Goal: Task Accomplishment & Management: Use online tool/utility

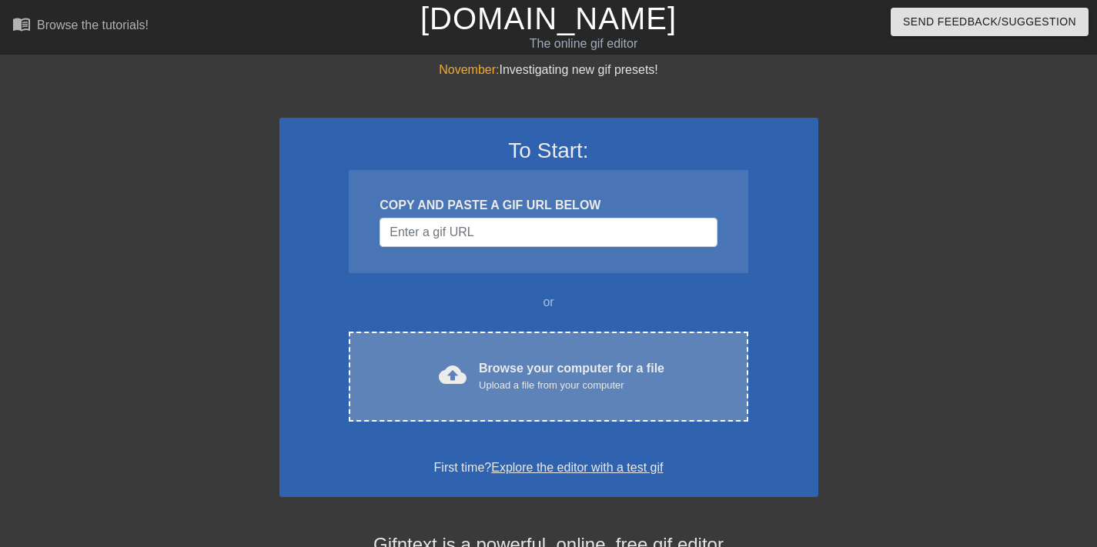
click at [570, 346] on div "cloud_upload Browse your computer for a file Upload a file from your computer C…" at bounding box center [548, 377] width 399 height 90
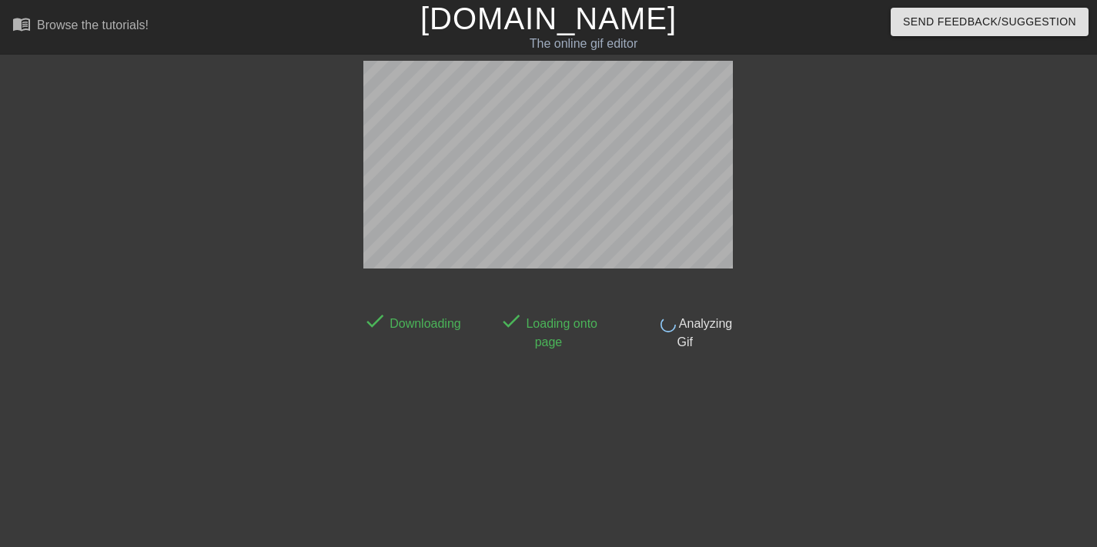
scroll to position [38, 0]
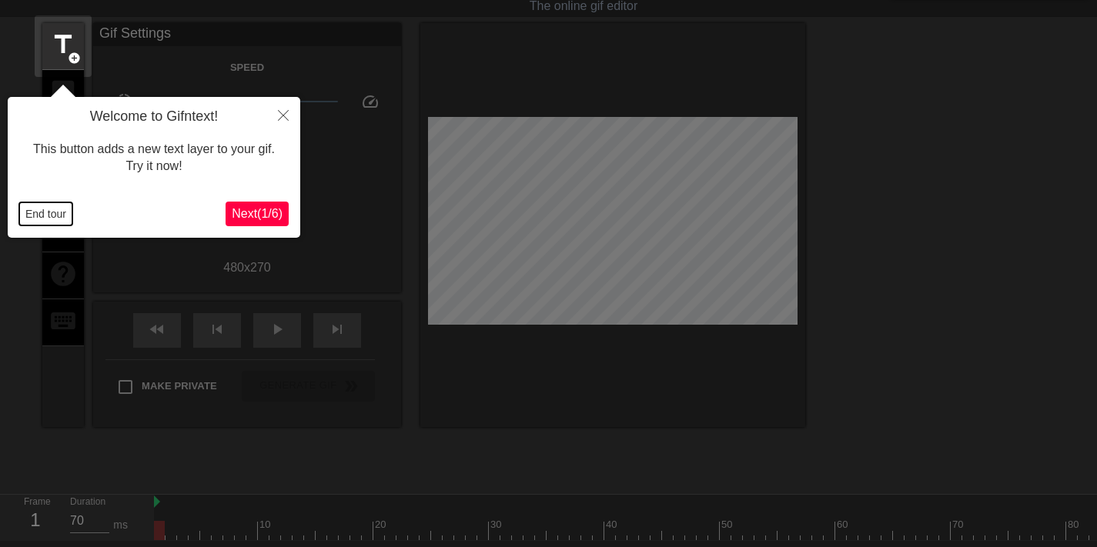
click at [40, 218] on button "End tour" at bounding box center [45, 213] width 53 height 23
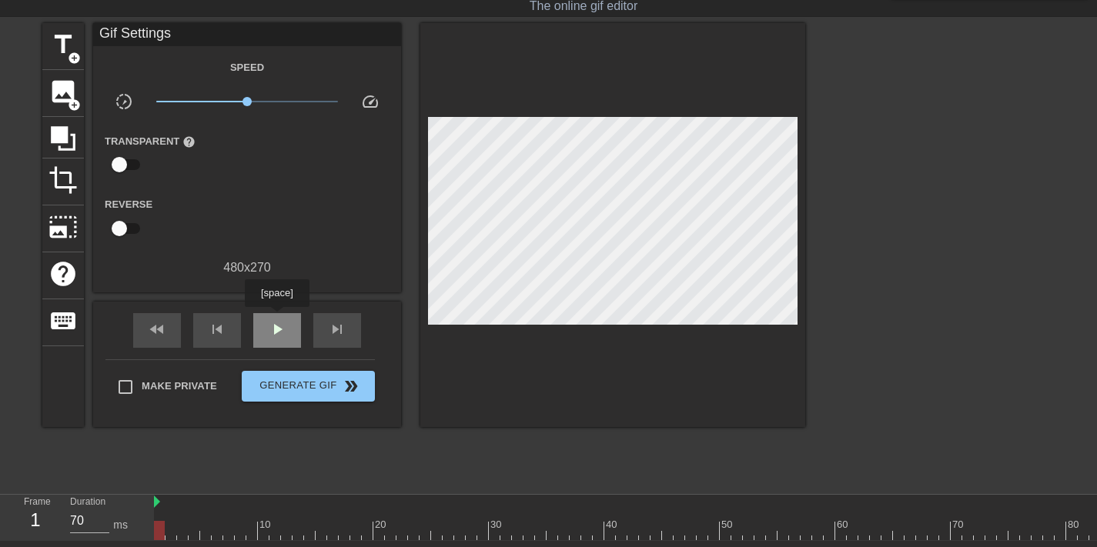
click at [279, 318] on div "play_arrow" at bounding box center [277, 330] width 48 height 35
click at [279, 318] on div "pause" at bounding box center [277, 330] width 48 height 35
drag, startPoint x: 200, startPoint y: 516, endPoint x: 208, endPoint y: 346, distance: 169.6
click at [123, 526] on div "Frame 1 Duration 70 ms 10 20 30 40 50 60 70 80" at bounding box center [548, 518] width 1097 height 46
drag, startPoint x: 246, startPoint y: 102, endPoint x: 223, endPoint y: 102, distance: 23.1
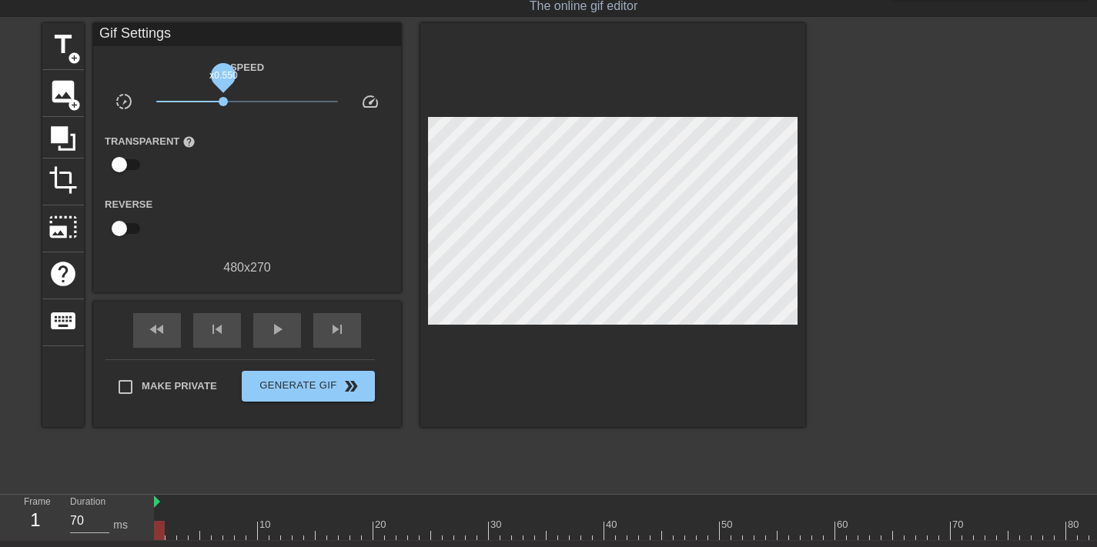
click at [223, 102] on span "x0.550" at bounding box center [223, 101] width 9 height 9
click at [227, 102] on span "x0.603" at bounding box center [227, 101] width 9 height 9
click at [273, 339] on div "play_arrow" at bounding box center [277, 330] width 48 height 35
click at [271, 335] on span "pause" at bounding box center [277, 329] width 18 height 18
click at [235, 100] on span "x0.733" at bounding box center [234, 101] width 9 height 9
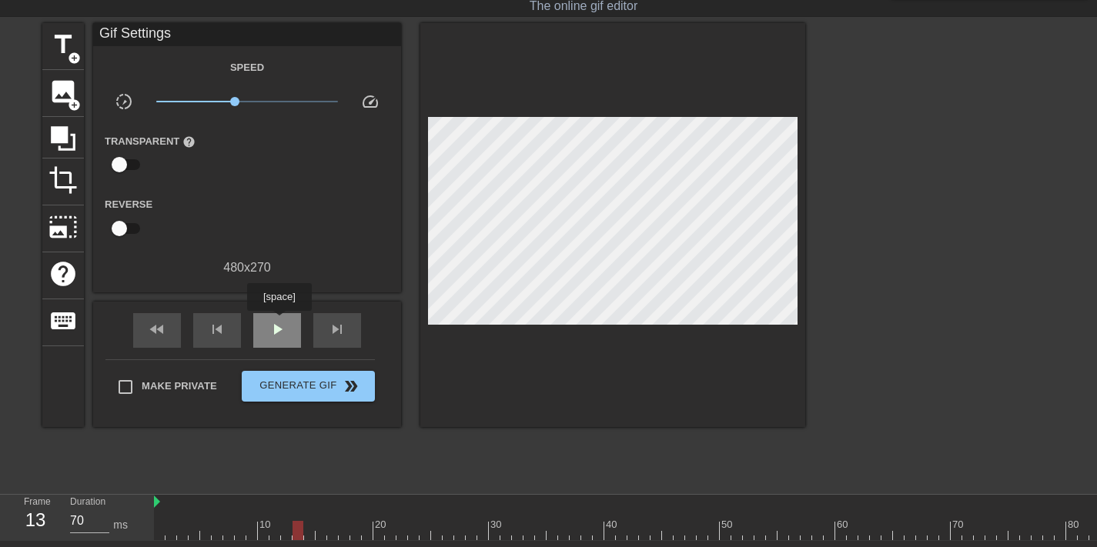
click at [281, 322] on span "play_arrow" at bounding box center [277, 329] width 18 height 18
click at [281, 322] on span "pause" at bounding box center [277, 329] width 18 height 18
click at [239, 104] on span "x0.804" at bounding box center [247, 101] width 182 height 18
click at [285, 320] on div "play_arrow" at bounding box center [277, 330] width 48 height 35
click at [285, 320] on div "pause" at bounding box center [277, 330] width 48 height 35
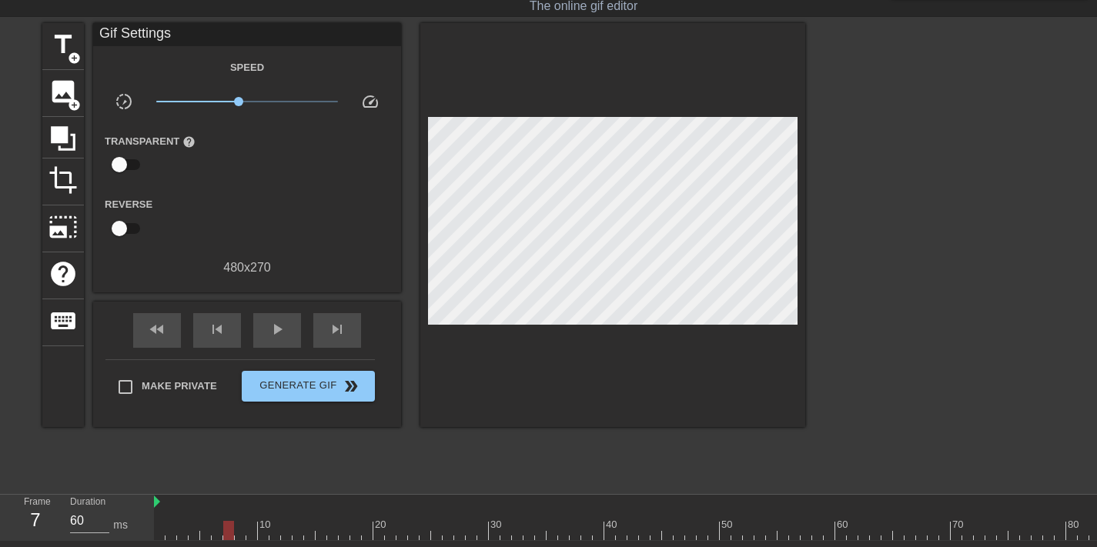
type input "70"
drag, startPoint x: 206, startPoint y: 522, endPoint x: 82, endPoint y: 512, distance: 123.6
click at [82, 512] on div "Frame 1 Duration 70 ms 10 20 30 40 50 60 70 80" at bounding box center [548, 518] width 1097 height 46
click at [69, 58] on span "add_circle" at bounding box center [74, 58] width 13 height 13
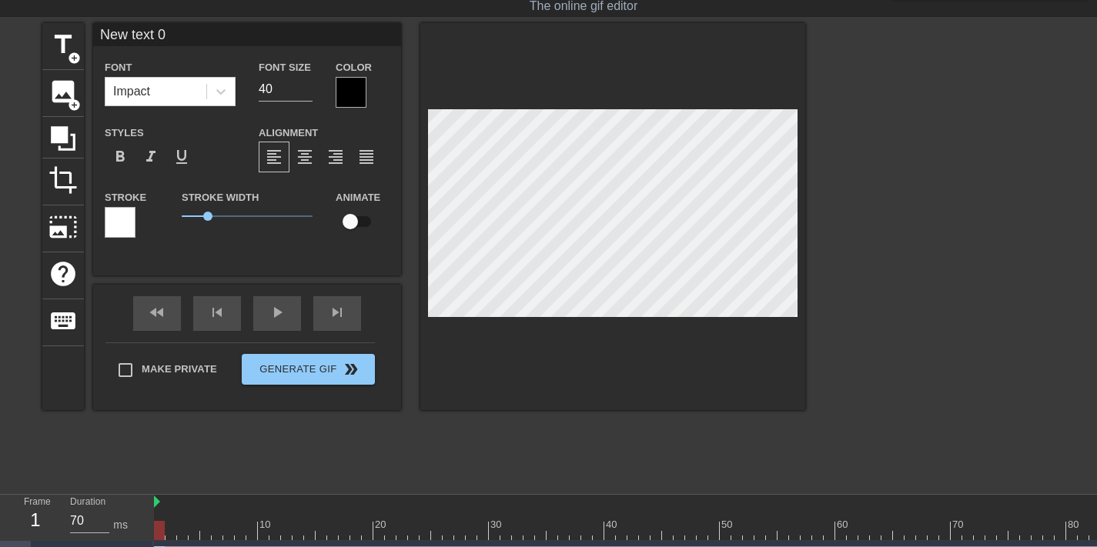
click at [358, 85] on div at bounding box center [351, 92] width 31 height 31
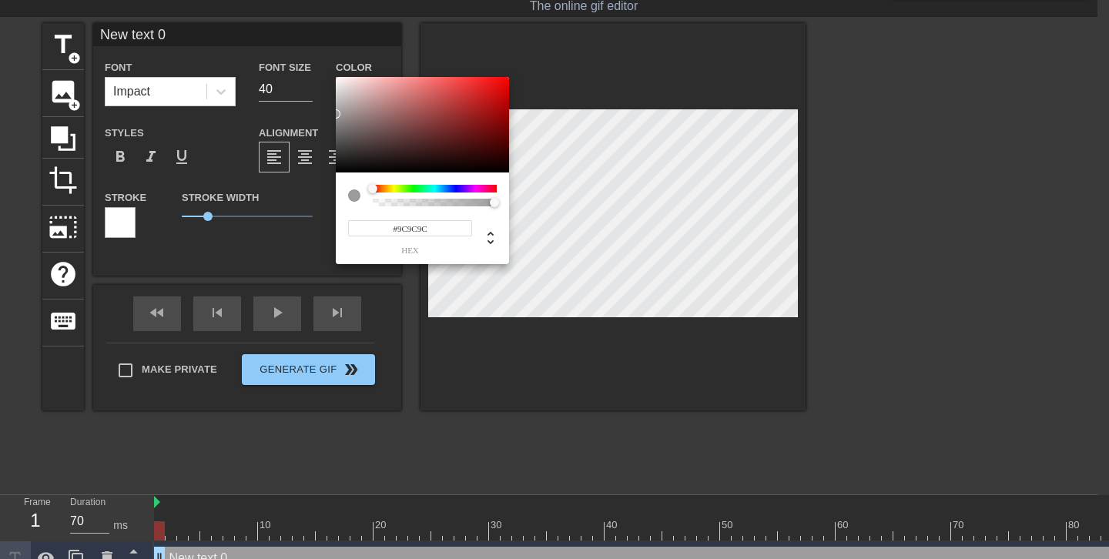
type input "#FFFFFF"
drag, startPoint x: 362, startPoint y: 127, endPoint x: 273, endPoint y: 37, distance: 126.3
click at [273, 37] on div "#FFFFFF hex" at bounding box center [554, 279] width 1109 height 559
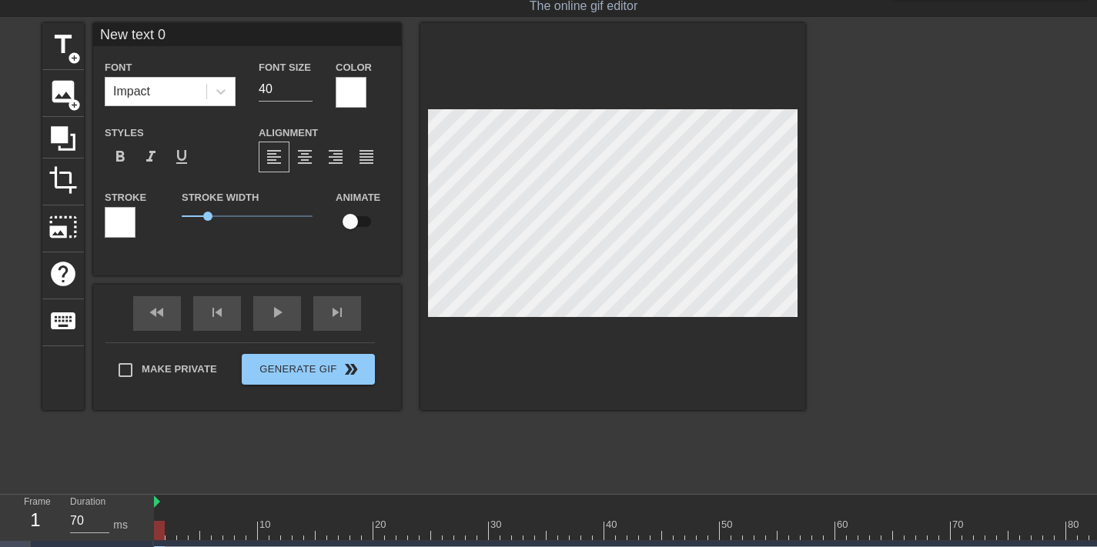
click at [121, 219] on div at bounding box center [120, 222] width 31 height 31
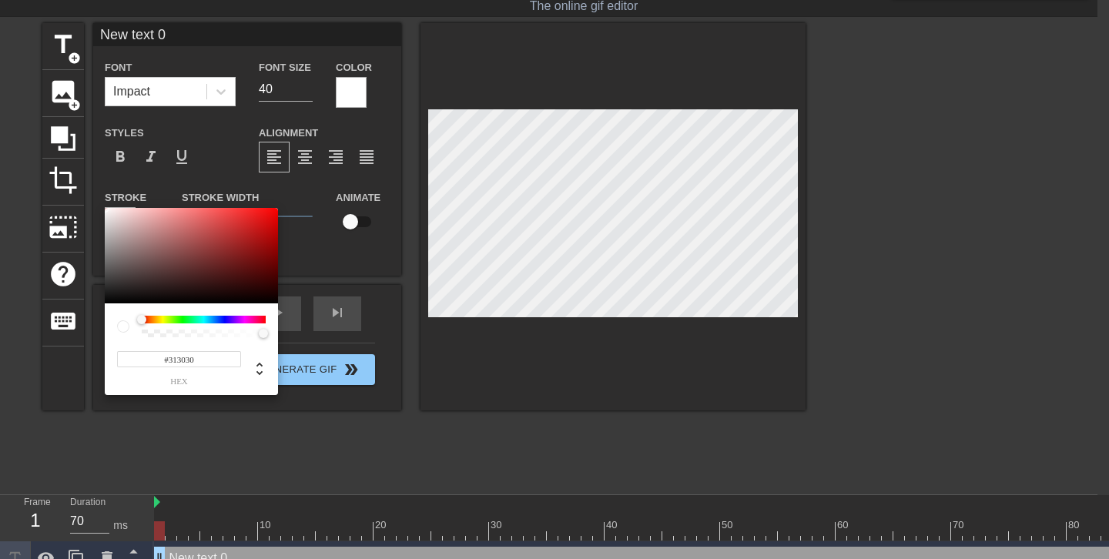
type input "#000000"
drag, startPoint x: 96, startPoint y: 295, endPoint x: 246, endPoint y: 314, distance: 151.4
click at [63, 341] on div "#000000 hex" at bounding box center [554, 279] width 1109 height 559
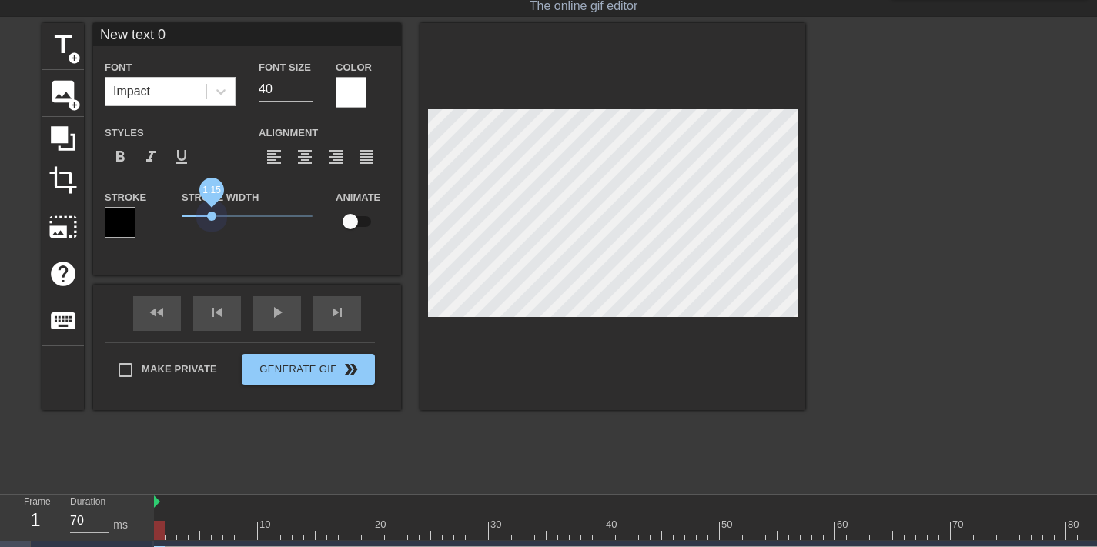
drag, startPoint x: 198, startPoint y: 210, endPoint x: 212, endPoint y: 210, distance: 13.9
click at [212, 210] on span "1.15" at bounding box center [247, 216] width 131 height 18
click at [308, 164] on span "format_align_center" at bounding box center [305, 157] width 18 height 18
type input "M"
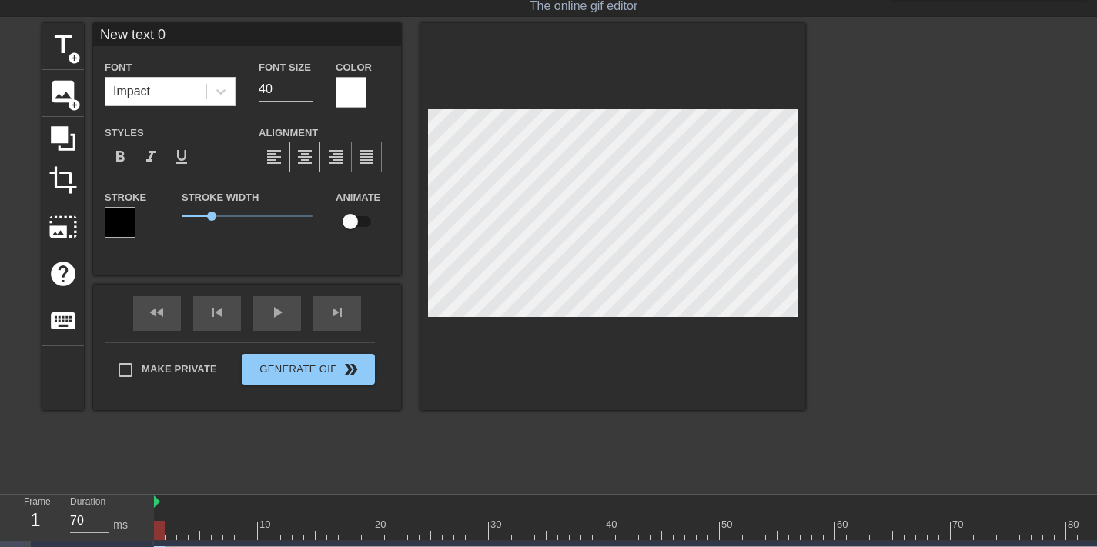
type textarea "M"
type input "Me"
type textarea "Me"
click at [664, 108] on div at bounding box center [612, 216] width 385 height 387
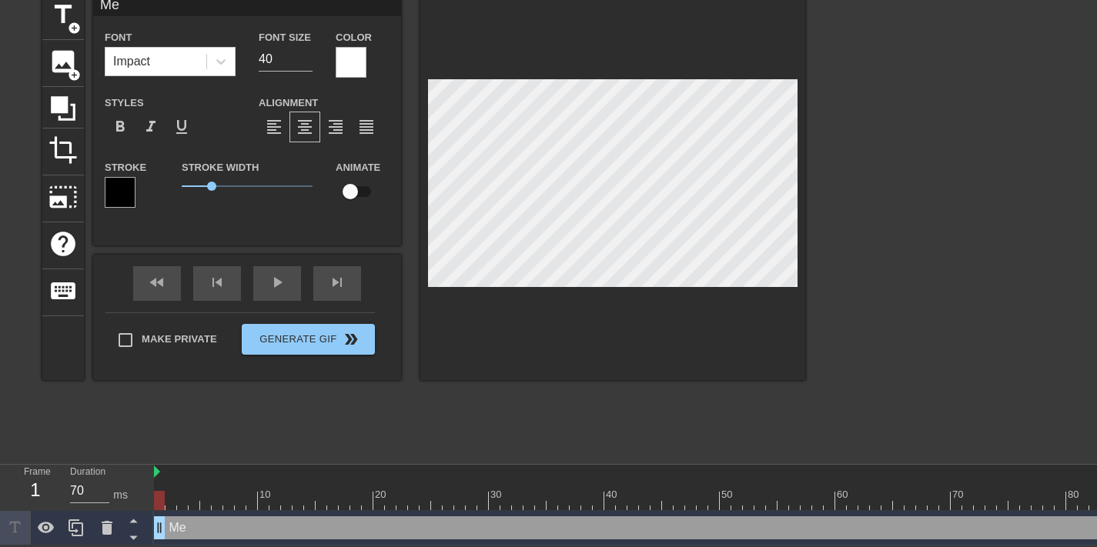
scroll to position [78, 0]
click at [356, 191] on input "checkbox" at bounding box center [350, 191] width 88 height 29
checkbox input "true"
drag, startPoint x: 177, startPoint y: 489, endPoint x: 362, endPoint y: 489, distance: 184.8
click at [362, 491] on div at bounding box center [662, 500] width 1016 height 19
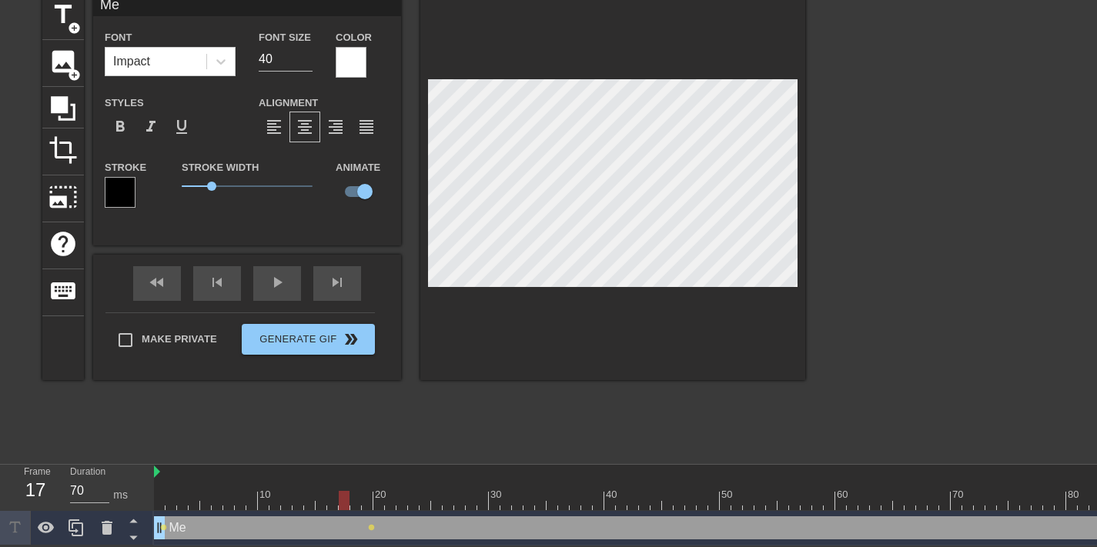
drag, startPoint x: 339, startPoint y: 493, endPoint x: 344, endPoint y: 484, distance: 10.7
click at [344, 491] on div at bounding box center [662, 500] width 1016 height 19
click at [371, 524] on span "lens" at bounding box center [371, 527] width 7 height 7
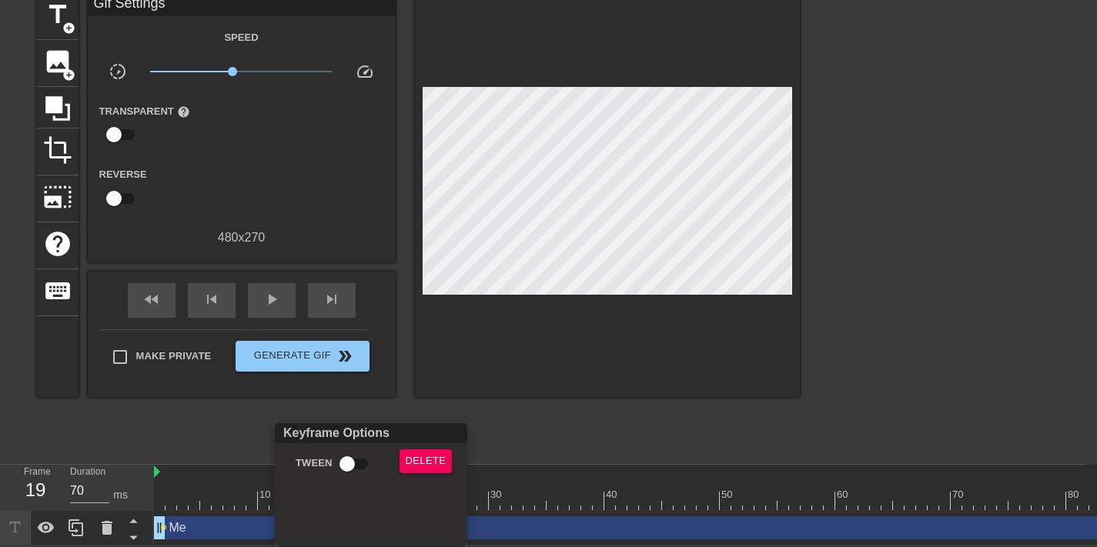
scroll to position [66, 0]
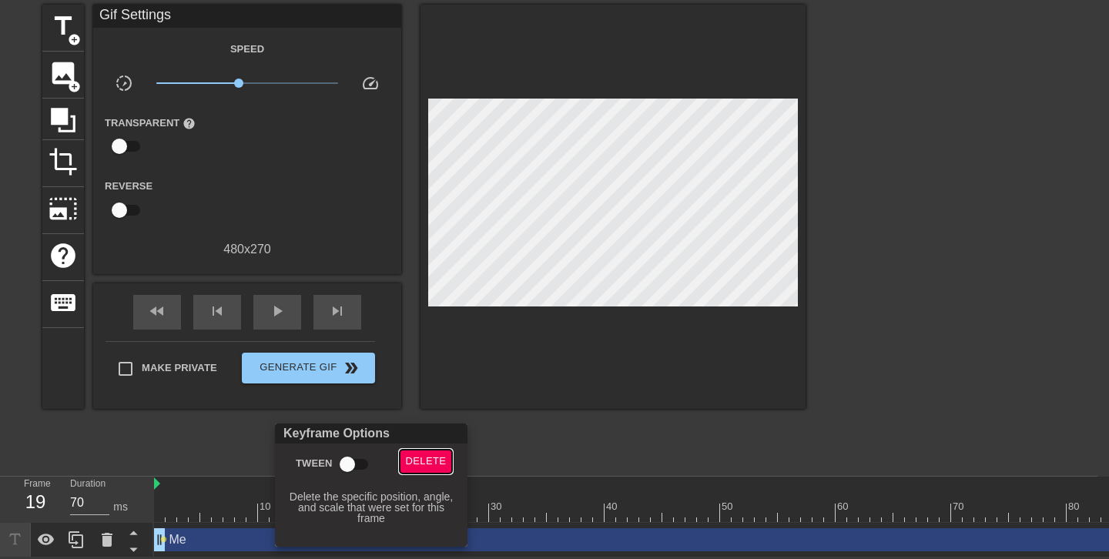
click at [425, 464] on span "Delete" at bounding box center [426, 462] width 41 height 18
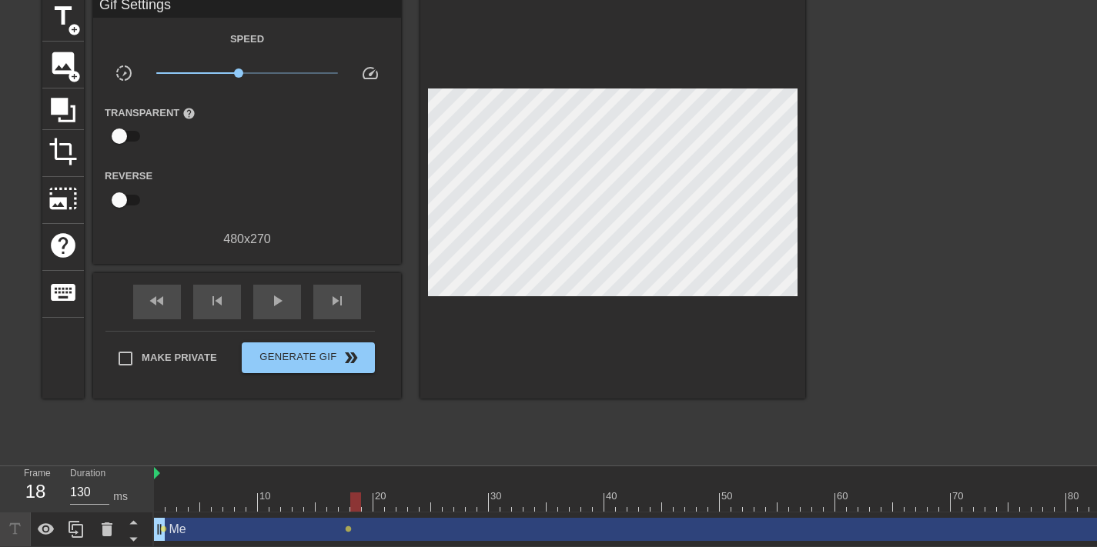
drag, startPoint x: 346, startPoint y: 497, endPoint x: 356, endPoint y: 503, distance: 11.1
click at [356, 503] on div at bounding box center [662, 502] width 1016 height 19
click at [363, 499] on div at bounding box center [662, 502] width 1016 height 19
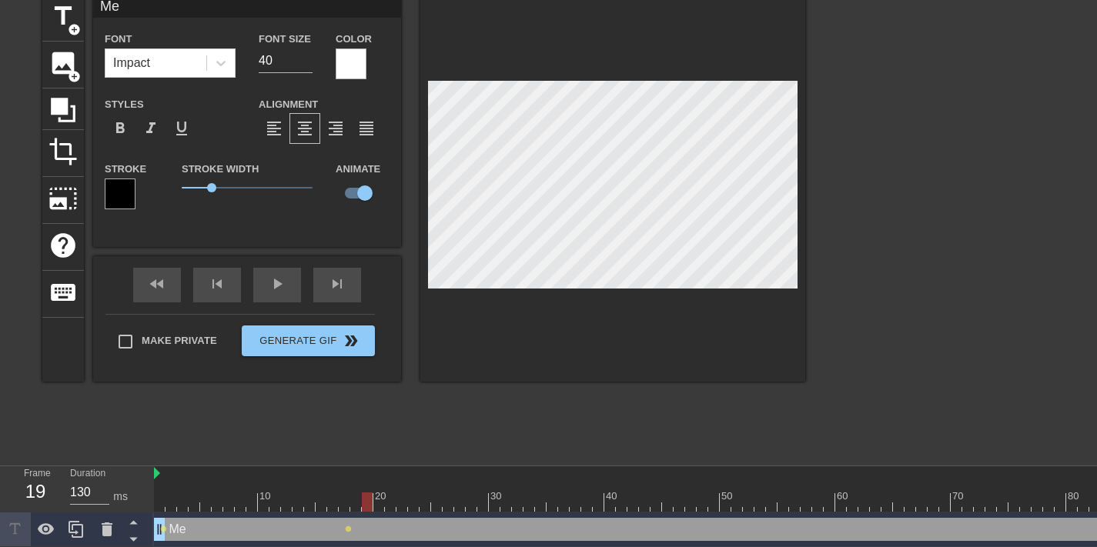
click at [358, 500] on div at bounding box center [662, 502] width 1016 height 19
click at [398, 172] on div "title add_circle image add_circle crop photo_size_select_large help keyboard Me…" at bounding box center [423, 188] width 763 height 387
drag, startPoint x: 329, startPoint y: 503, endPoint x: 389, endPoint y: 500, distance: 60.1
click at [389, 500] on div at bounding box center [662, 502] width 1016 height 19
click at [360, 530] on span "lens" at bounding box center [359, 529] width 7 height 7
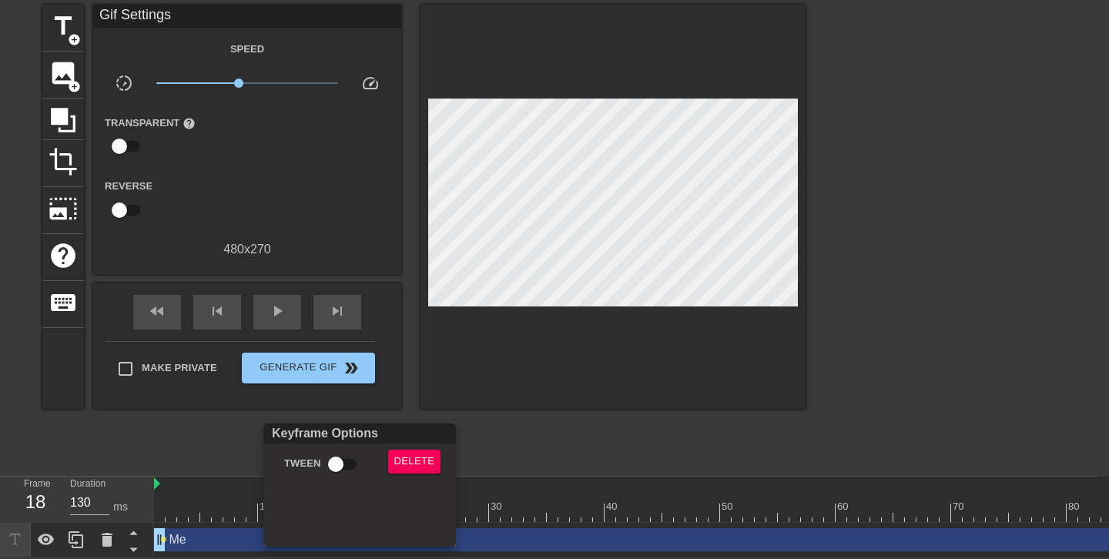
click at [662, 404] on div at bounding box center [554, 279] width 1109 height 559
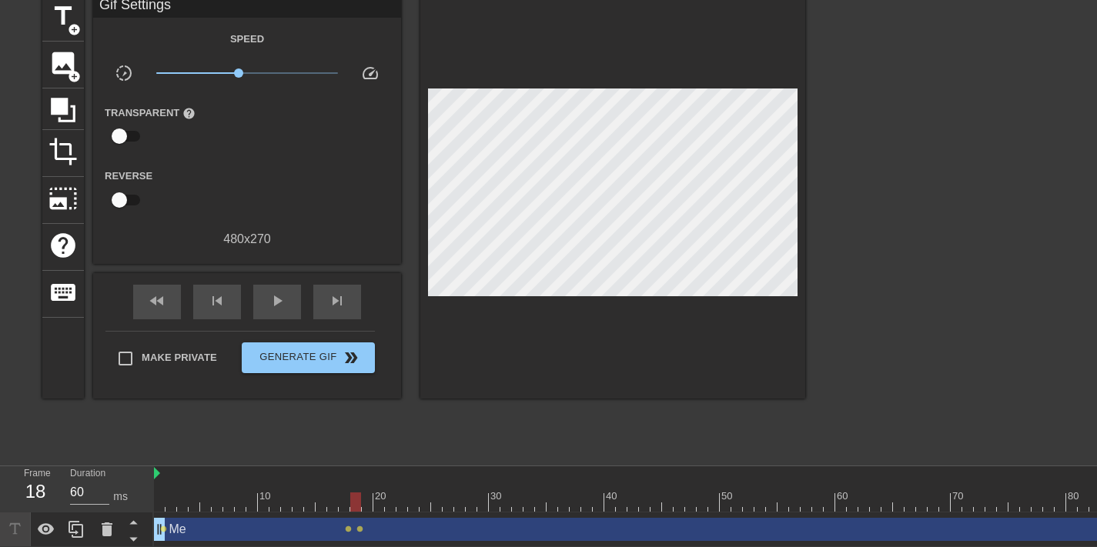
click at [393, 503] on div at bounding box center [662, 502] width 1016 height 19
click at [398, 530] on div "Me drag_handle drag_handle" at bounding box center [662, 529] width 1016 height 23
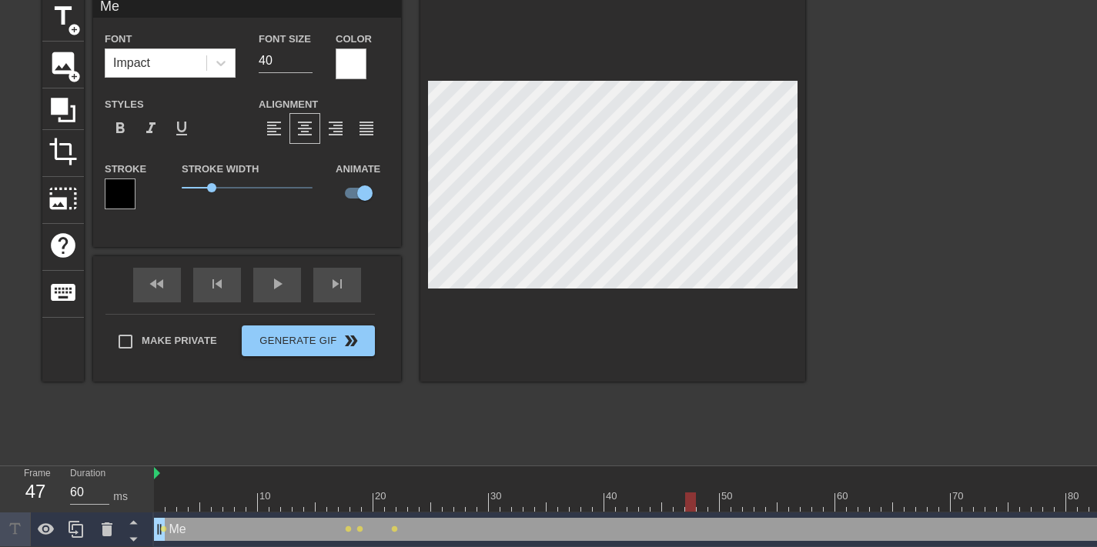
drag, startPoint x: 379, startPoint y: 500, endPoint x: 694, endPoint y: 485, distance: 316.0
click at [694, 485] on div "10 20 30 40 50 60 70 80" at bounding box center [662, 489] width 1016 height 45
type input "60"
drag, startPoint x: 691, startPoint y: 497, endPoint x: 556, endPoint y: 497, distance: 134.7
click at [556, 497] on div at bounding box center [552, 502] width 11 height 19
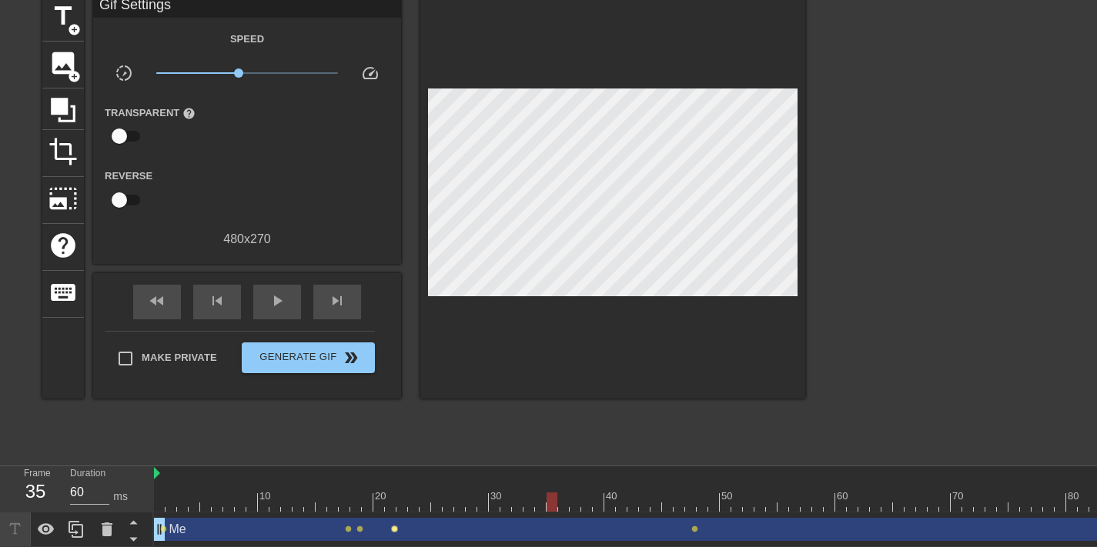
click at [391, 530] on span "lens" at bounding box center [394, 529] width 7 height 7
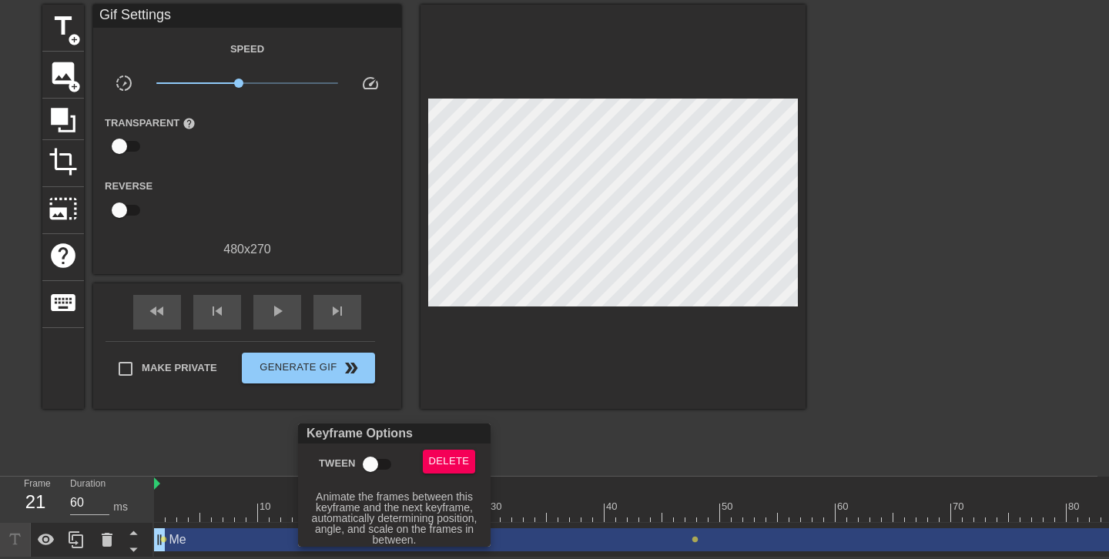
click at [375, 468] on input "Tween" at bounding box center [370, 464] width 88 height 29
checkbox input "true"
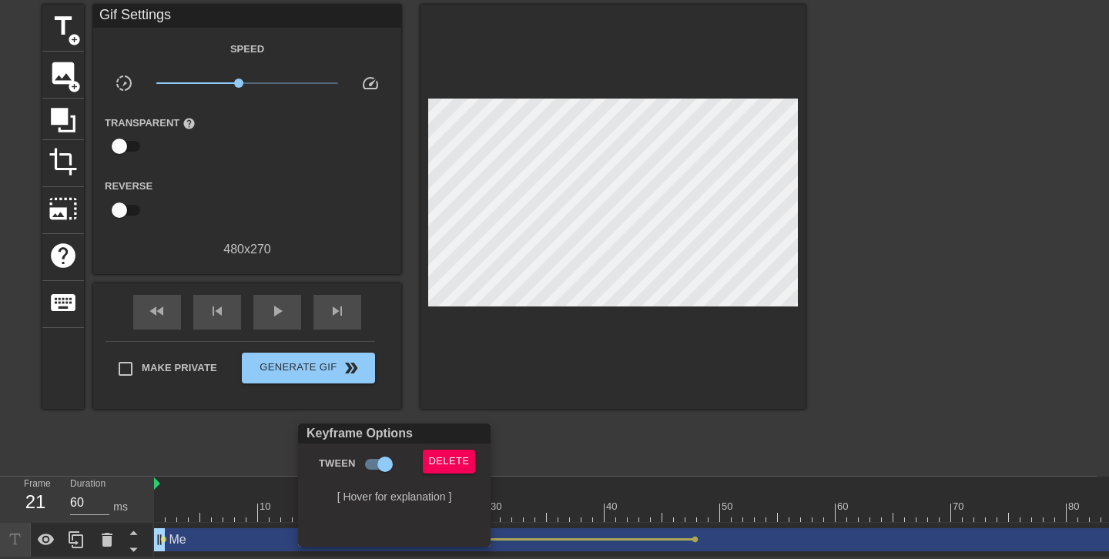
click at [641, 441] on div at bounding box center [554, 279] width 1109 height 559
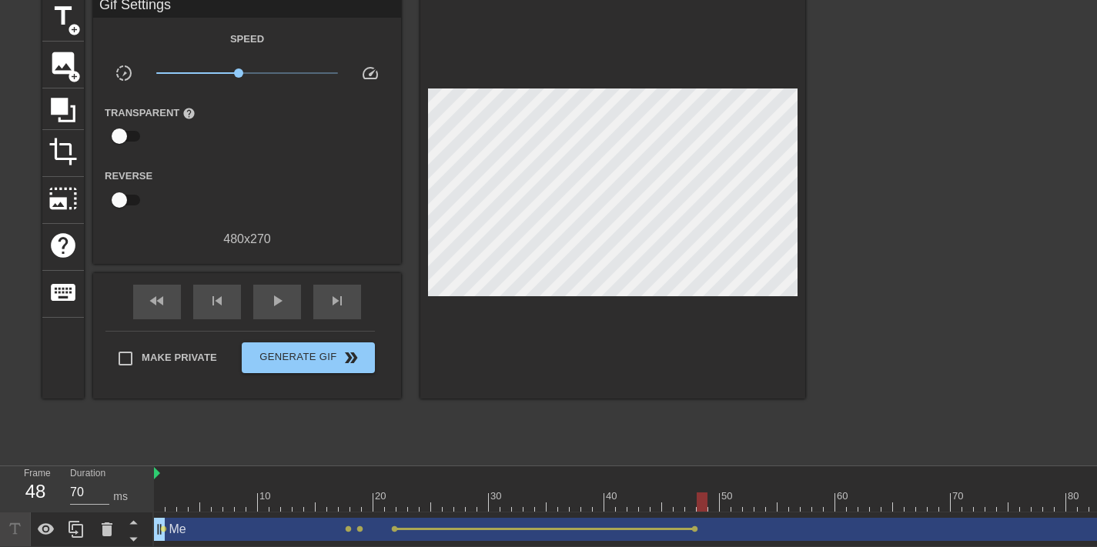
drag, startPoint x: 400, startPoint y: 493, endPoint x: 702, endPoint y: 489, distance: 301.8
click at [702, 489] on div "10 20 30 40 50 60 70 80" at bounding box center [662, 489] width 1016 height 45
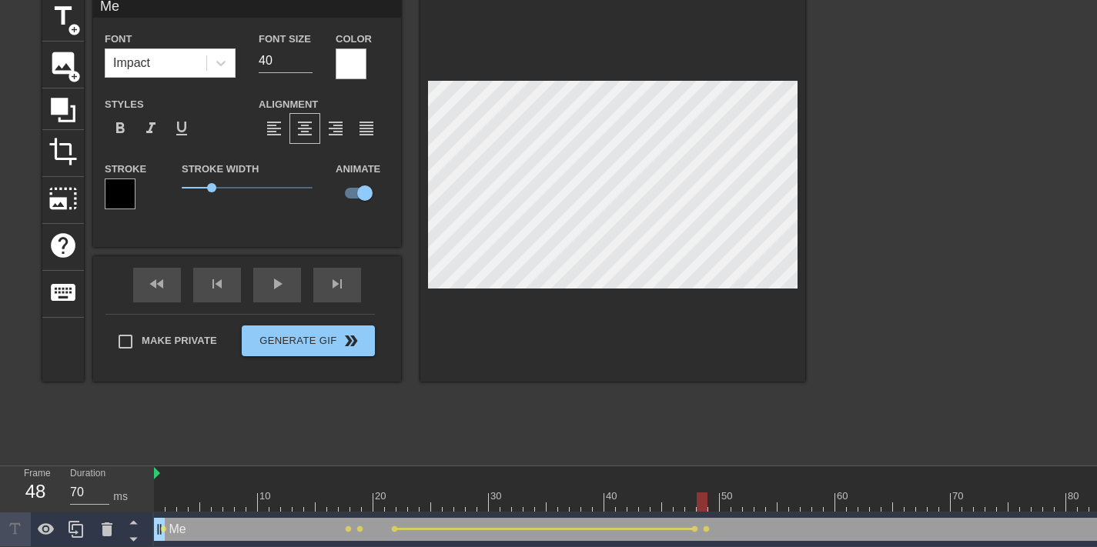
scroll to position [2, 2]
drag, startPoint x: 708, startPoint y: 504, endPoint x: 1055, endPoint y: 499, distance: 346.5
click at [1055, 499] on div at bounding box center [662, 502] width 1016 height 19
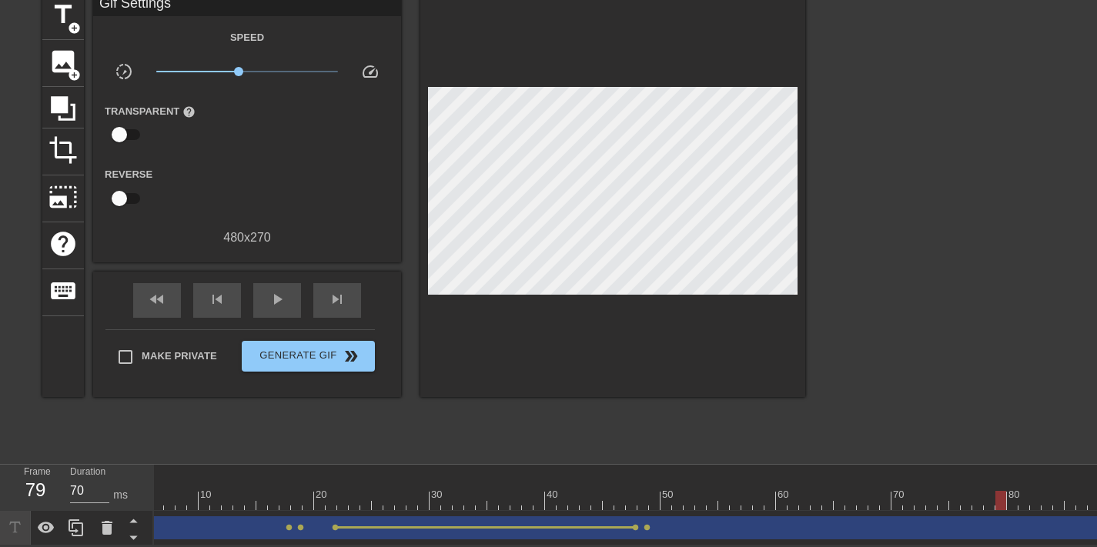
scroll to position [0, 65]
drag, startPoint x: 1012, startPoint y: 484, endPoint x: 300, endPoint y: 480, distance: 712.2
click at [300, 480] on div "10 20 30 40 50 60 70 80" at bounding box center [597, 487] width 1016 height 45
type input "70"
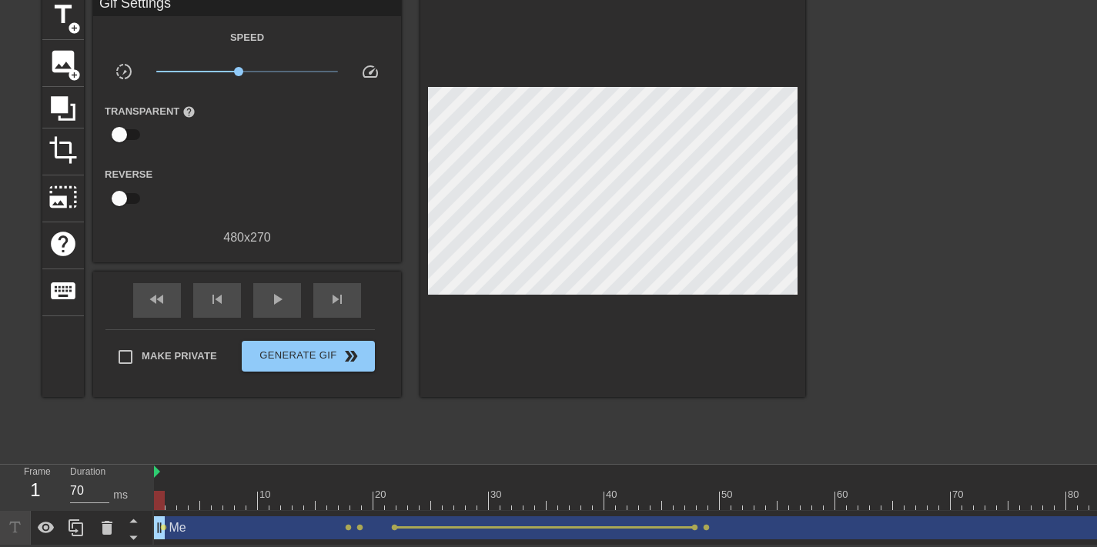
drag, startPoint x: 235, startPoint y: 489, endPoint x: 139, endPoint y: 477, distance: 96.9
click at [139, 477] on div "Frame 1 Duration 70 ms 10 20 30 40 50 60 70 80 Me drag_handle drag_handle lens …" at bounding box center [548, 505] width 1097 height 81
click at [885, 246] on div at bounding box center [939, 224] width 231 height 462
click at [65, 15] on span "title" at bounding box center [63, 14] width 29 height 29
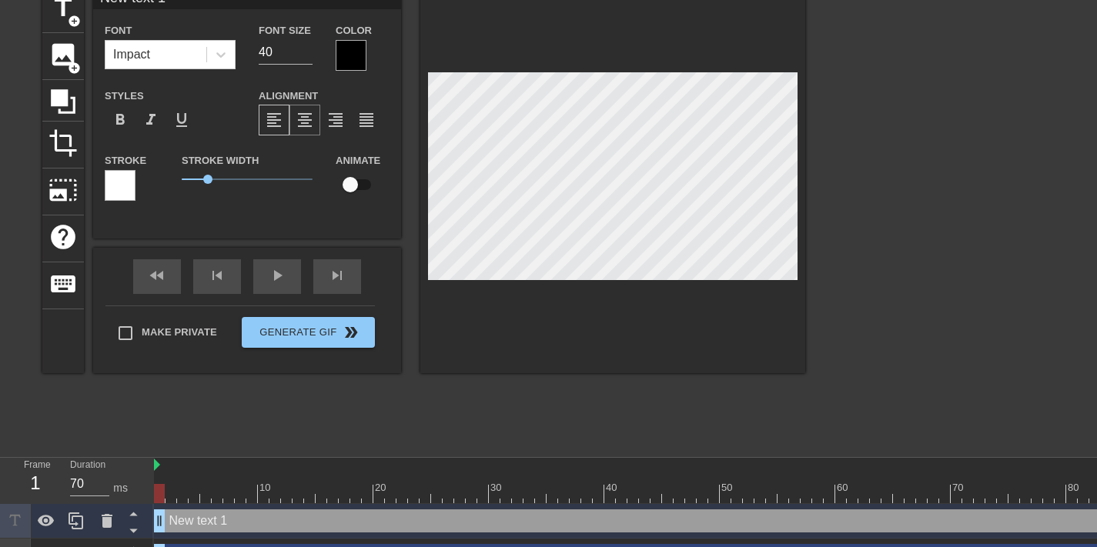
click at [300, 118] on span "format_align_center" at bounding box center [305, 120] width 18 height 18
click at [356, 56] on div at bounding box center [351, 55] width 31 height 31
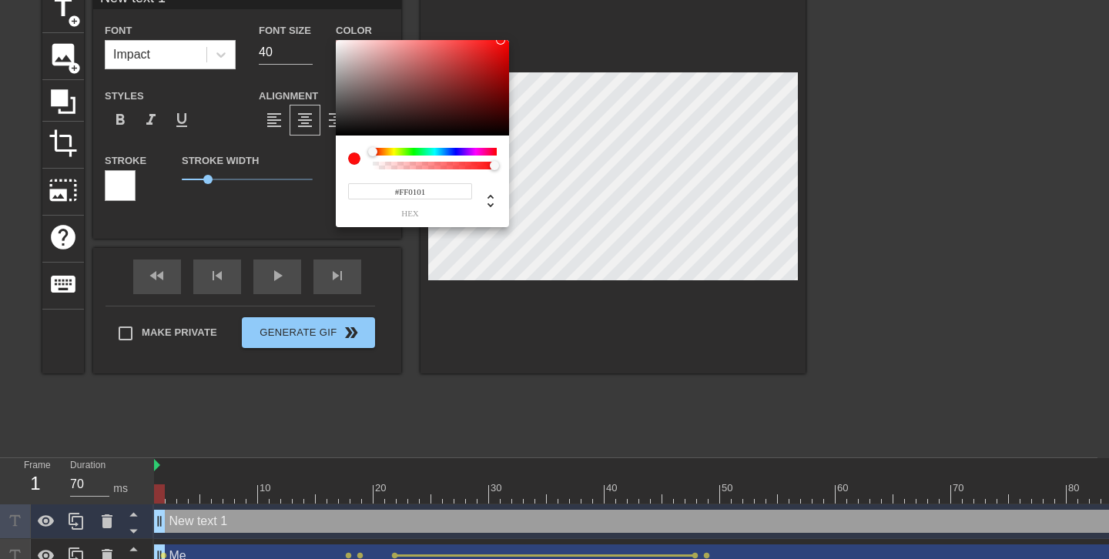
type input "#FF0000"
drag, startPoint x: 379, startPoint y: 77, endPoint x: 524, endPoint y: 31, distance: 151.9
click at [524, 31] on div "#FF0000 hex" at bounding box center [554, 279] width 1109 height 559
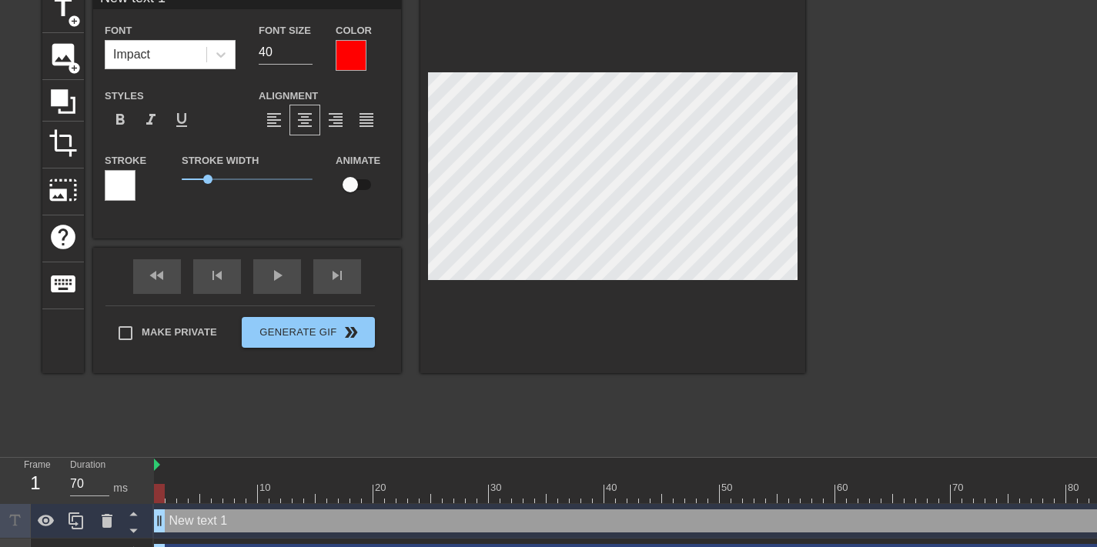
click at [336, 58] on div at bounding box center [351, 55] width 31 height 31
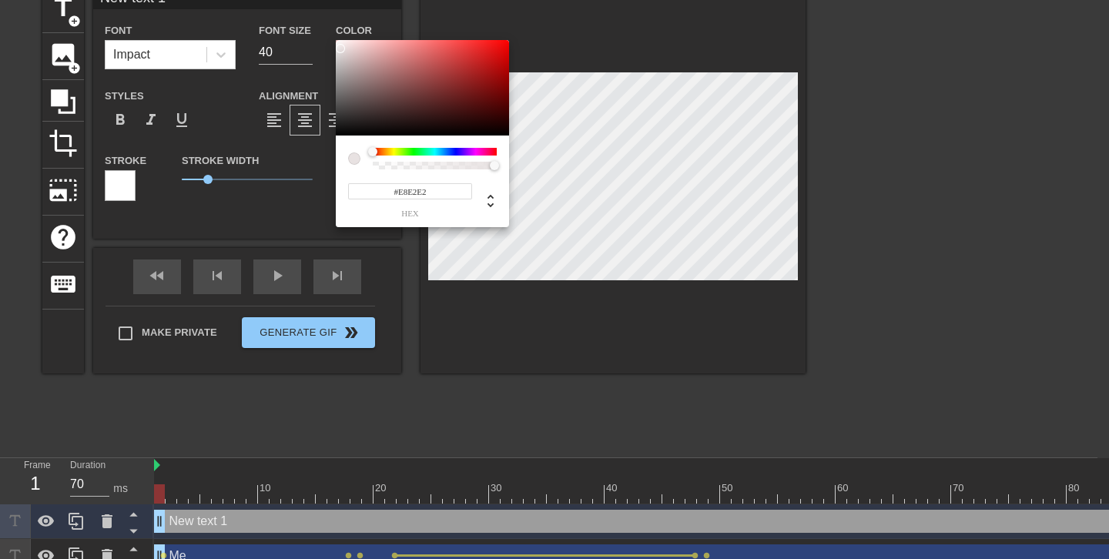
type input "#FFFFFF"
drag, startPoint x: 354, startPoint y: 54, endPoint x: 293, endPoint y: 22, distance: 69.6
click at [293, 22] on div "#FFFFFF hex" at bounding box center [554, 279] width 1109 height 559
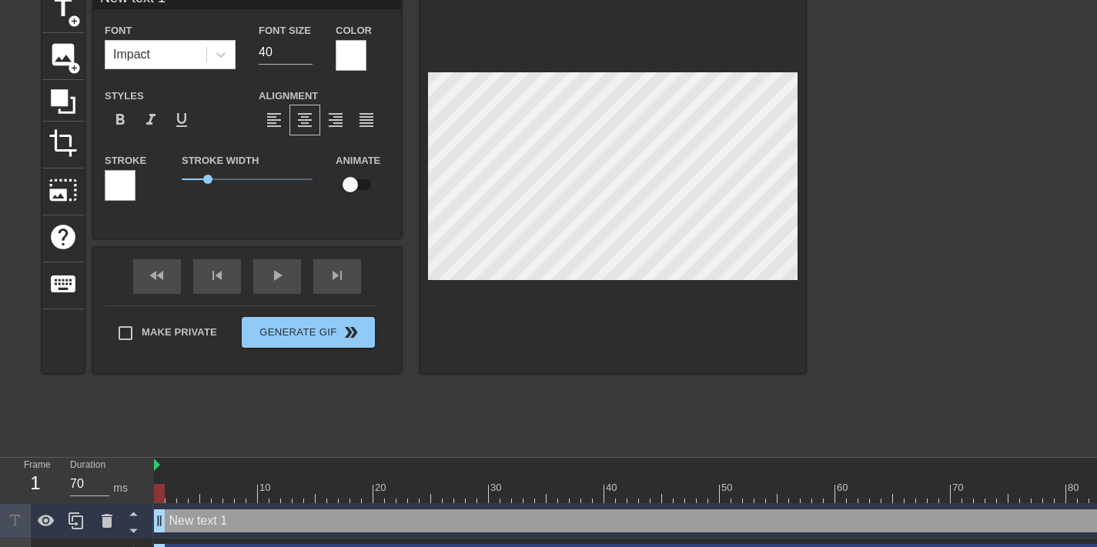
click at [117, 196] on div at bounding box center [120, 185] width 31 height 31
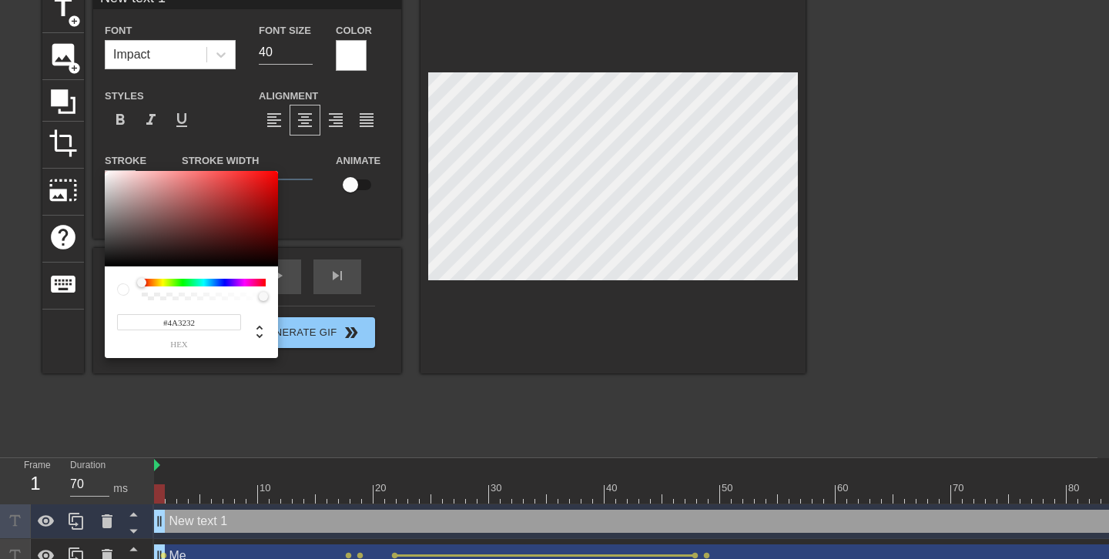
type input "#000000"
drag, startPoint x: 94, startPoint y: 277, endPoint x: 62, endPoint y: 296, distance: 37.6
click at [62, 296] on div "#000000 hex" at bounding box center [554, 279] width 1109 height 559
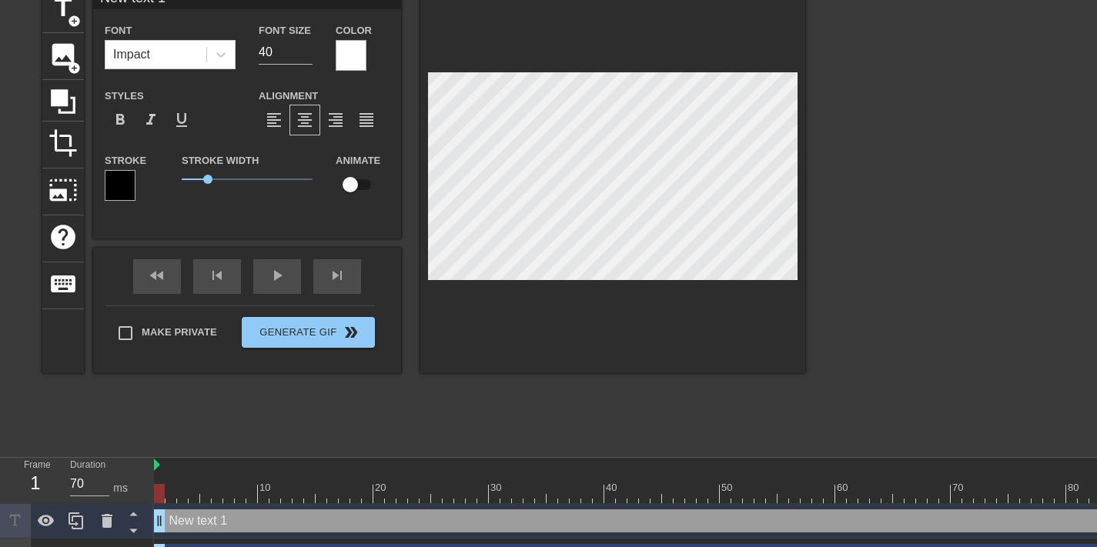
scroll to position [2, 4]
type input "H"
type textarea "H"
type input "Ho"
type textarea "Ho"
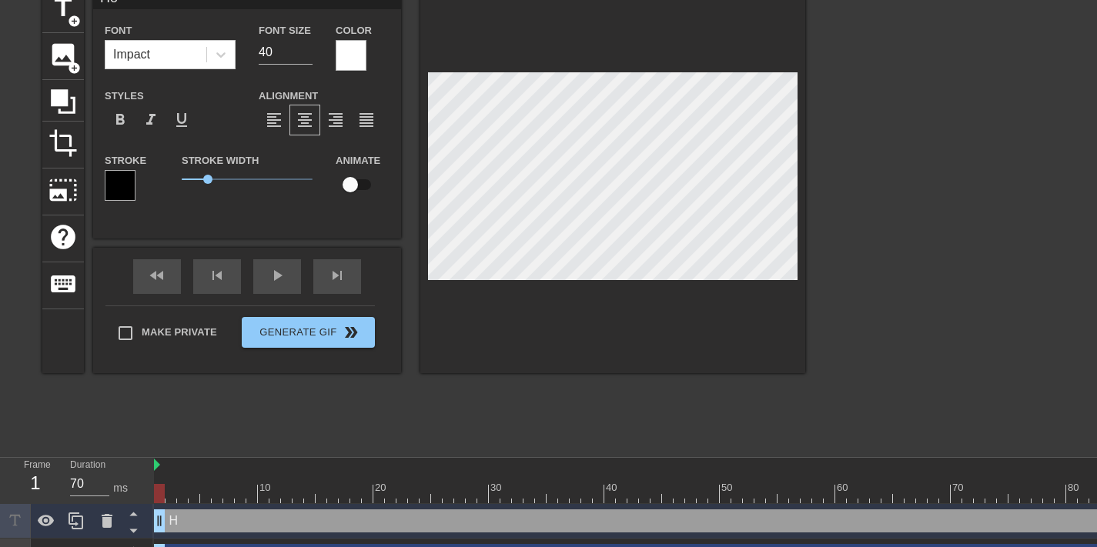
type input "How"
type textarea "How"
type input "How"
type textarea "How"
type input "How t"
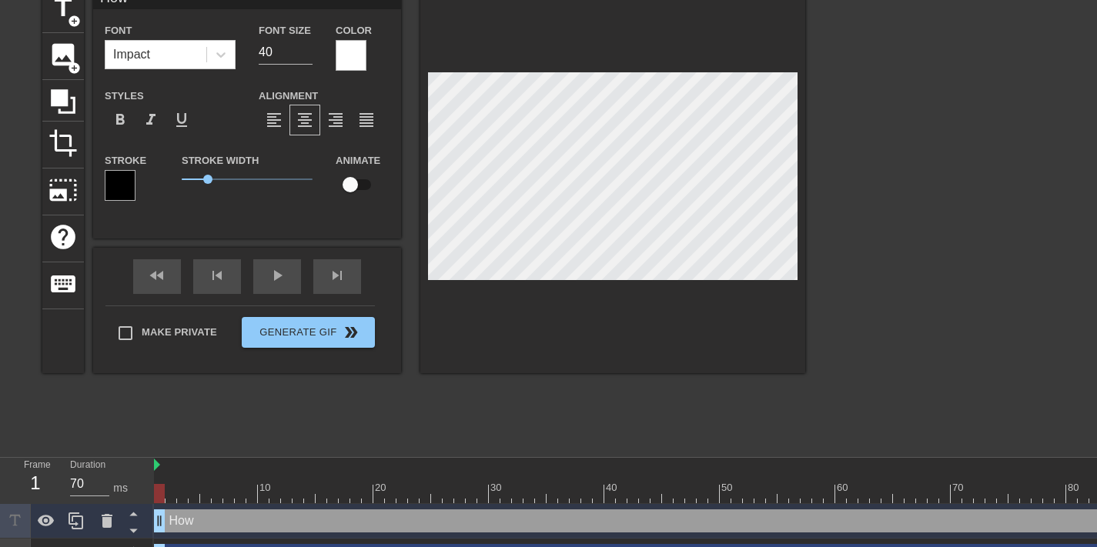
type textarea "How t"
type input "How to"
type textarea "How to"
type input "How to"
type textarea "How to"
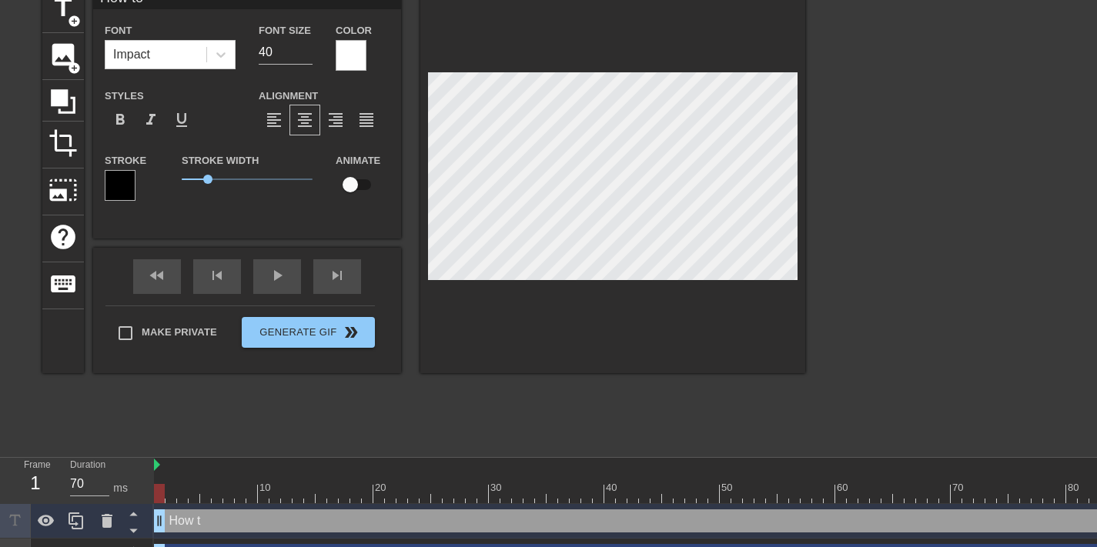
type input "How to m"
type textarea "How to m"
type input "How to ma"
type textarea "How to ma"
type input "How to mak"
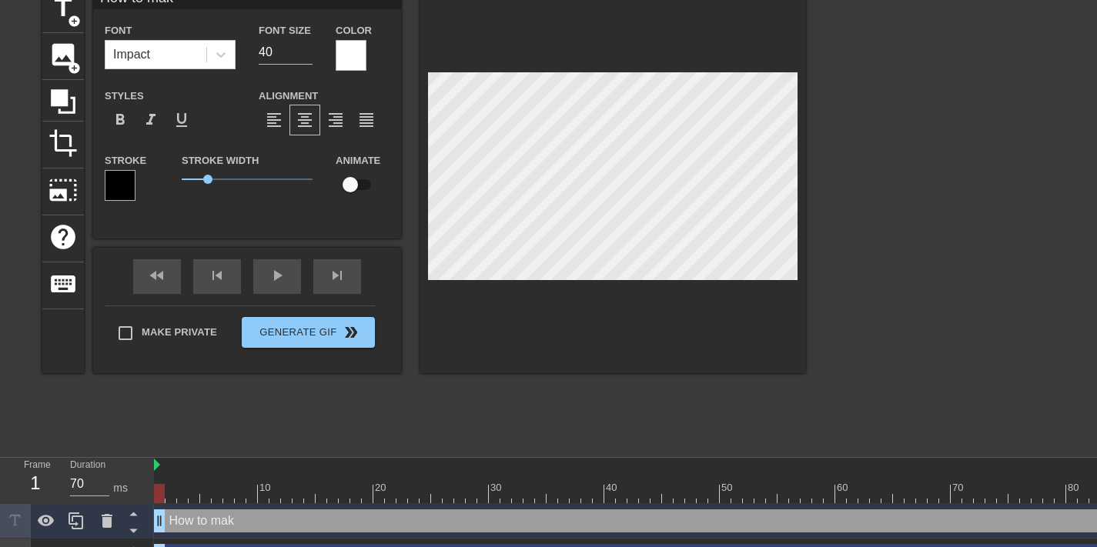
type textarea "How to make"
type input "How to make"
type textarea "How to make"
type input "How to makea"
type textarea "How to make a"
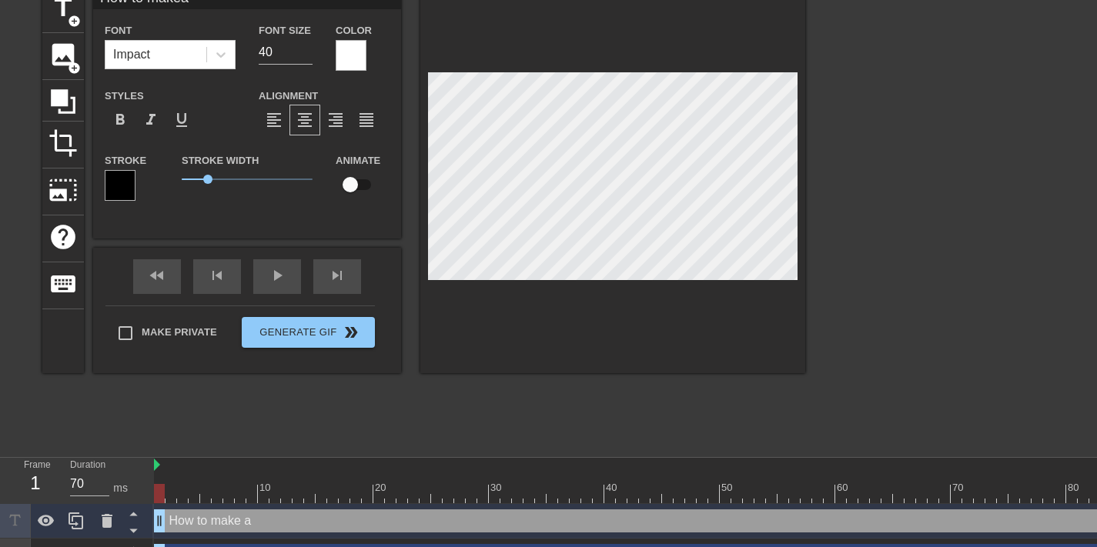
type input "How to makea"
type textarea "How to make a"
type input "How to makea t"
type textarea "How to make a ti"
type input "How to makea [PERSON_NAME]"
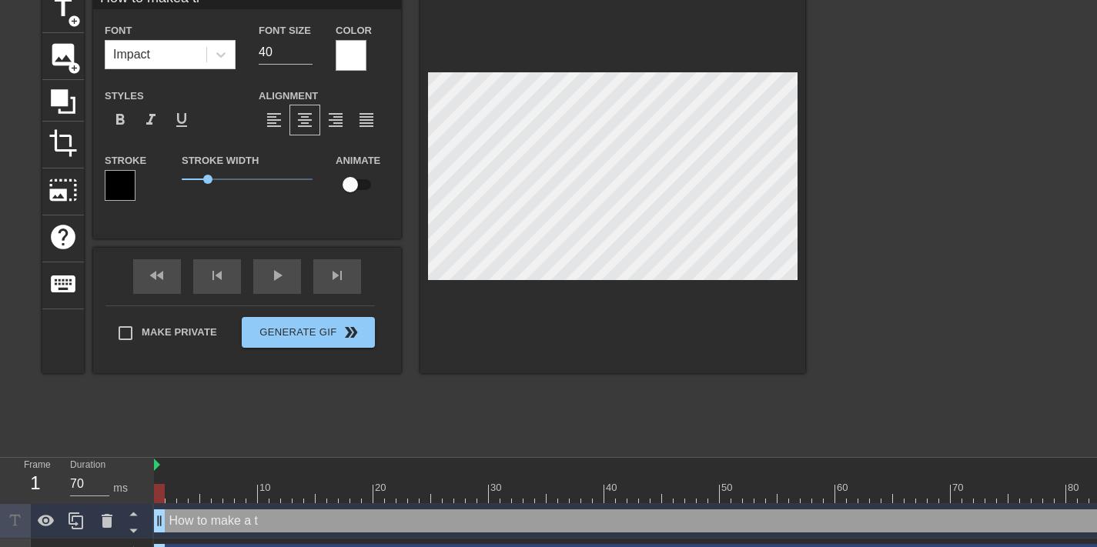
type textarea "How to make a [PERSON_NAME]"
type input "How to makea time"
type textarea "How to make a time"
type input "How to makea times"
type textarea "How to make a times"
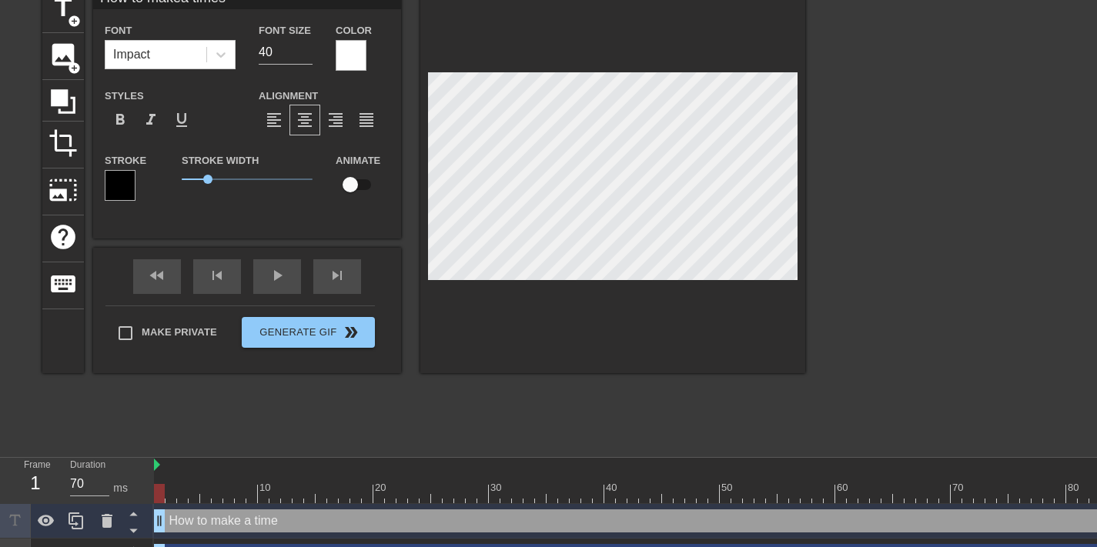
type input "How to makea timesh"
type textarea "How to make a timesh"
type input "How to makea timeshe"
type textarea "How to make a timeshe"
type input "How to makea timeshee"
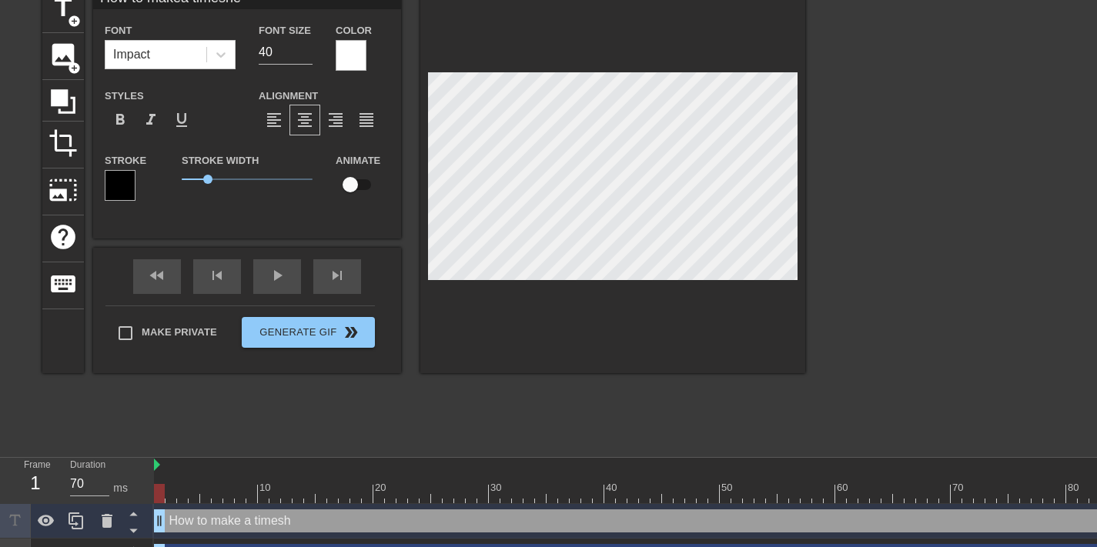
type textarea "How to make a timeshee"
type input "How to makea timesheet"
type textarea "How to make a timesheet"
type input "How to makea timesheet"
type textarea "How to make a timesheet"
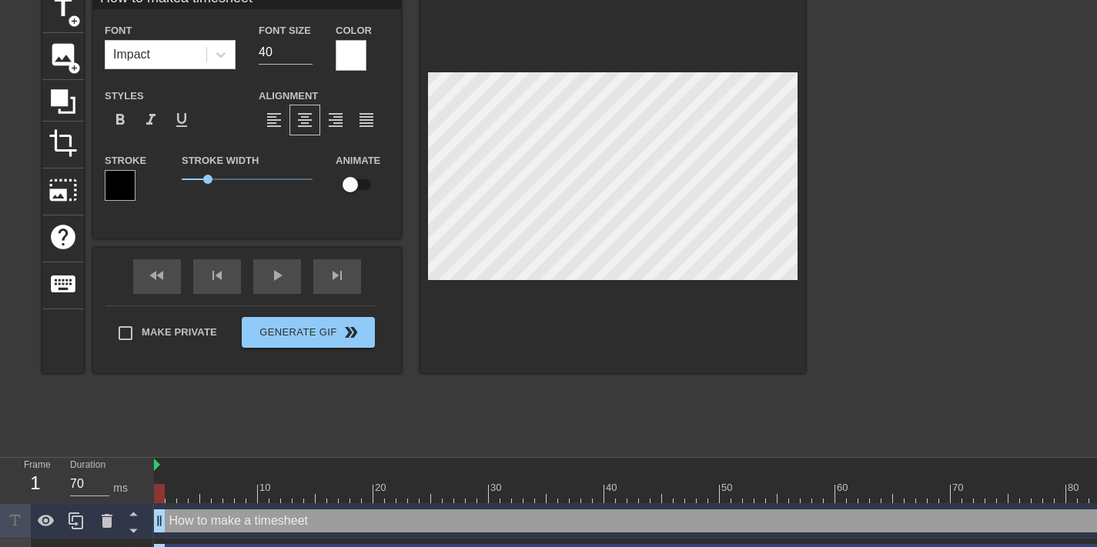
type input "How to makea timesheetG"
type textarea "How to make a timesheet G"
type input "How to makea timesheetGI"
type textarea "How to make a timesheet GI"
type input "How to makea timesheetGIF"
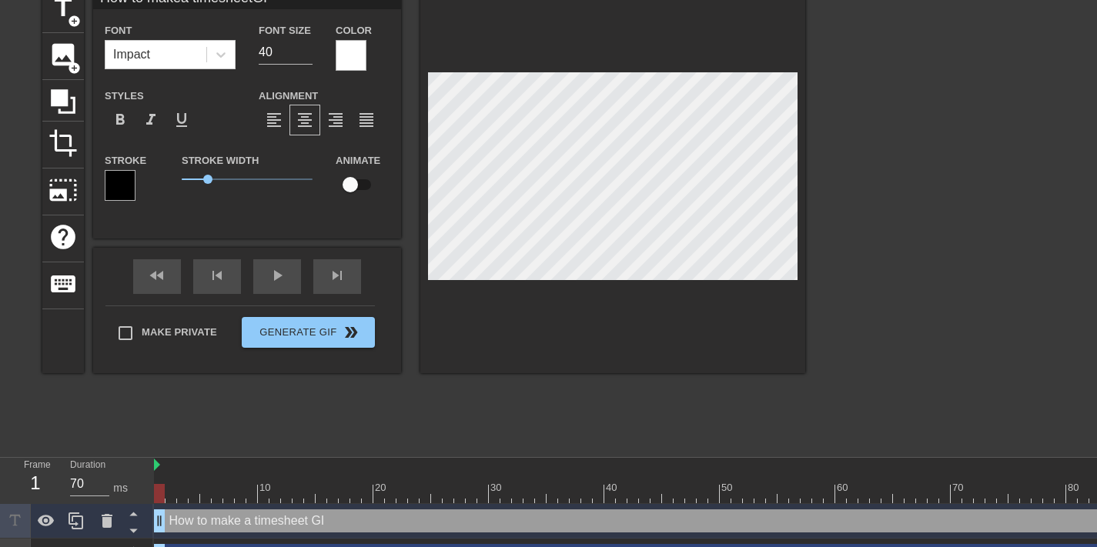
type textarea "How to make a timesheet GIF"
click at [870, 191] on div at bounding box center [939, 217] width 231 height 462
click at [924, 227] on div at bounding box center [939, 217] width 231 height 462
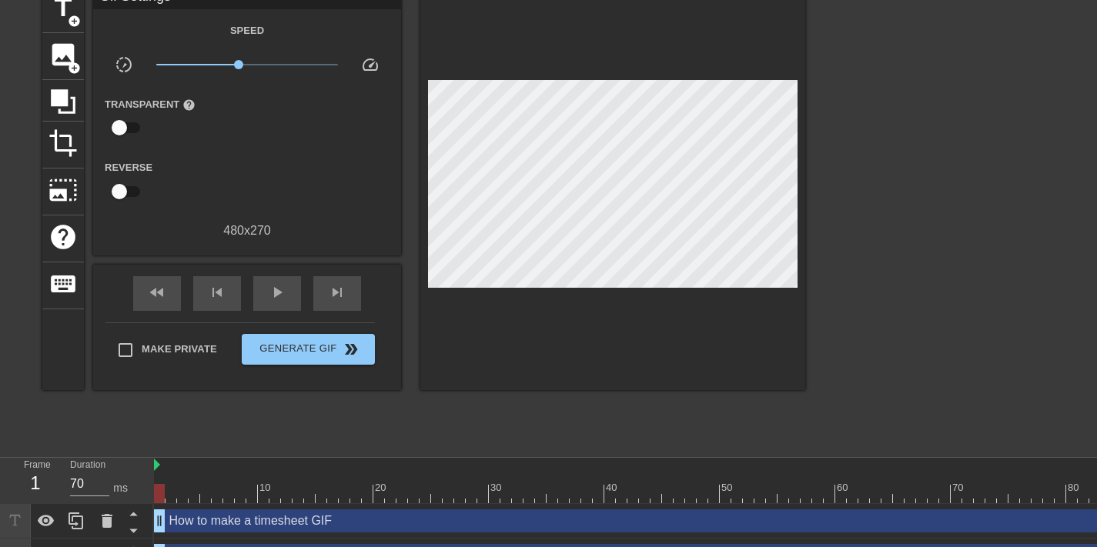
click at [231, 518] on div "How to make a timesheet GIF drag_handle drag_handle" at bounding box center [662, 521] width 1016 height 23
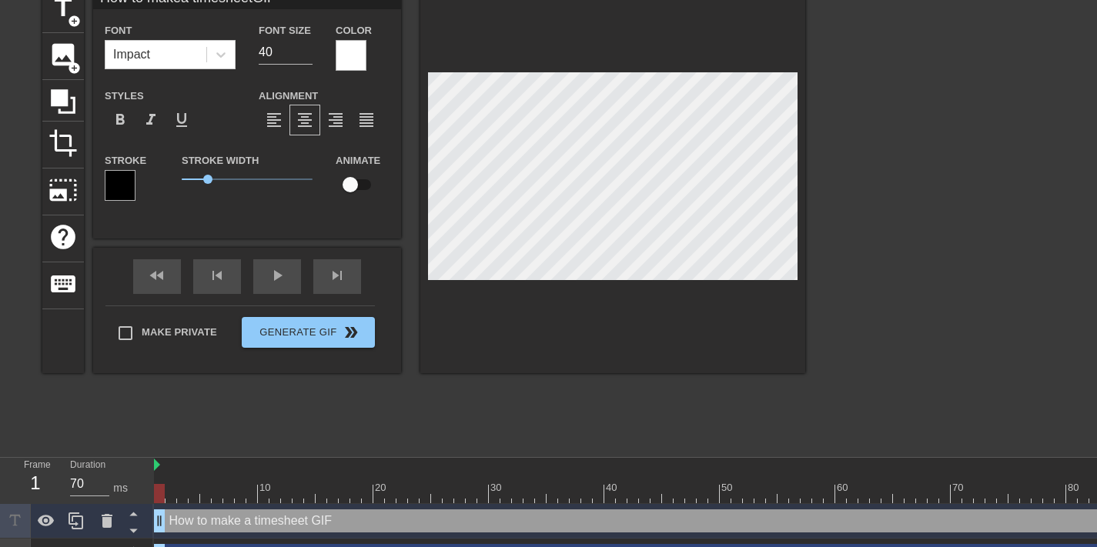
click at [366, 185] on input "checkbox" at bounding box center [350, 184] width 88 height 29
checkbox input "true"
type input "How to makea timesheetGIF"
click at [377, 418] on div "title add_circle image add_circle crop photo_size_select_large help keyboard Ho…" at bounding box center [423, 217] width 763 height 462
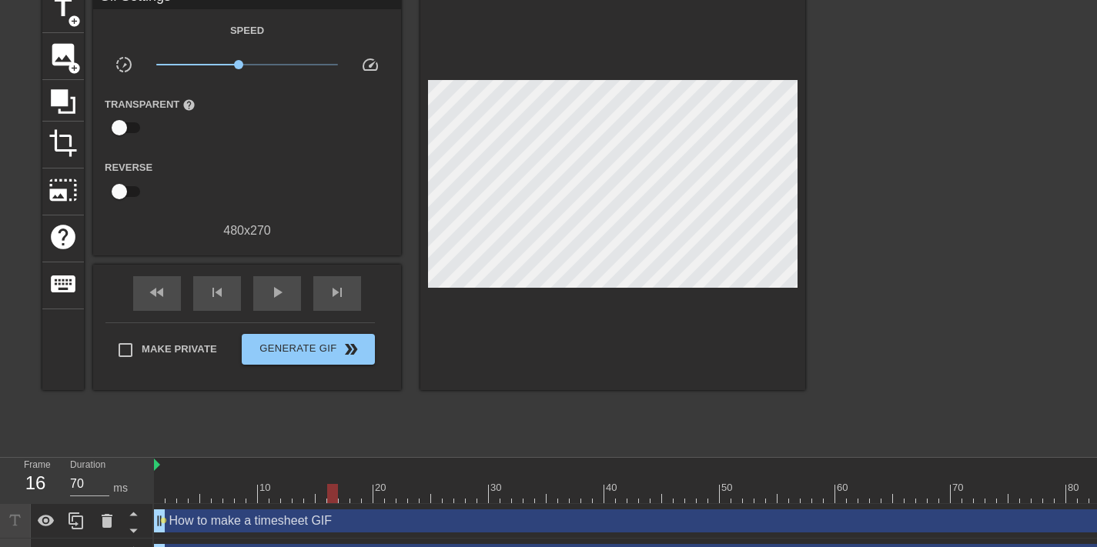
drag, startPoint x: 166, startPoint y: 487, endPoint x: 323, endPoint y: 477, distance: 158.2
click at [323, 477] on div "10 20 30 40 50 60 70 80" at bounding box center [662, 480] width 1016 height 45
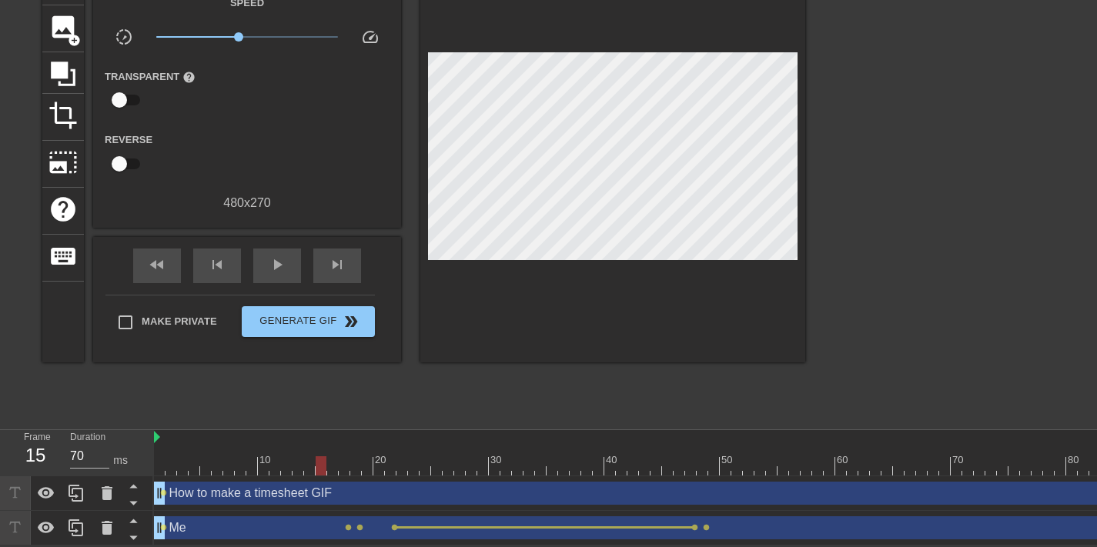
click at [348, 460] on div at bounding box center [662, 466] width 1016 height 19
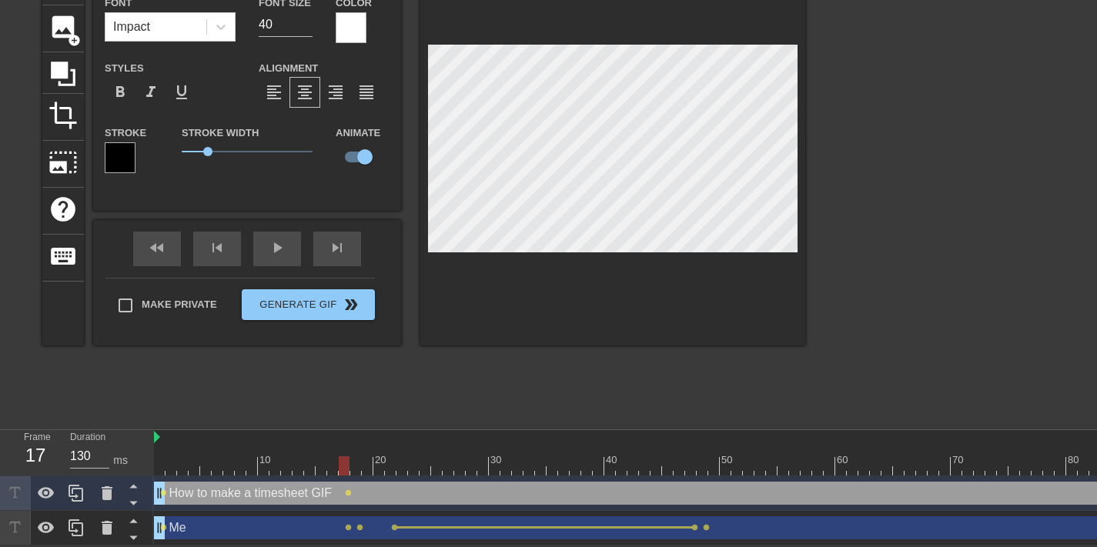
click at [356, 457] on div at bounding box center [662, 466] width 1016 height 19
click at [331, 100] on div "title add_circle image add_circle crop photo_size_select_large help keyboard Ho…" at bounding box center [423, 151] width 763 height 387
drag, startPoint x: 371, startPoint y: 457, endPoint x: 0, endPoint y: 416, distance: 373.3
click at [0, 416] on div "menu_book Browse the tutorials! [DOMAIN_NAME] The online gif editor Send Feedba…" at bounding box center [548, 222] width 1097 height 648
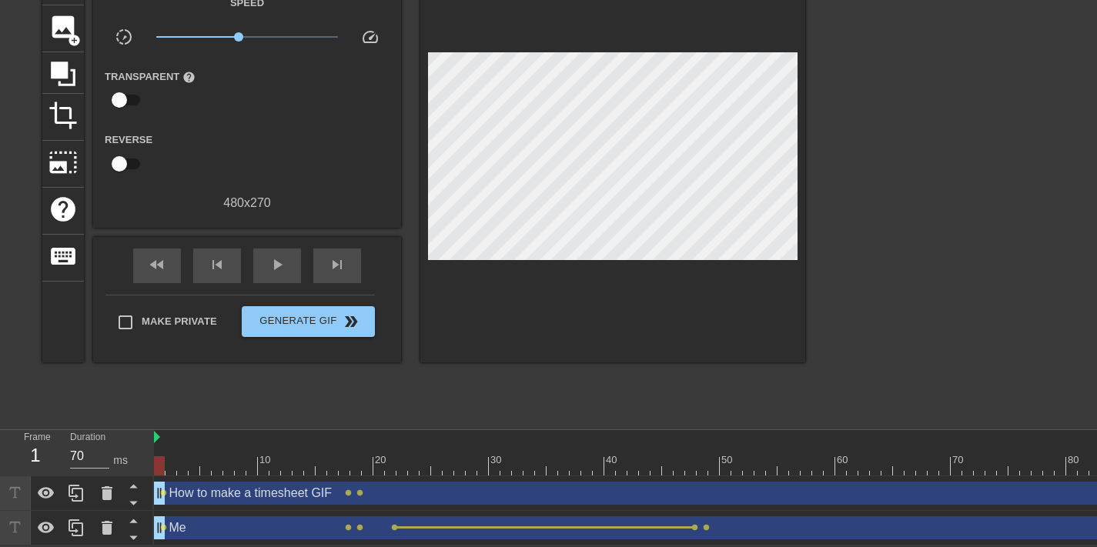
click at [885, 229] on div at bounding box center [939, 189] width 231 height 462
click at [269, 256] on span "play_arrow" at bounding box center [277, 265] width 18 height 18
click at [271, 256] on span "pause" at bounding box center [277, 265] width 18 height 18
type input "70"
drag, startPoint x: 344, startPoint y: 454, endPoint x: 159, endPoint y: 454, distance: 184.8
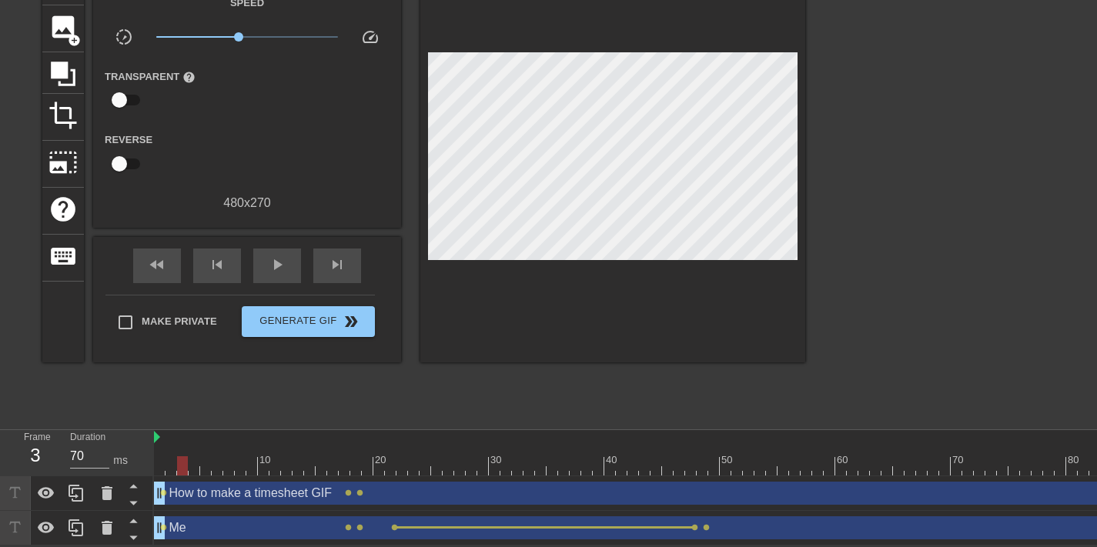
click at [159, 457] on div at bounding box center [662, 466] width 1016 height 19
click at [162, 490] on span "lens" at bounding box center [163, 493] width 7 height 7
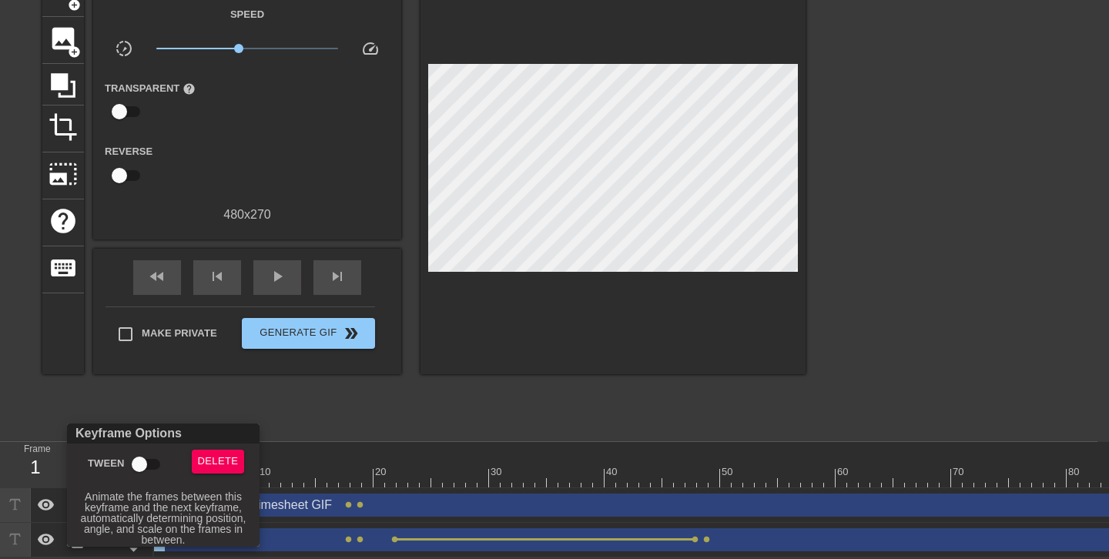
click at [135, 468] on input "Tween" at bounding box center [139, 464] width 88 height 29
checkbox input "true"
click at [358, 466] on div at bounding box center [554, 279] width 1109 height 559
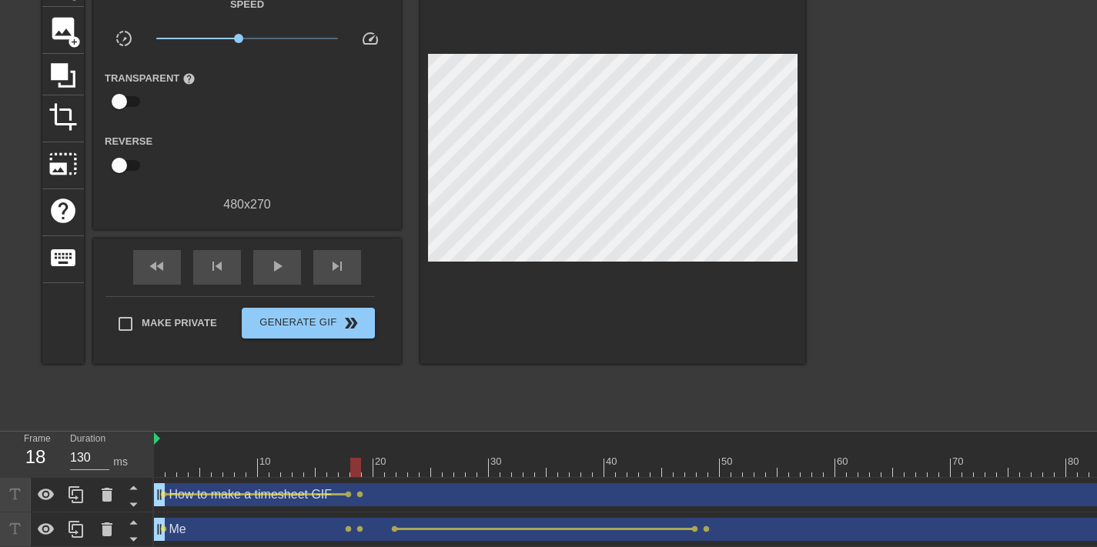
click at [350, 466] on div at bounding box center [662, 467] width 1016 height 19
click at [343, 464] on div at bounding box center [662, 467] width 1016 height 19
drag, startPoint x: 293, startPoint y: 477, endPoint x: 190, endPoint y: 468, distance: 102.8
click at [192, 470] on div "10 20 30 40 50 60 70 80" at bounding box center [662, 455] width 1016 height 46
drag, startPoint x: 225, startPoint y: 462, endPoint x: 346, endPoint y: 460, distance: 121.7
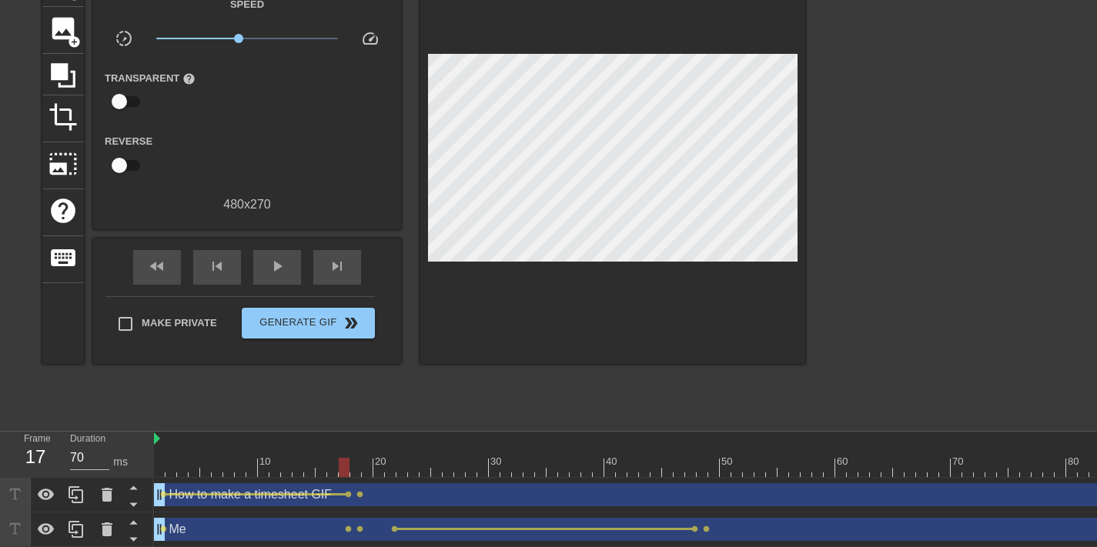
click at [346, 460] on div at bounding box center [662, 467] width 1016 height 19
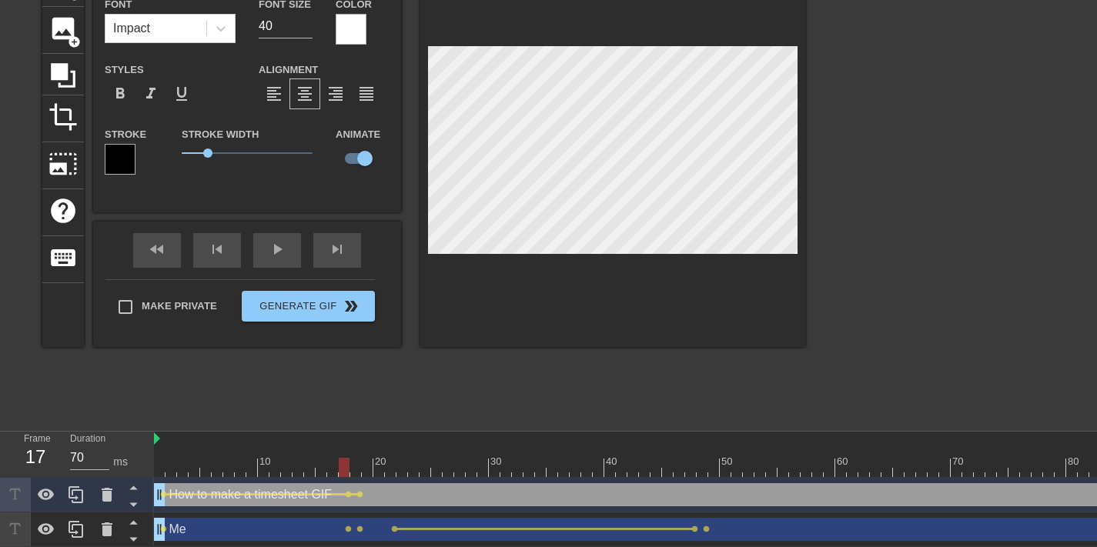
click at [1060, 216] on div "title add_circle image add_circle crop photo_size_select_large help keyboard Ho…" at bounding box center [548, 191] width 1097 height 462
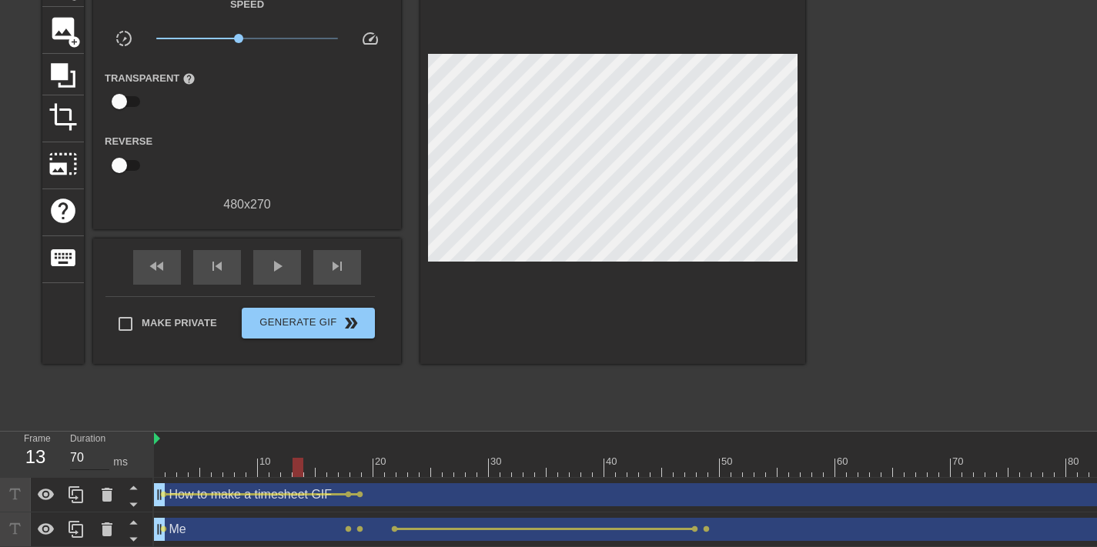
drag, startPoint x: 300, startPoint y: 466, endPoint x: 94, endPoint y: 462, distance: 206.4
click at [102, 464] on div "Frame 13 Duration 70 ms 10 20 30 40 50 60 70 80 How to make a timesheet GIF dra…" at bounding box center [548, 489] width 1097 height 115
click at [269, 272] on span "play_arrow" at bounding box center [277, 266] width 18 height 18
click at [269, 272] on span "pause" at bounding box center [277, 266] width 18 height 18
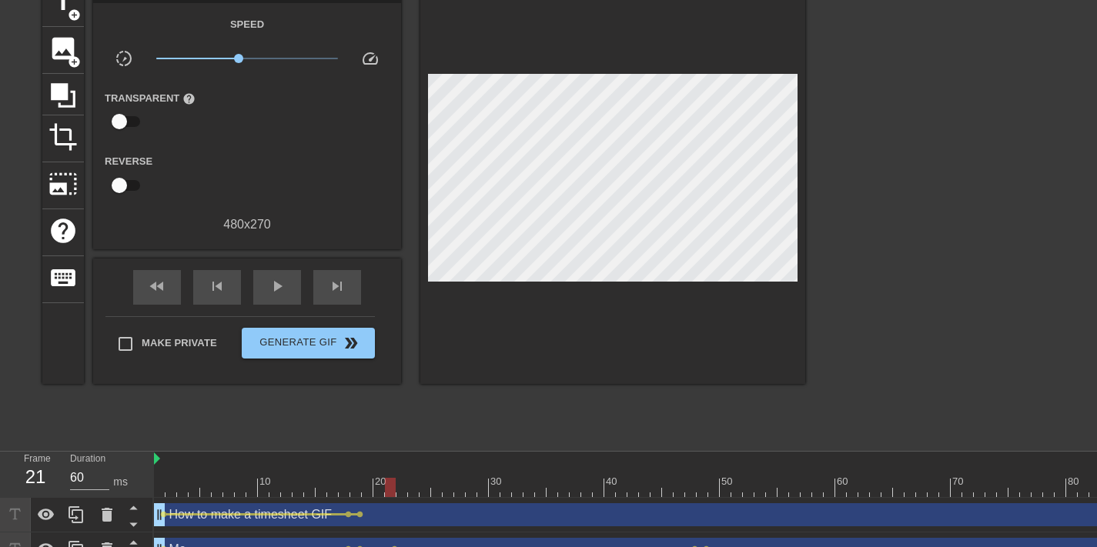
scroll to position [112, 0]
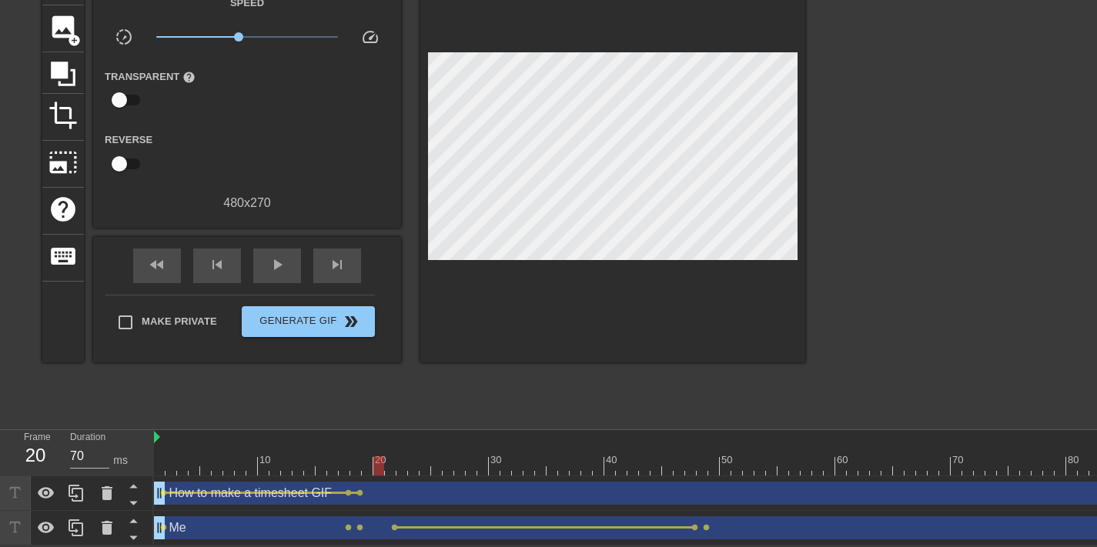
type input "60"
drag, startPoint x: 390, startPoint y: 460, endPoint x: 393, endPoint y: 450, distance: 10.3
click at [393, 457] on div at bounding box center [390, 466] width 11 height 19
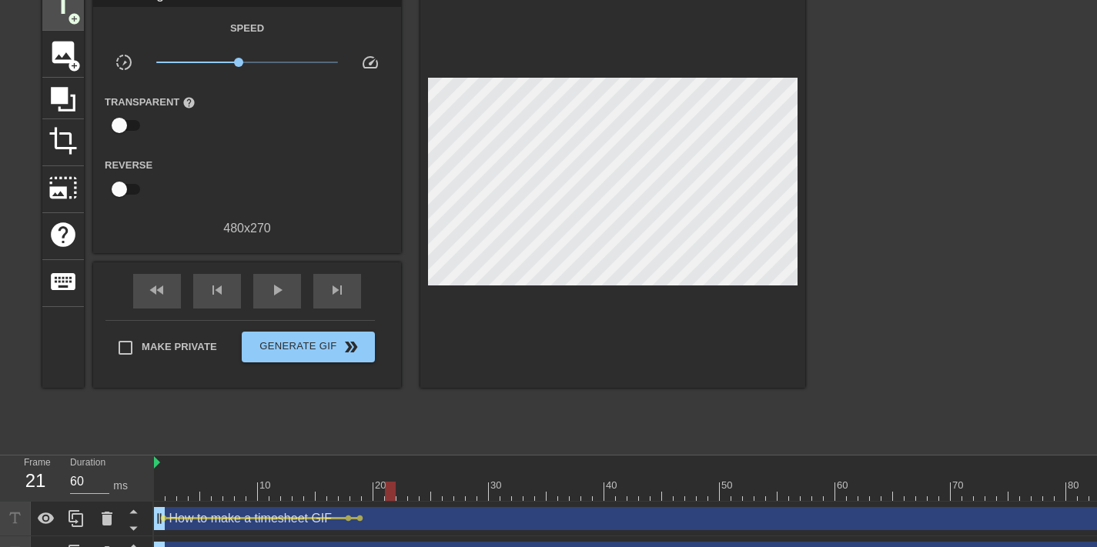
scroll to position [77, 0]
click at [59, 23] on div "title add_circle" at bounding box center [63, 7] width 42 height 47
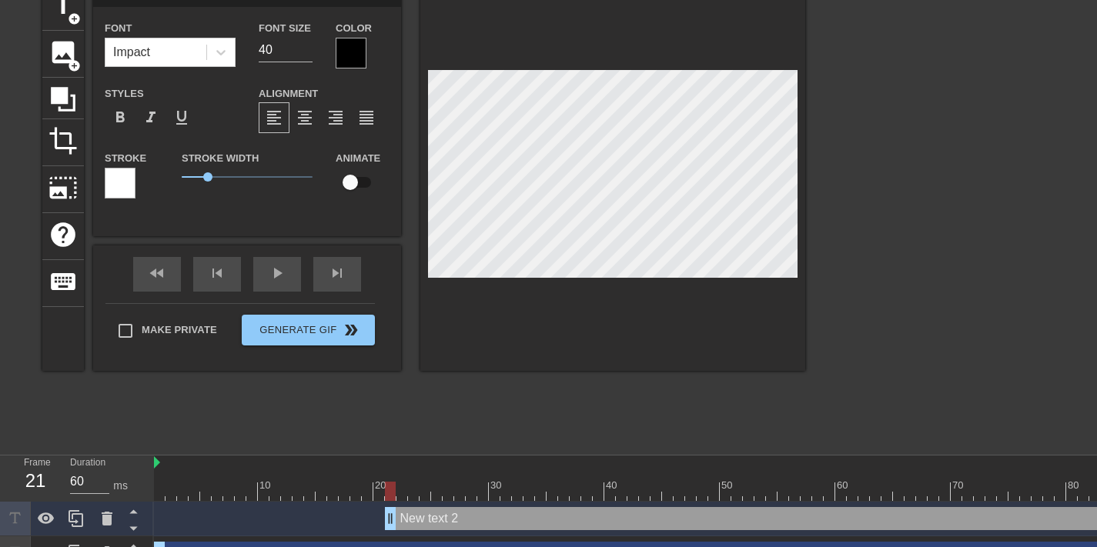
scroll to position [2, 2]
type input "R"
type textarea "R"
type input "Re"
type textarea "Re"
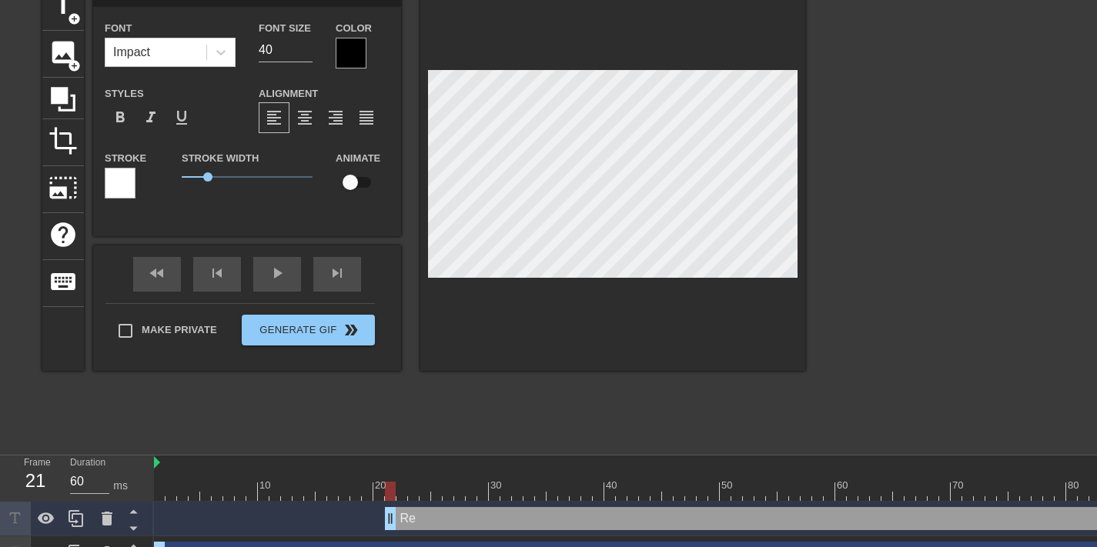
type input "Rel"
type textarea "Rel"
type input "Rele"
type textarea "Rele"
type input "Relev"
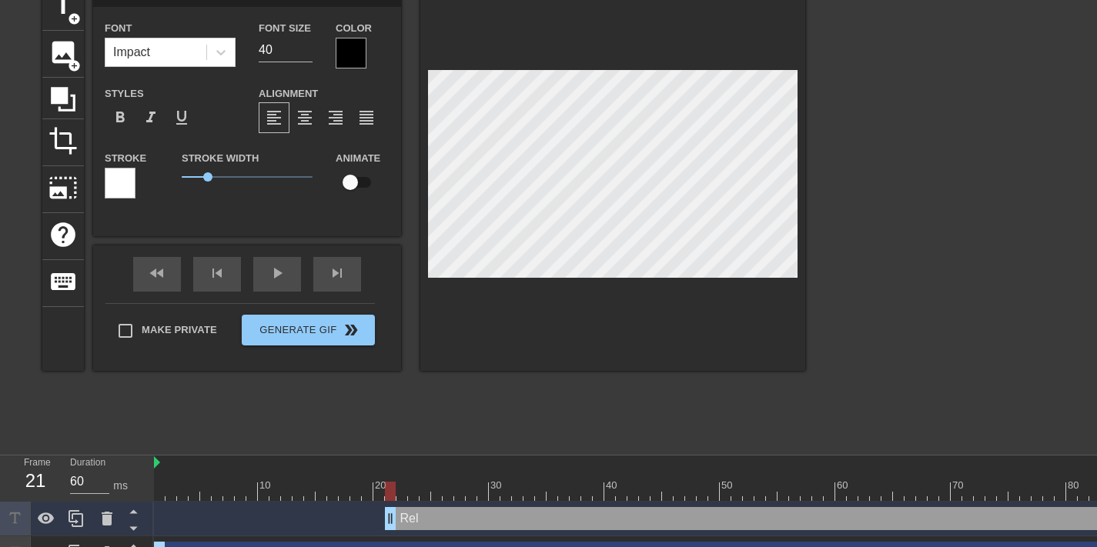
type textarea "Relev"
type input "Releve"
type textarea "Releve"
type input "Relev"
type textarea "Relev"
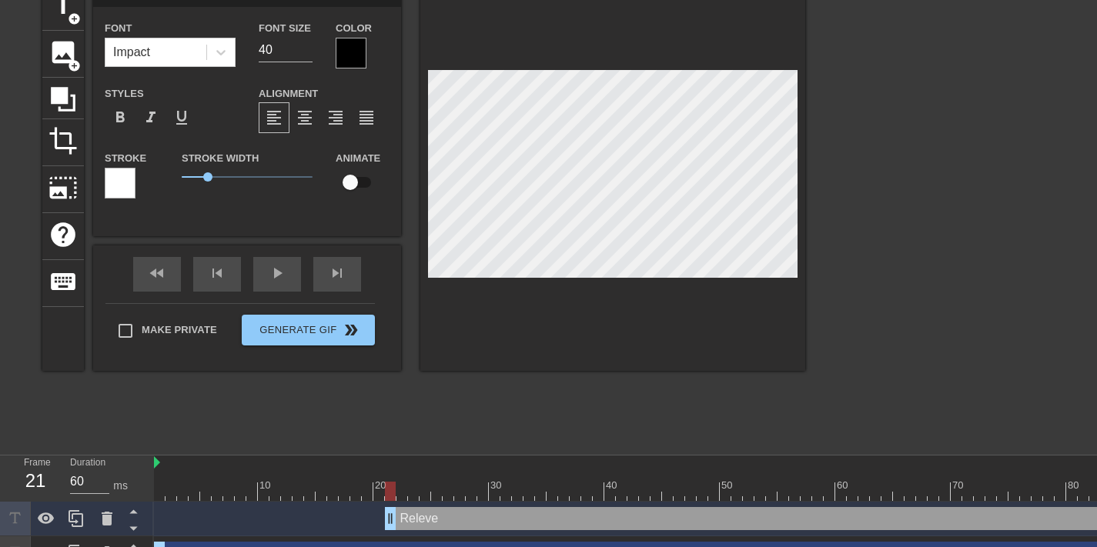
type input "Releva"
type textarea "Releva"
type input "Relevan"
type textarea "Relevan"
type input "Relevant"
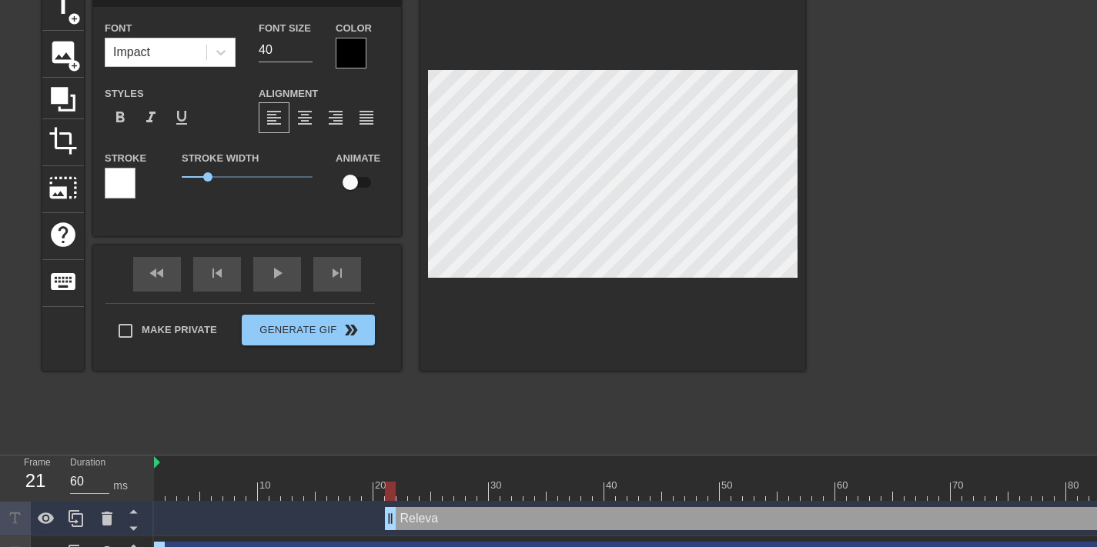
type textarea "Relevant"
type input "Relevant"
type textarea "Relevant"
type input "Relevant c"
type textarea "Relevant c"
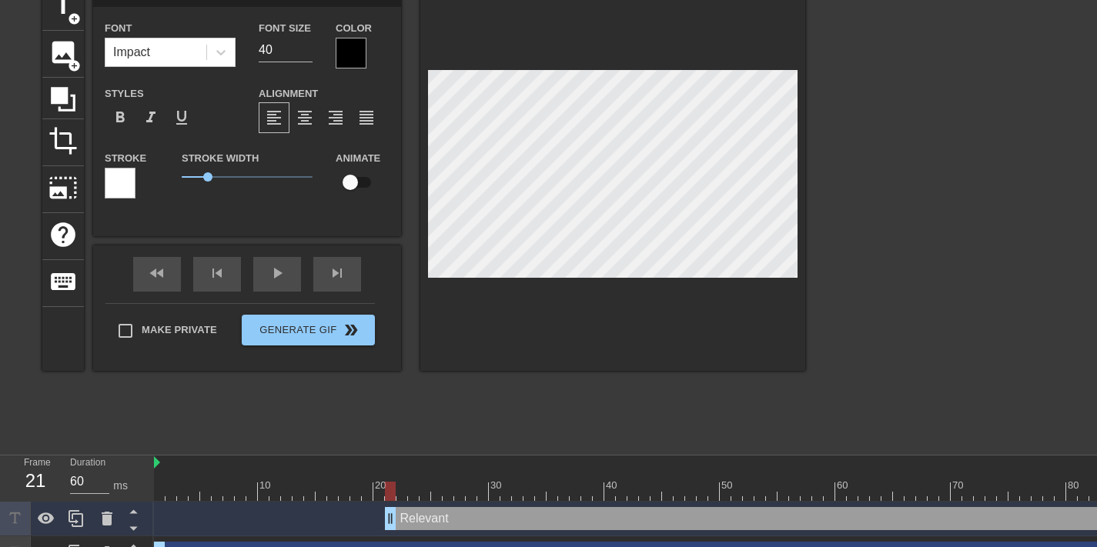
type input "Relevant cl"
type textarea "Relevant cl"
type input "Relevant cli"
type textarea "Relevant cli"
type input "Relevant clip"
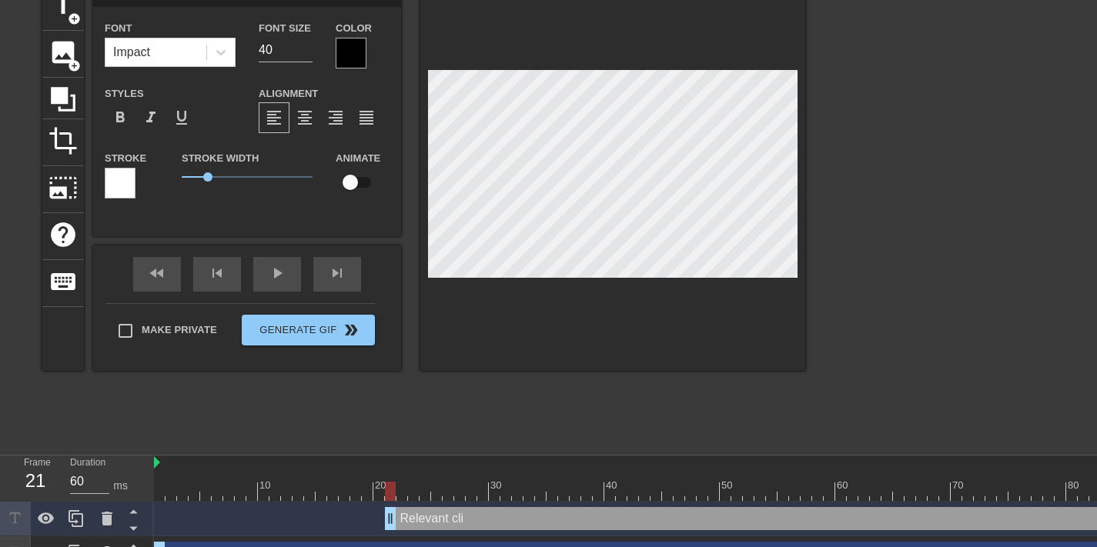
type textarea "Relevant clip"
type input "Relevant clip"
type textarea "Relevant clip"
type input "Relevant clipw"
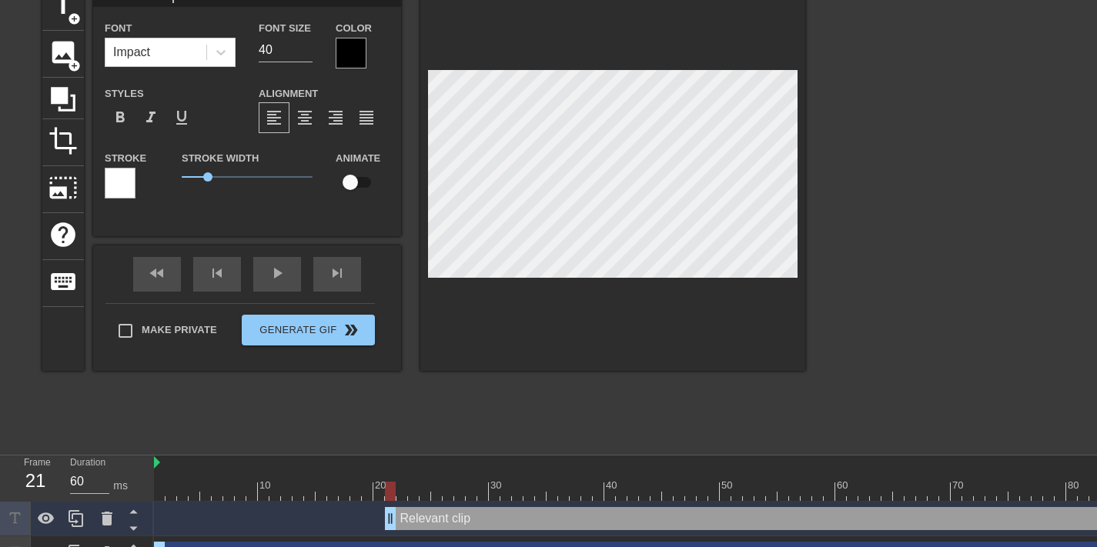
type textarea "Relevant clip w"
type input "Relevant clipwi"
type textarea "Relevant clip wi"
type input "Relevant clipwit"
type textarea "Relevant clip wit"
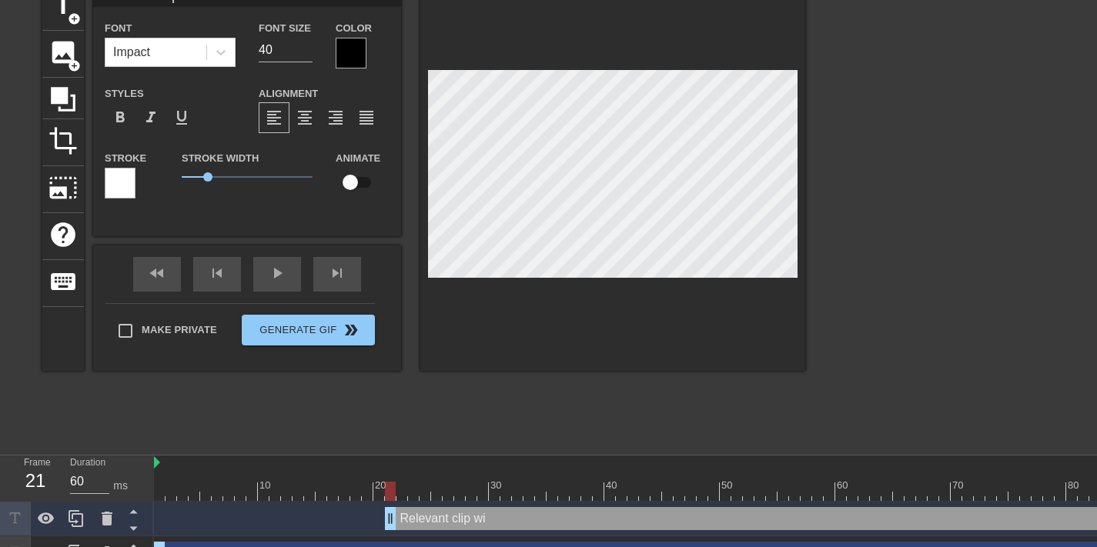
type input "Relevant clipwith"
type textarea "Relevant clip with"
type input "Relevant clipwith"
type textarea "Relevant clip with"
type input "Relevant clipwithg"
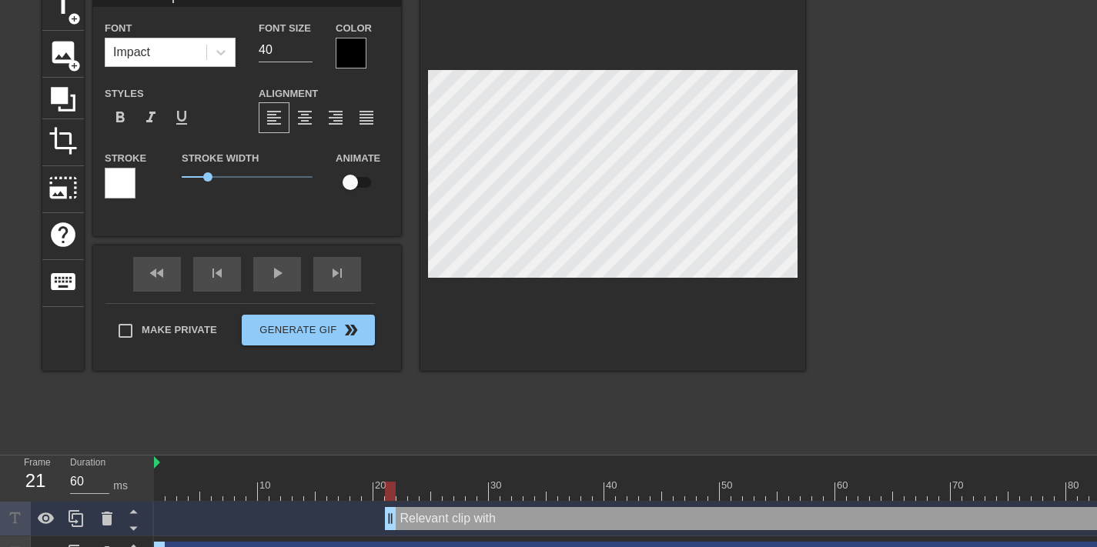
type textarea "Relevant clip with g"
type input "Relevant clipwithge"
type textarea "Relevant clip with ge"
type input "Relevant clipwithgen"
type textarea "Relevant clip with gen"
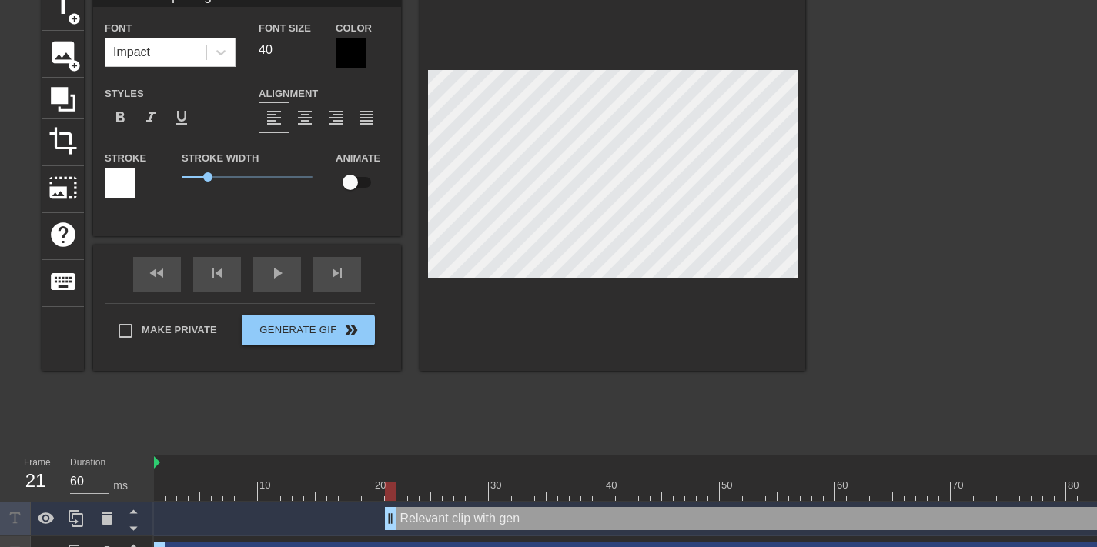
type input "Relevant clipwithgeni"
type textarea "Relevant clip with geni"
type input "Relevant clipwithgeniu"
type textarea "Relevant clip with geniu"
type input "Relevant clipwithgenius"
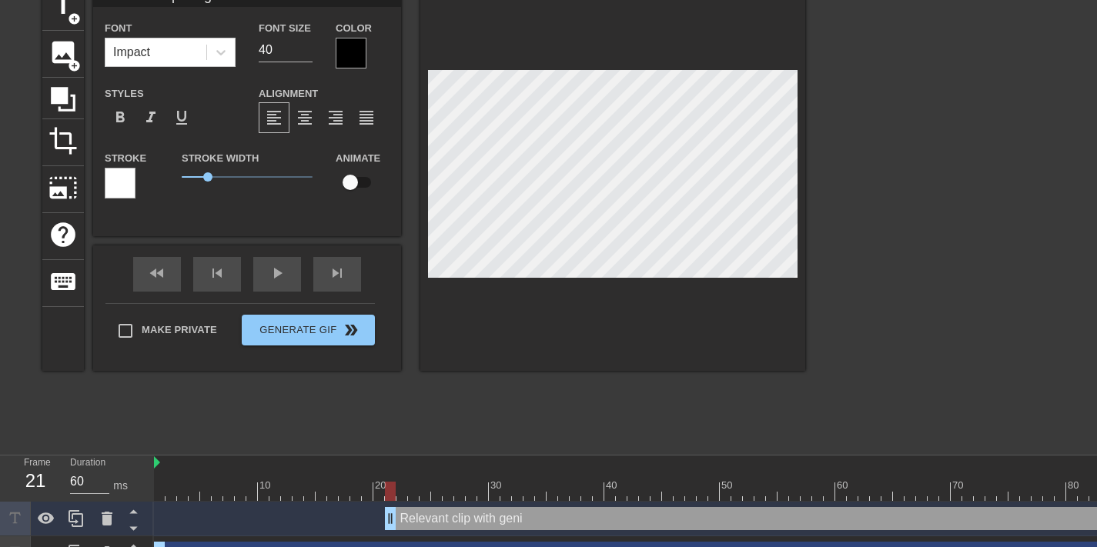
type textarea "Relevant clip with genius"
type input "Relevant clipwithgenius"
type textarea "Relevant clip with genius"
type input "Relevant clipwithgenius c"
type textarea "Relevant clip with genius c"
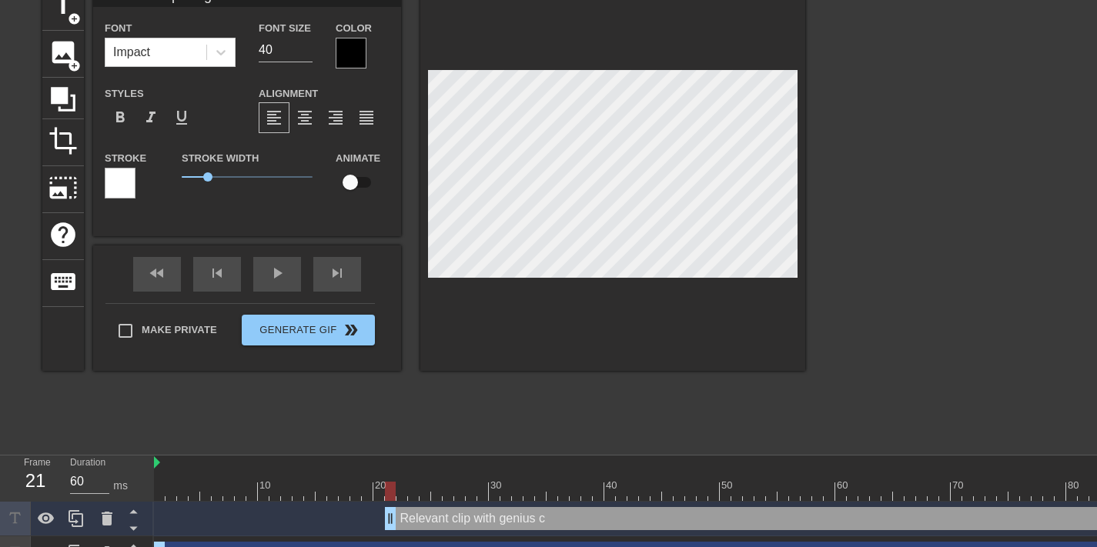
type input "Relevant clipwithgenius ca"
type textarea "Relevant clip with genius ca"
type input "Relevant clipwithgenius cap"
type textarea "Relevant clip with genius cap"
type input "Relevant clipwithgenius capt"
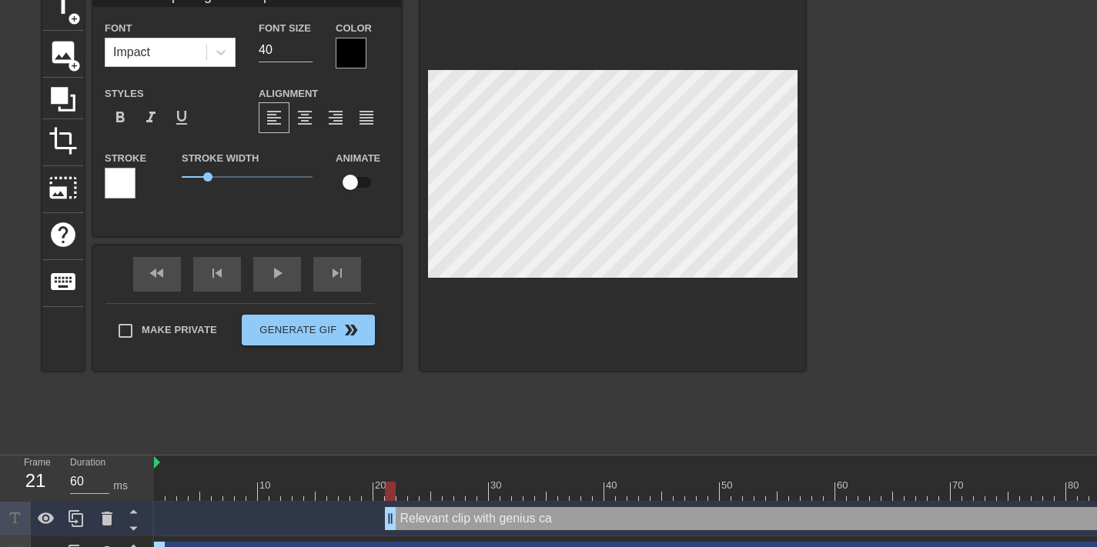
type textarea "Relevant clip with genius capti"
type input "Relevant clipwithgenius captio"
type textarea "Relevant clip with genius captio"
type input "Relevant clipwithgenius caption"
type textarea "Relevant clip with genius caption"
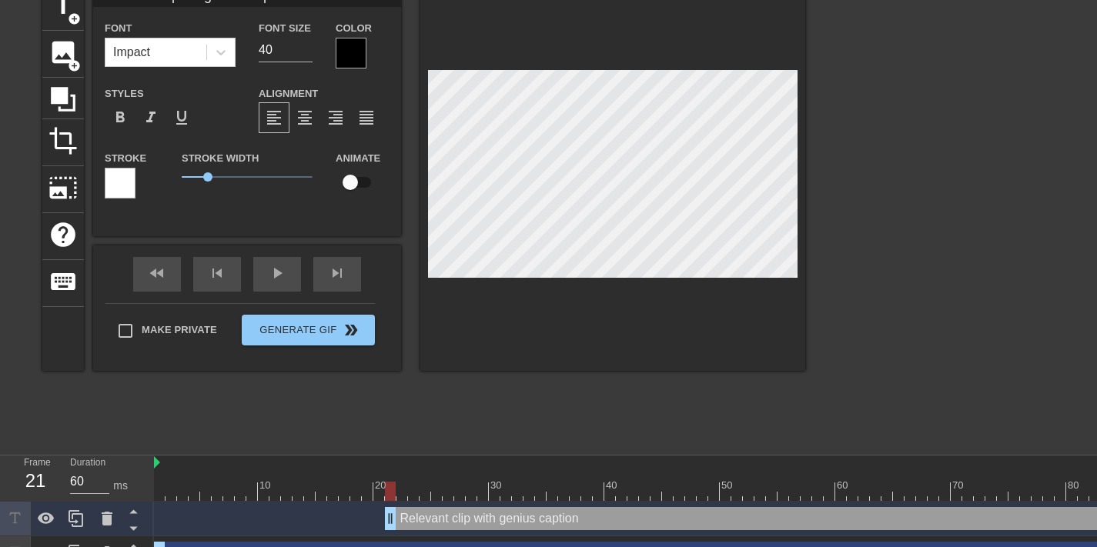
scroll to position [4, 6]
click at [862, 169] on div at bounding box center [939, 215] width 231 height 462
click at [313, 114] on span "format_align_center" at bounding box center [305, 118] width 18 height 18
click at [851, 179] on div at bounding box center [939, 215] width 231 height 462
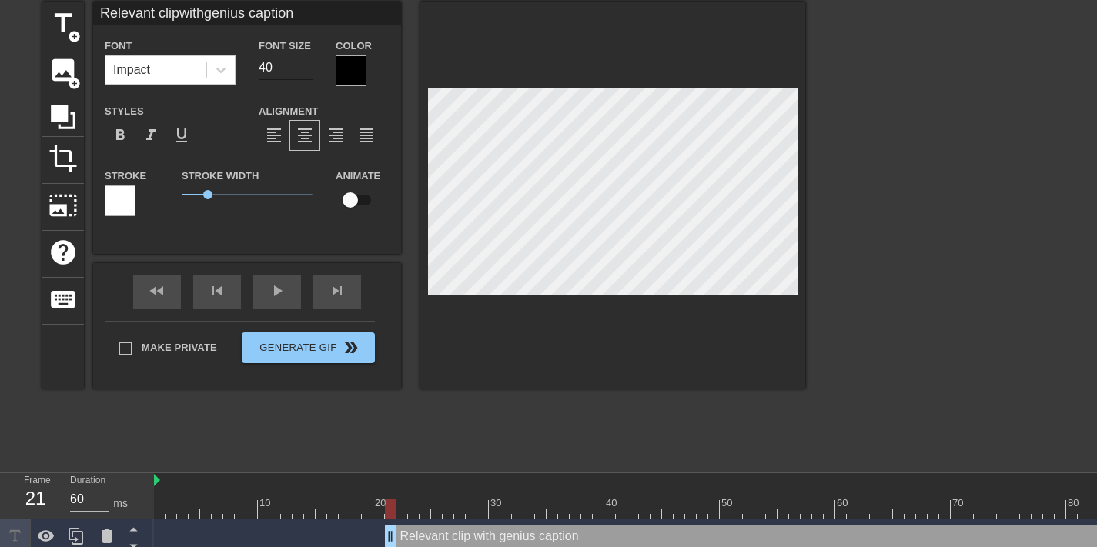
scroll to position [32, 0]
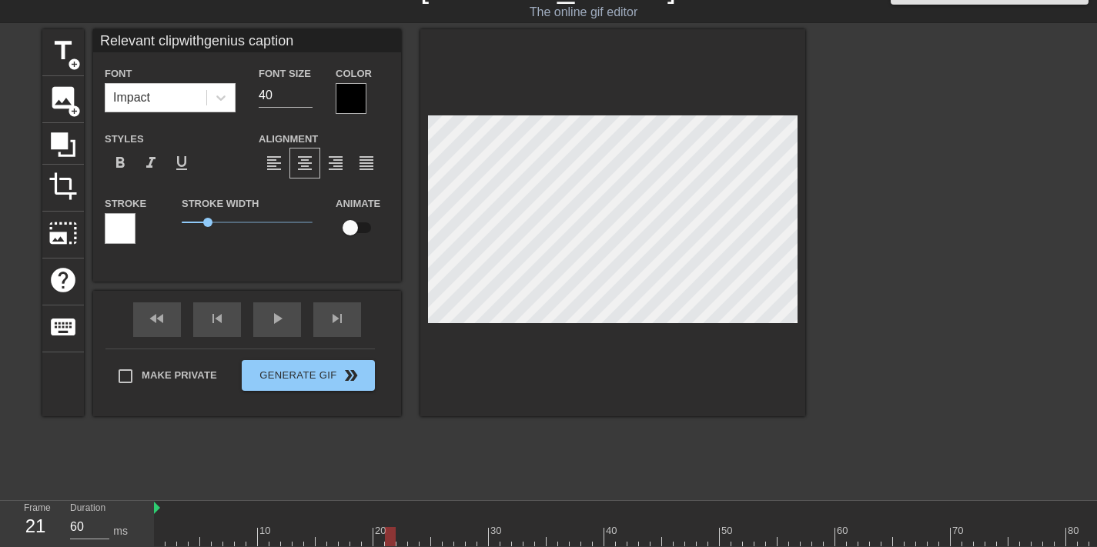
click at [358, 95] on div at bounding box center [351, 98] width 31 height 31
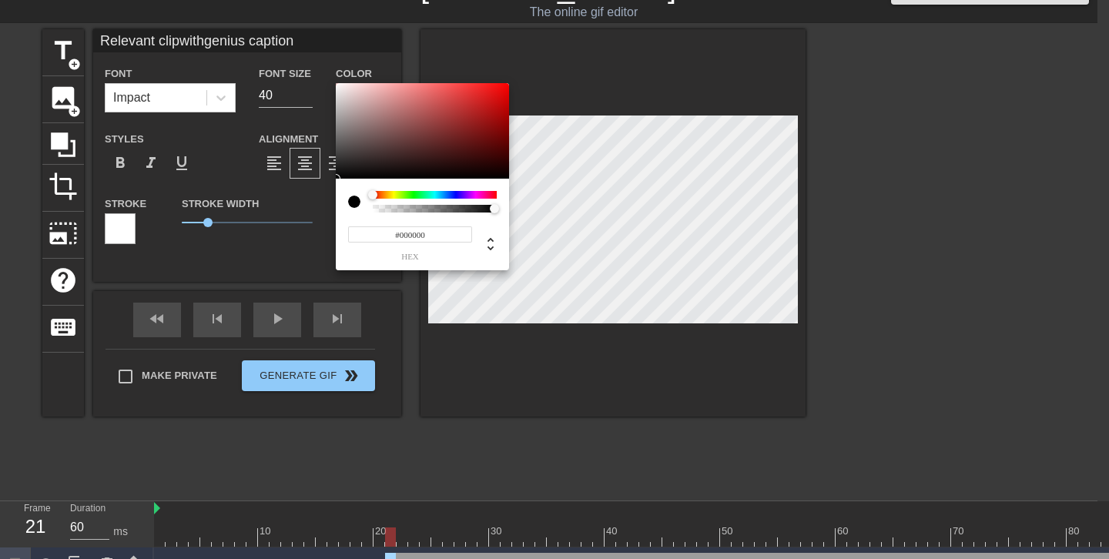
type input "Relevant clipwithgenius caption"
type input "#C1A4A4"
type input "Relevant clipwithgenius caption"
type input "#C7AEAE"
type input "Relevant clipwithgenius caption"
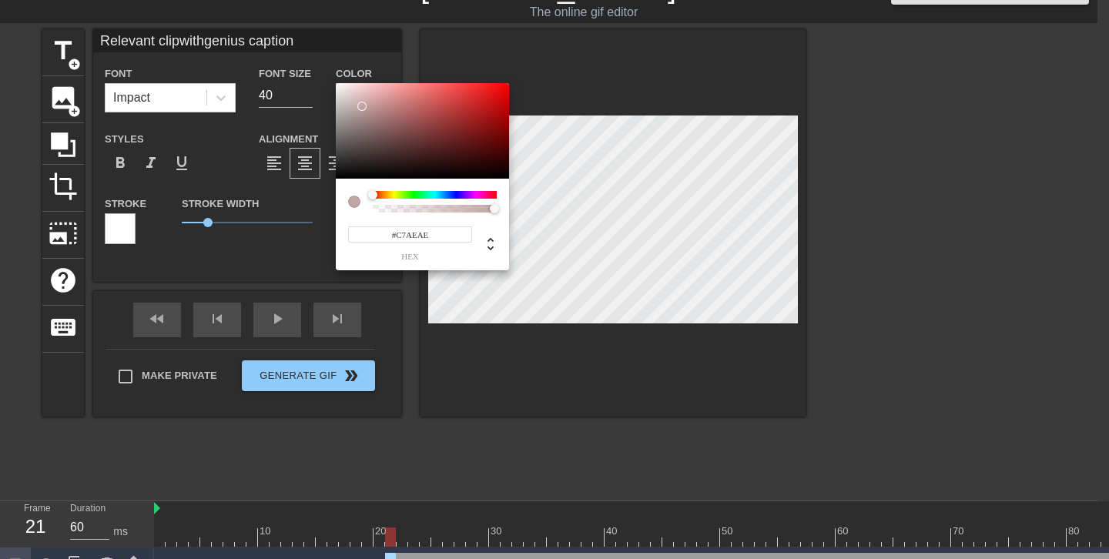
type input "#E6DBDB"
type input "Relevant clipwithgenius caption"
type input "#FFFFFF"
drag, startPoint x: 362, startPoint y: 106, endPoint x: 312, endPoint y: 65, distance: 64.6
click at [312, 65] on div "#FFFFFF hex" at bounding box center [554, 279] width 1109 height 559
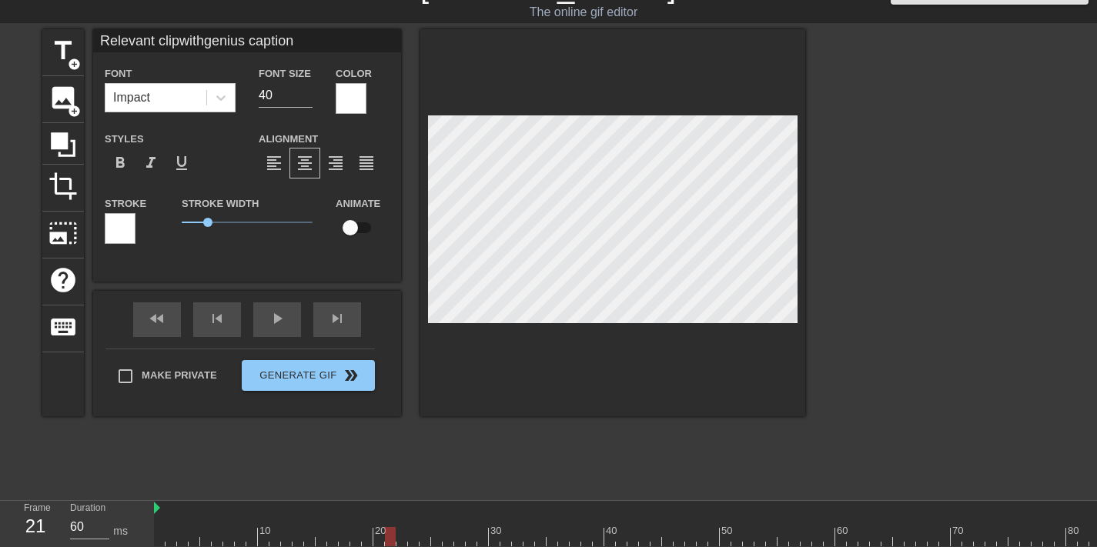
click at [113, 233] on div at bounding box center [120, 228] width 31 height 31
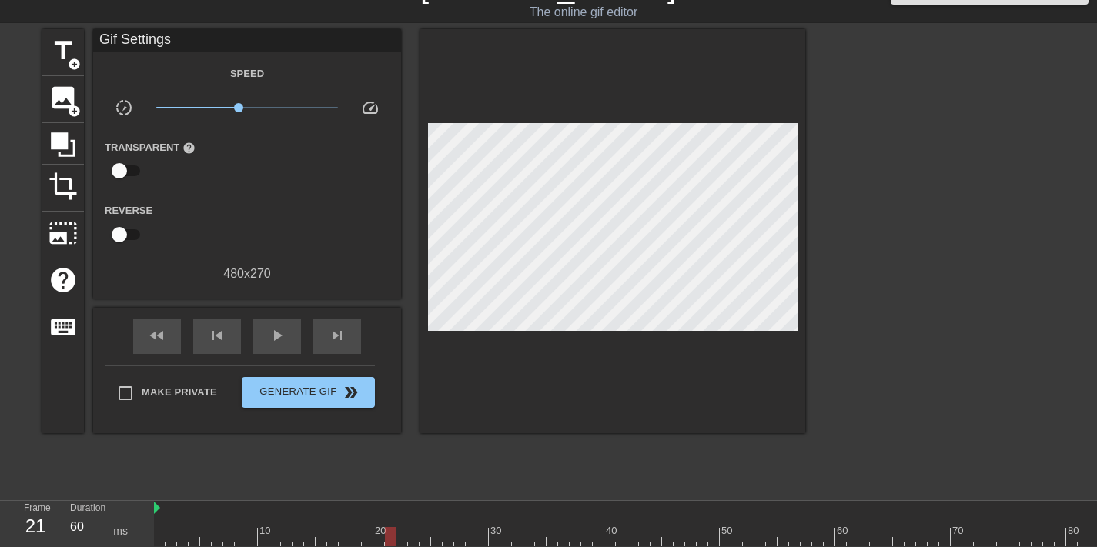
drag, startPoint x: 90, startPoint y: 304, endPoint x: 0, endPoint y: 366, distance: 109.1
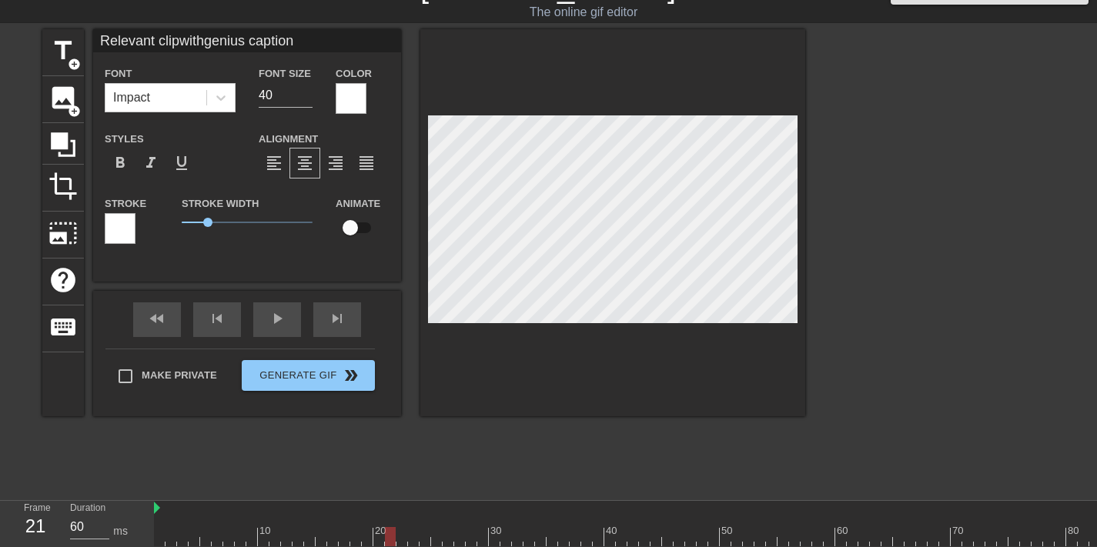
click at [125, 227] on div at bounding box center [120, 228] width 31 height 31
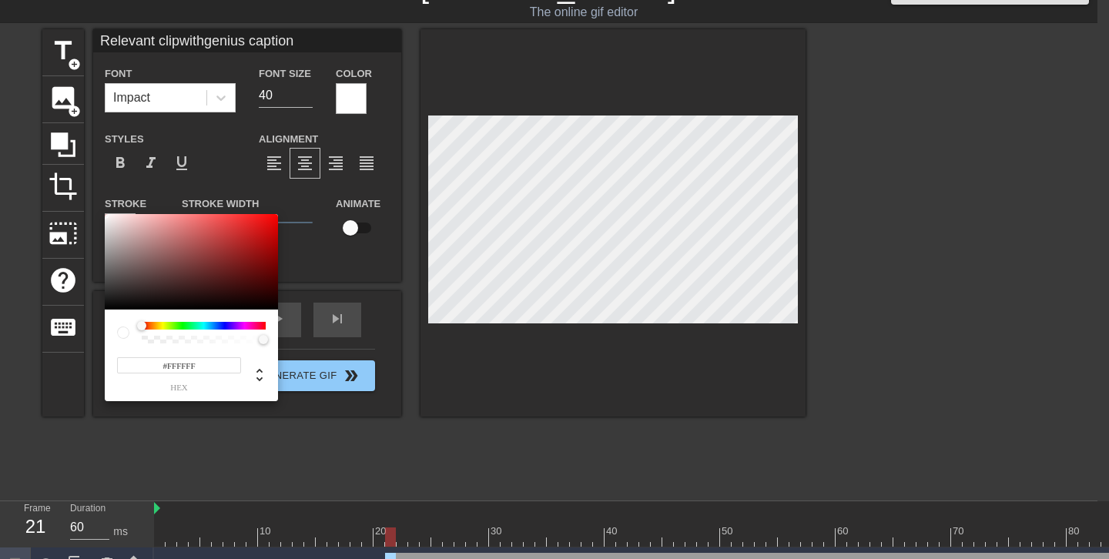
type input "Relevant clipwithgenius caption"
type input "#7F5E5E"
type input "Relevant clipwithgenius caption"
type input "#6F5B5B"
type input "Relevant clipwithgenius caption"
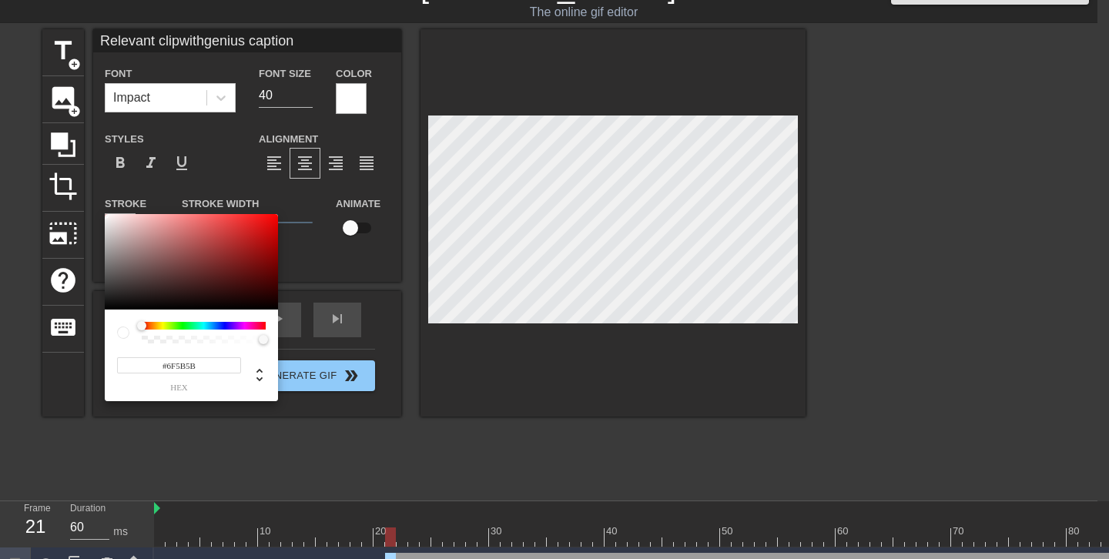
type input "#181818"
type input "Relevant clipwithgenius caption"
type input "#000000"
type input "Relevant clipwithgenius caption"
drag, startPoint x: 144, startPoint y: 266, endPoint x: 59, endPoint y: 320, distance: 100.4
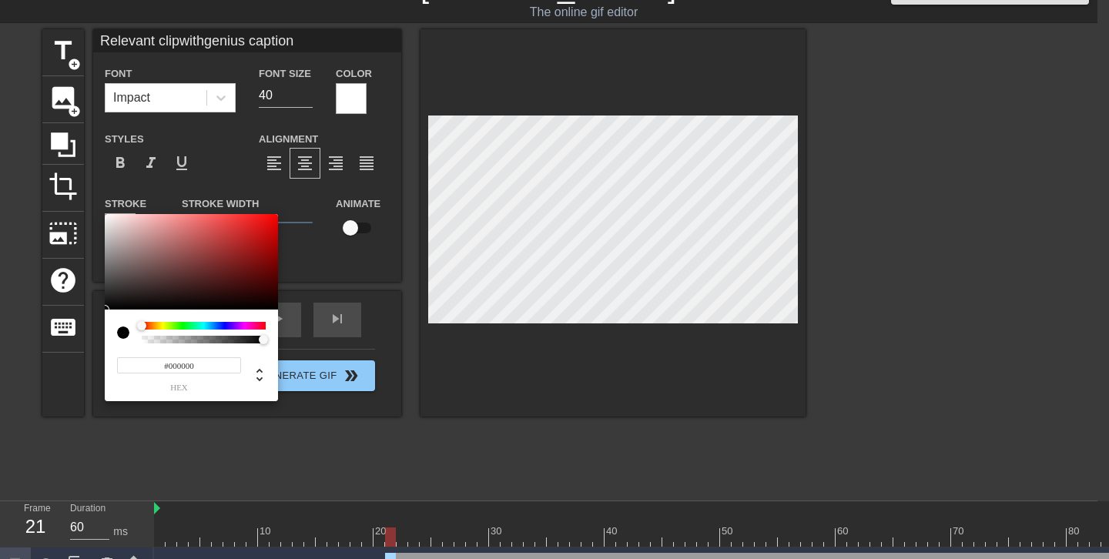
click at [59, 320] on div "#000000 hex" at bounding box center [554, 279] width 1109 height 559
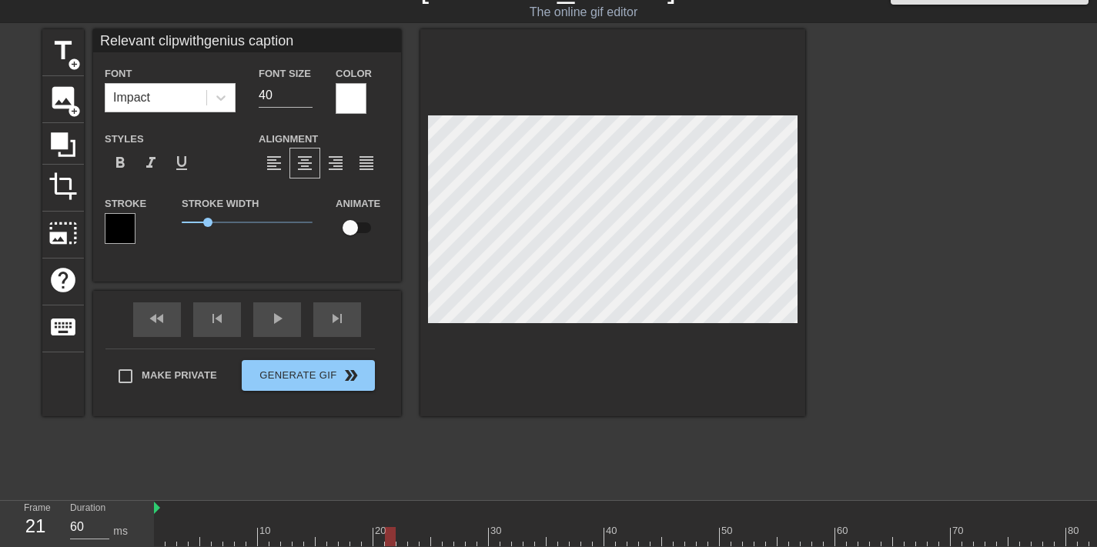
click at [949, 249] on div at bounding box center [939, 260] width 231 height 462
type input "130"
drag, startPoint x: 397, startPoint y: 530, endPoint x: 385, endPoint y: 504, distance: 27.9
click at [385, 504] on div "10 20 30 40 50 60 70 80" at bounding box center [662, 523] width 1016 height 45
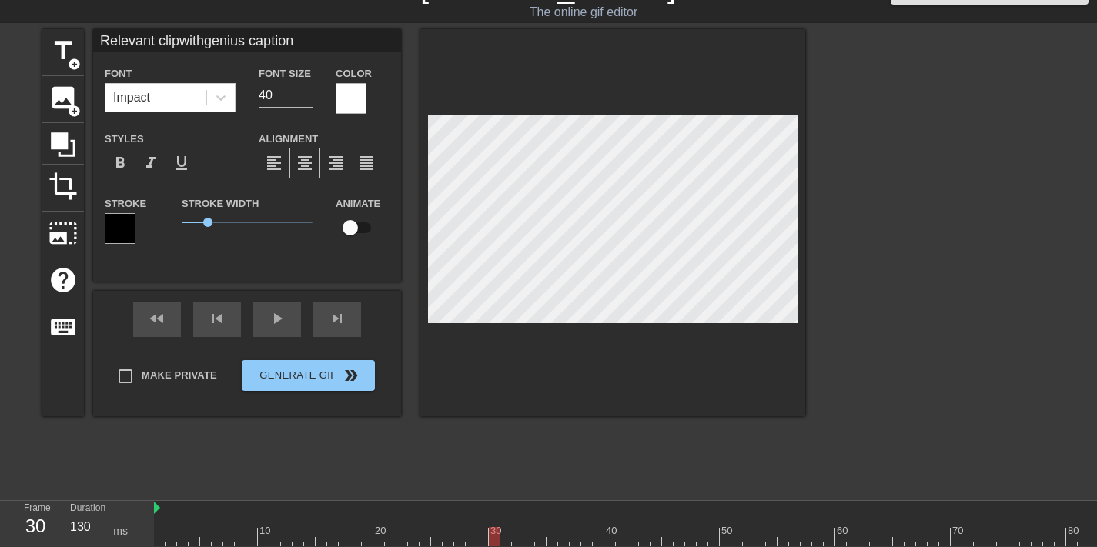
type input "Relevant clip"
type textarea "Relevant clip"
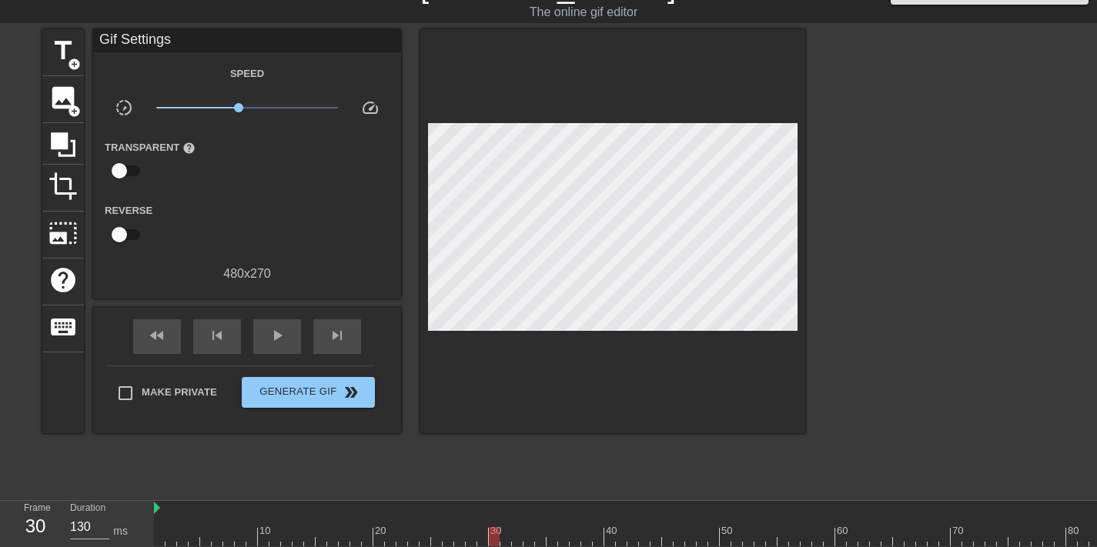
click at [975, 246] on div at bounding box center [939, 260] width 231 height 462
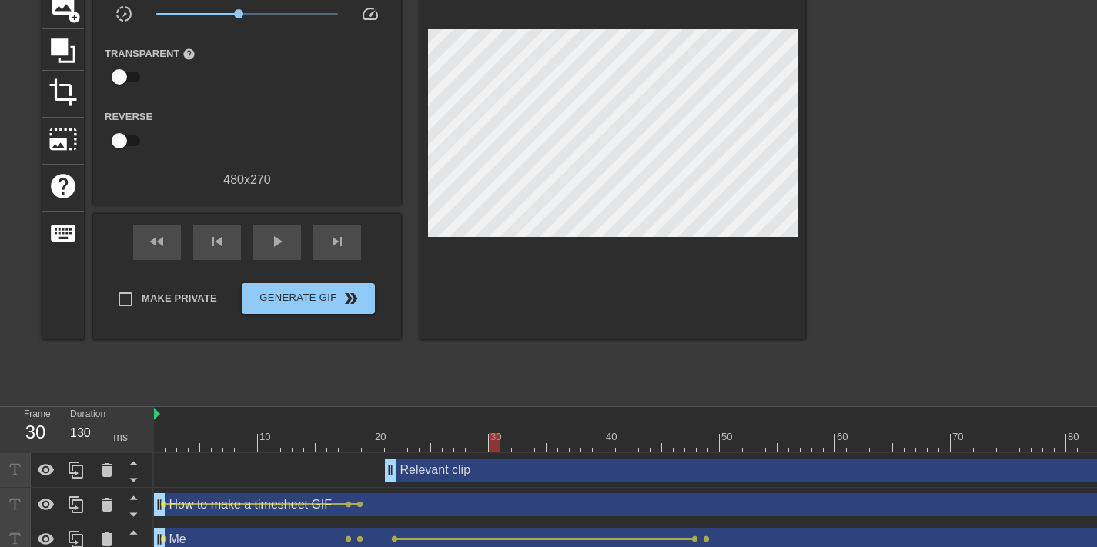
scroll to position [142, 0]
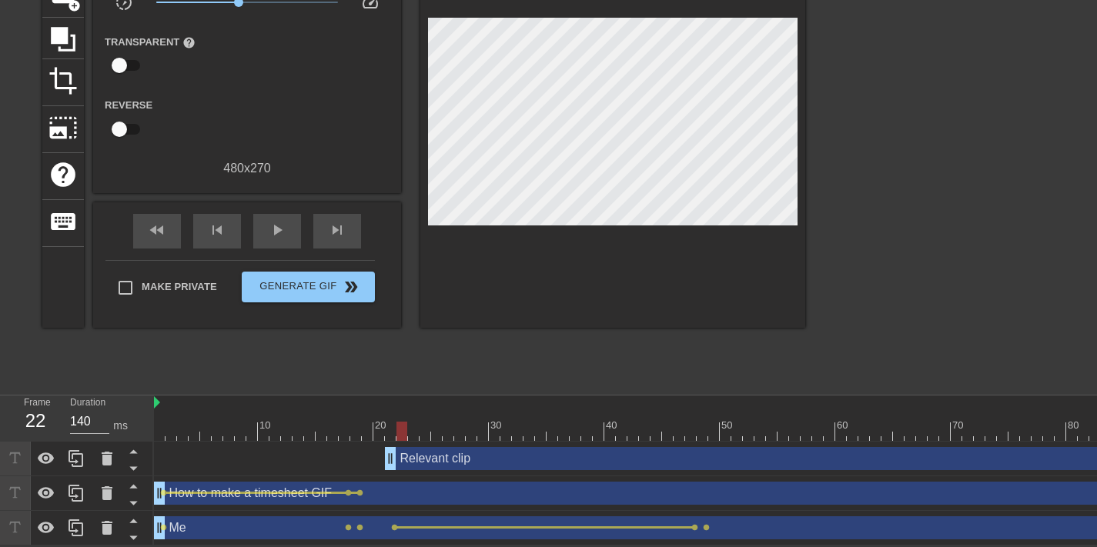
type input "60"
drag, startPoint x: 471, startPoint y: 418, endPoint x: 390, endPoint y: 420, distance: 80.9
click at [390, 422] on div at bounding box center [662, 431] width 1016 height 19
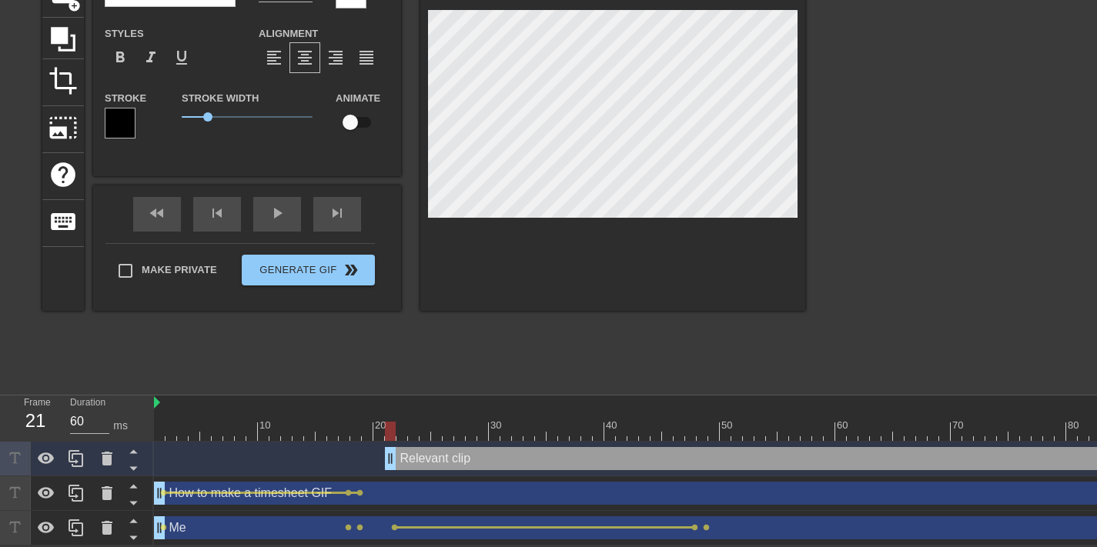
click at [354, 123] on input "checkbox" at bounding box center [350, 122] width 88 height 29
checkbox input "true"
drag, startPoint x: 393, startPoint y: 423, endPoint x: 379, endPoint y: 426, distance: 14.0
click at [397, 427] on div at bounding box center [402, 431] width 11 height 19
click at [477, 422] on div at bounding box center [662, 431] width 1016 height 19
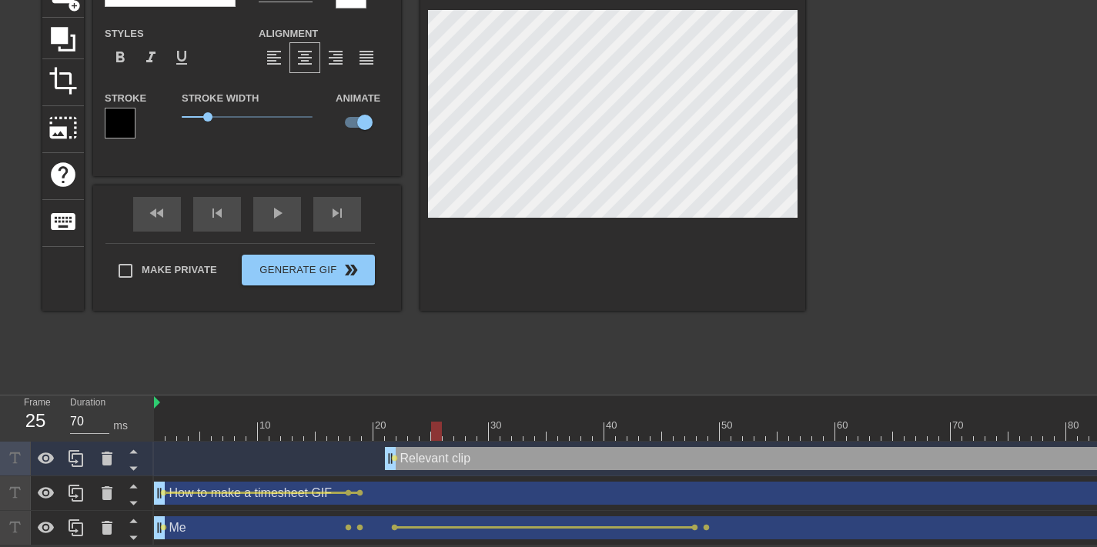
click at [439, 423] on div at bounding box center [662, 431] width 1016 height 19
click at [394, 455] on span "lens" at bounding box center [394, 458] width 7 height 7
type input "60"
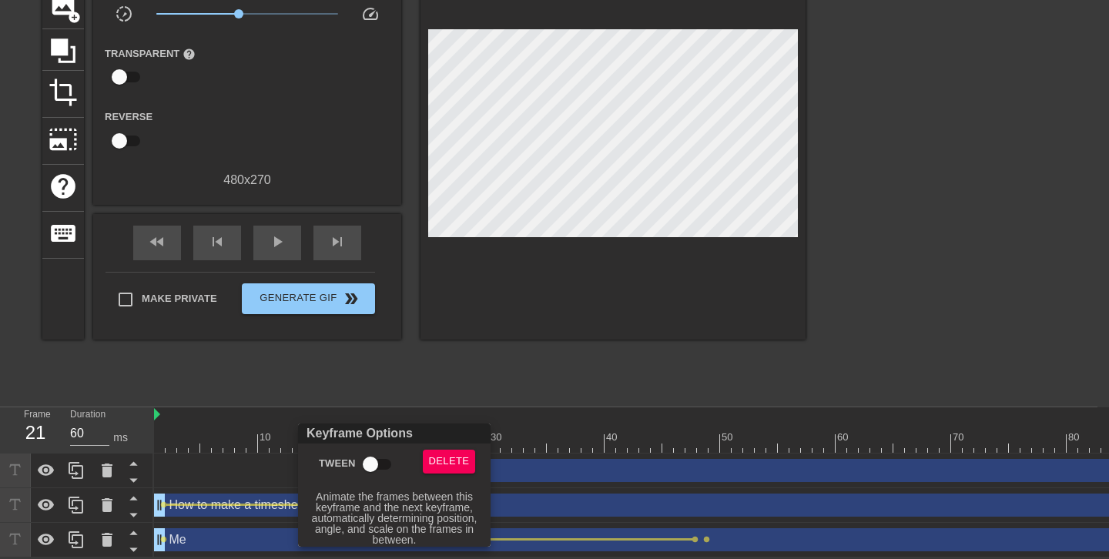
click at [387, 470] on input "Tween" at bounding box center [370, 464] width 88 height 29
checkbox input "true"
click at [475, 333] on div at bounding box center [554, 279] width 1109 height 559
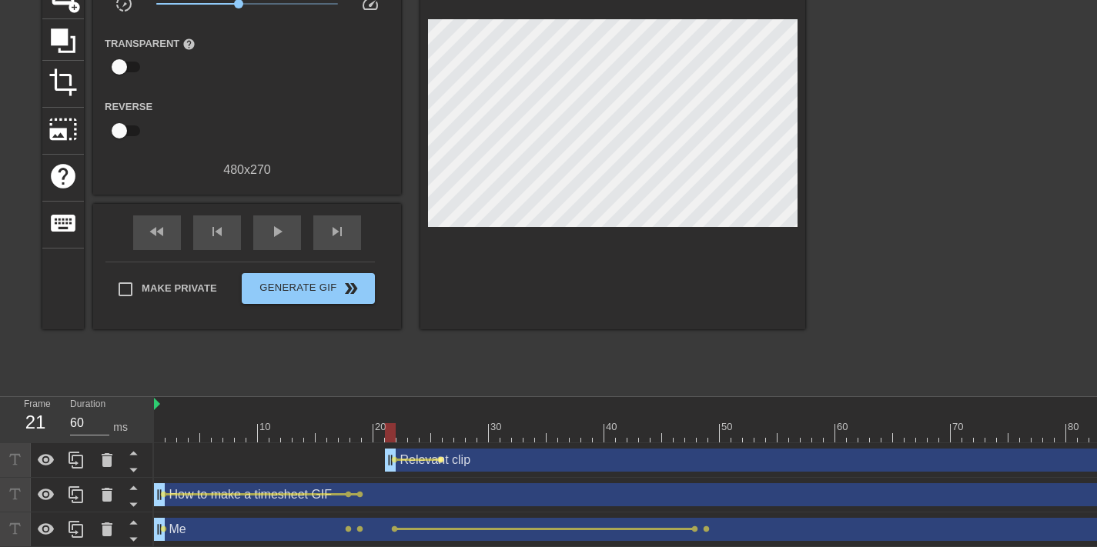
click at [443, 458] on span "lens" at bounding box center [440, 460] width 7 height 7
type input "70"
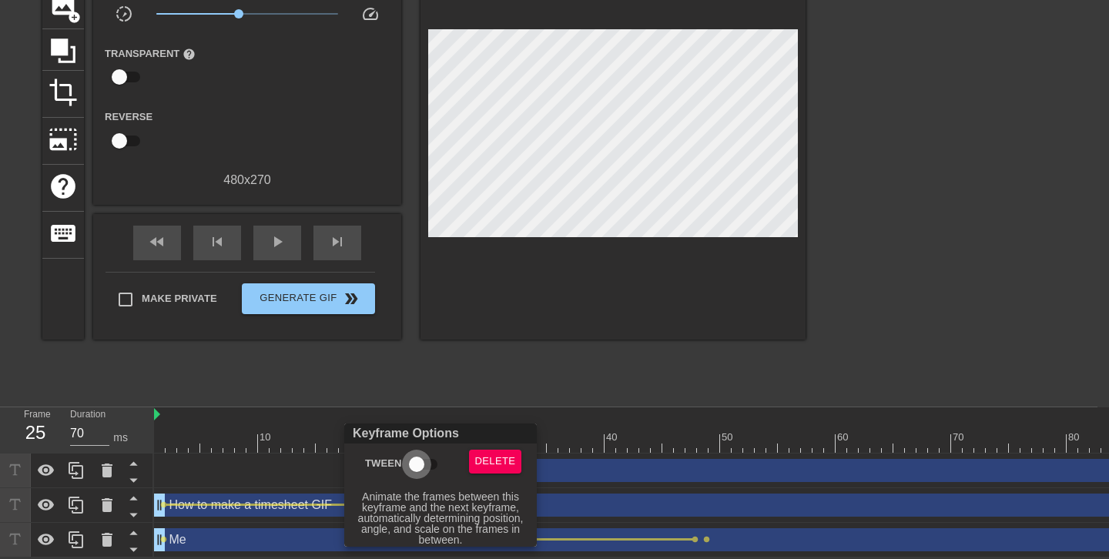
click at [423, 464] on input "Tween" at bounding box center [417, 464] width 88 height 29
checkbox input "true"
click at [479, 356] on div at bounding box center [554, 279] width 1109 height 559
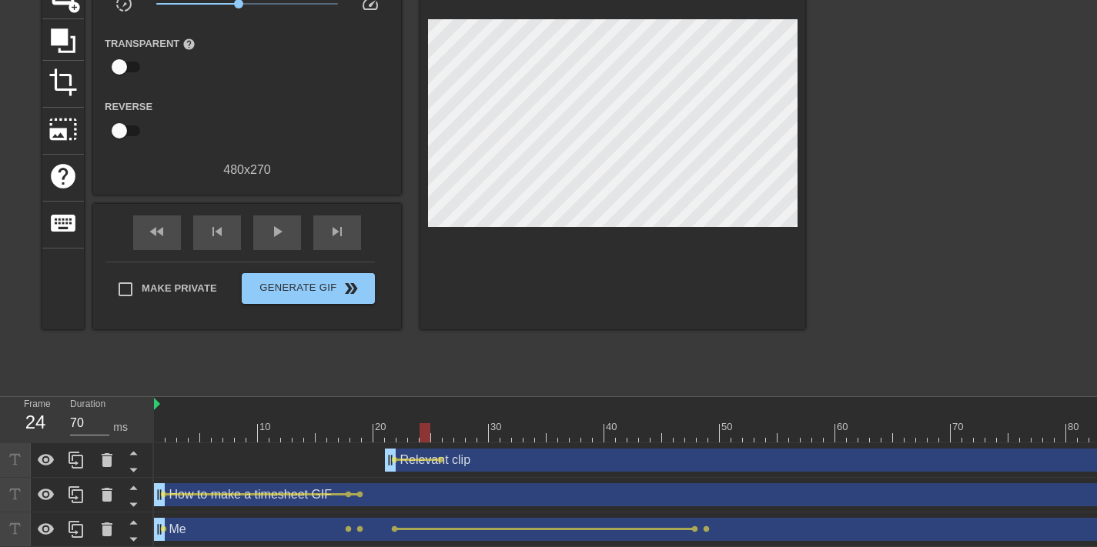
drag, startPoint x: 420, startPoint y: 430, endPoint x: 429, endPoint y: 437, distance: 12.0
click at [429, 437] on div at bounding box center [662, 432] width 1016 height 19
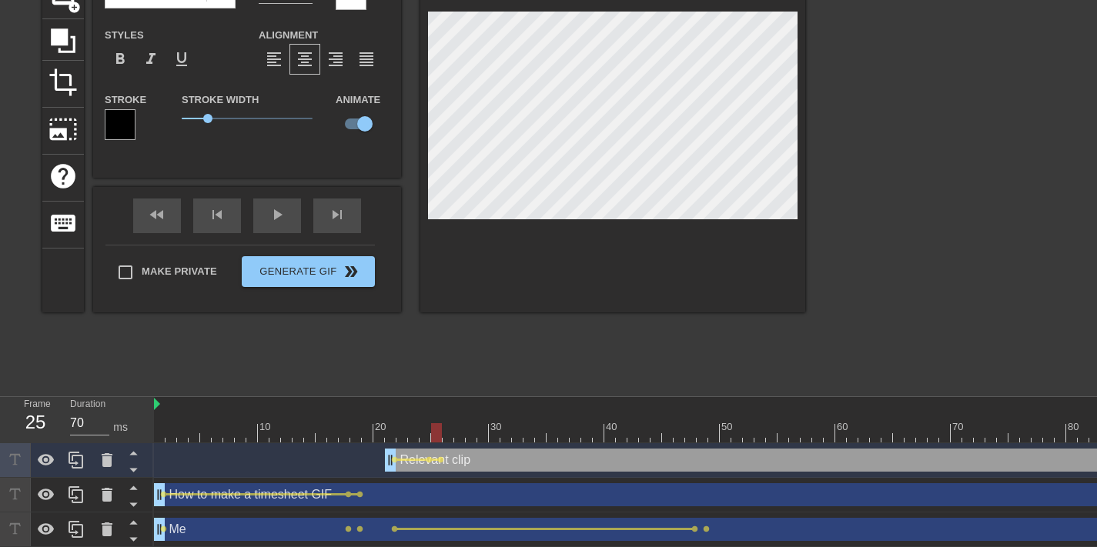
drag, startPoint x: 416, startPoint y: 437, endPoint x: 440, endPoint y: 435, distance: 24.7
click at [440, 435] on div at bounding box center [662, 432] width 1016 height 19
click at [485, 437] on div at bounding box center [662, 432] width 1016 height 19
click at [483, 437] on div at bounding box center [482, 432] width 11 height 19
drag, startPoint x: 471, startPoint y: 433, endPoint x: 554, endPoint y: 433, distance: 83.2
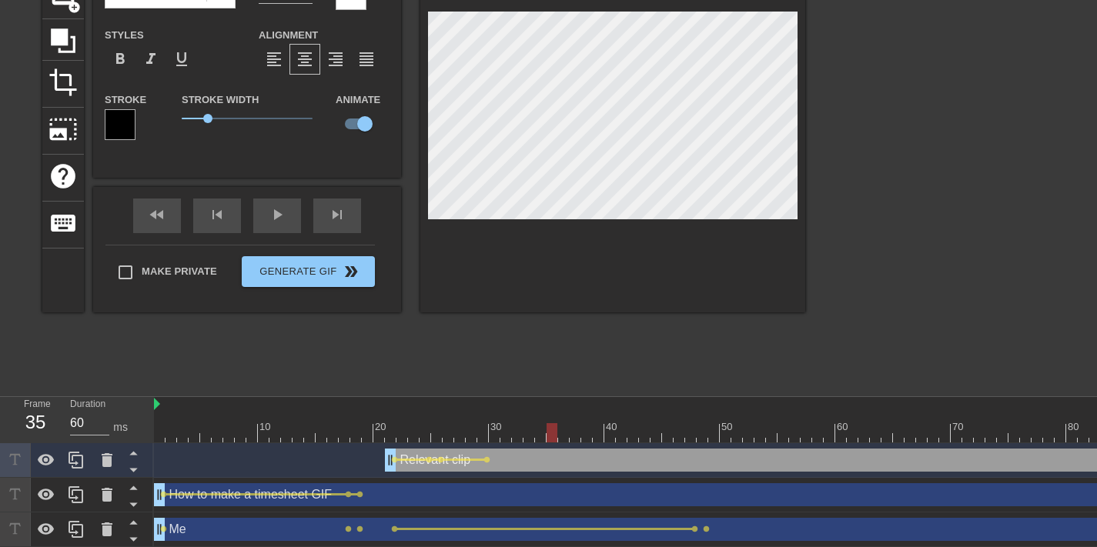
click at [554, 433] on div at bounding box center [662, 432] width 1016 height 19
drag, startPoint x: 554, startPoint y: 433, endPoint x: 643, endPoint y: 423, distance: 89.1
click at [643, 423] on div at bounding box center [662, 432] width 1016 height 19
click at [670, 435] on div at bounding box center [662, 432] width 1016 height 19
click at [685, 435] on div at bounding box center [662, 432] width 1016 height 19
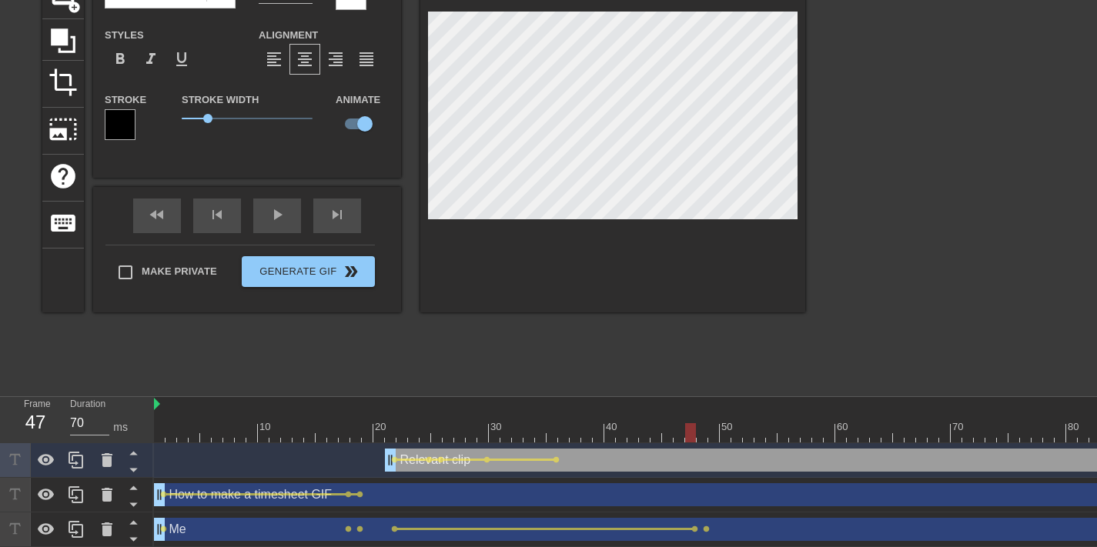
click at [704, 433] on div at bounding box center [662, 432] width 1016 height 19
click at [694, 431] on div at bounding box center [662, 432] width 1016 height 19
drag, startPoint x: 670, startPoint y: 437, endPoint x: 701, endPoint y: 439, distance: 30.8
click at [701, 439] on div at bounding box center [662, 432] width 1016 height 19
click at [989, 92] on div "title add_circle image add_circle crop photo_size_select_large help keyboard Re…" at bounding box center [548, 156] width 1097 height 462
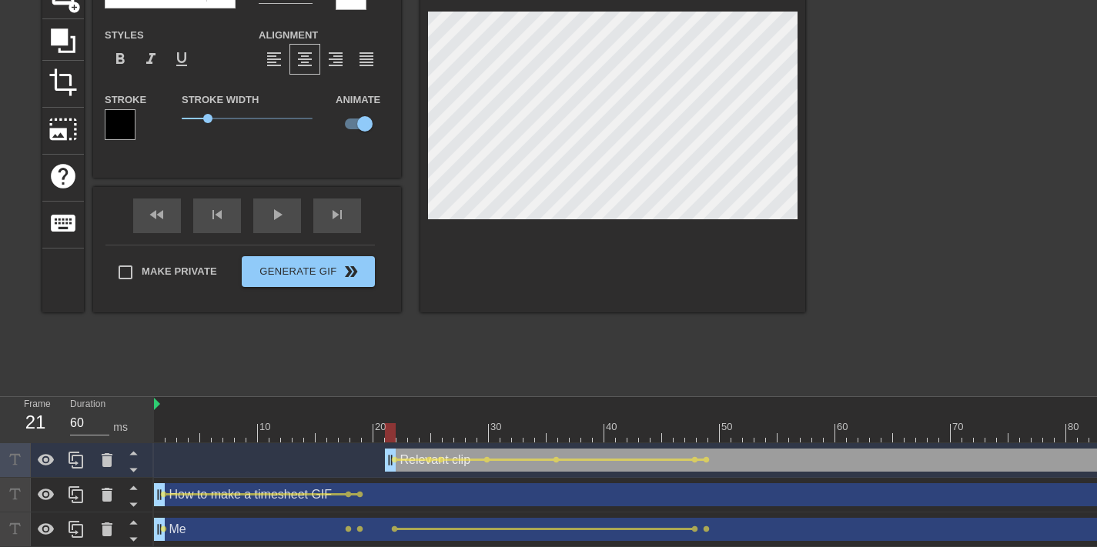
drag, startPoint x: 693, startPoint y: 433, endPoint x: 390, endPoint y: 422, distance: 302.8
click at [390, 422] on div "10 20 30 40 50 60 70 80" at bounding box center [662, 419] width 1016 height 45
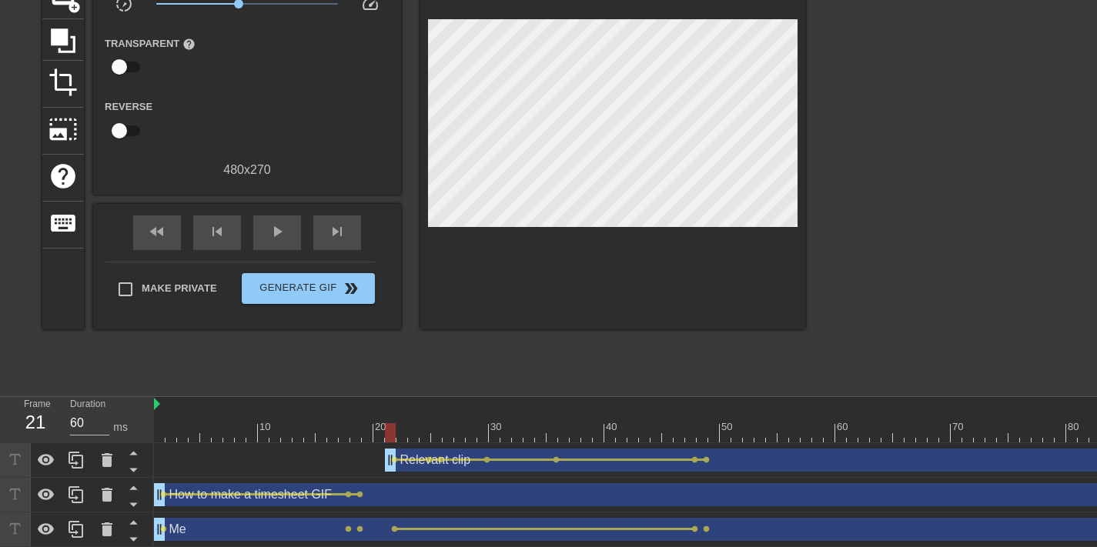
click at [494, 380] on div "title add_circle image add_circle crop photo_size_select_large help keyboard Gi…" at bounding box center [423, 156] width 763 height 462
click at [768, 460] on div "Relevant clip drag_handle drag_handle" at bounding box center [777, 460] width 785 height 23
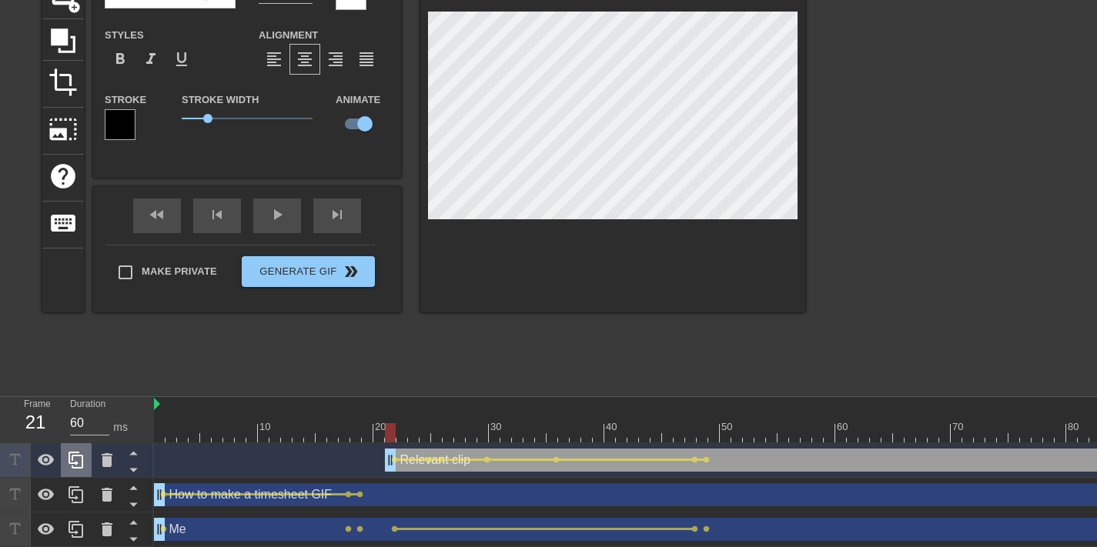
click at [73, 462] on icon at bounding box center [76, 460] width 18 height 18
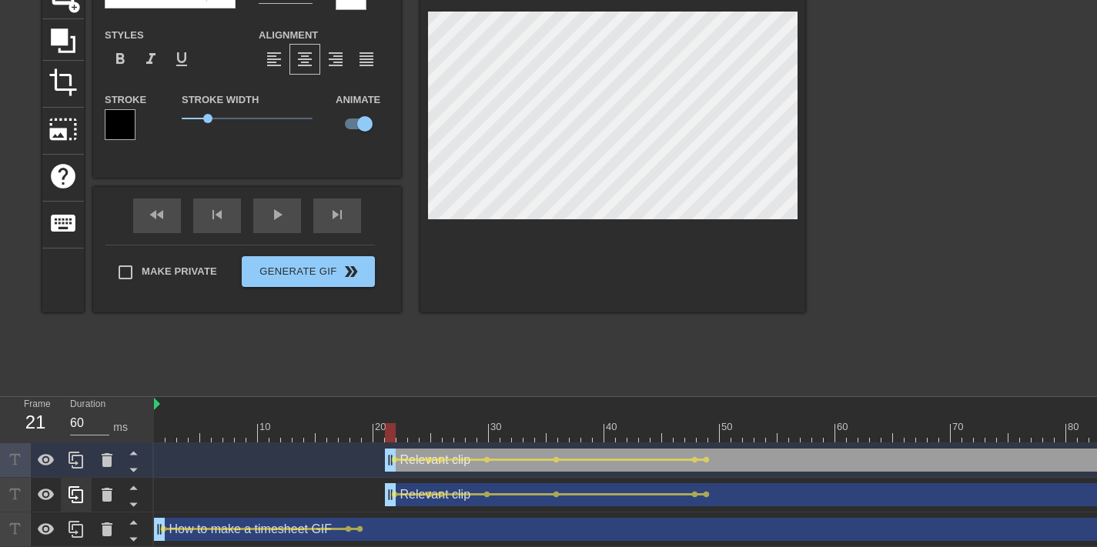
click at [845, 202] on div at bounding box center [939, 156] width 231 height 462
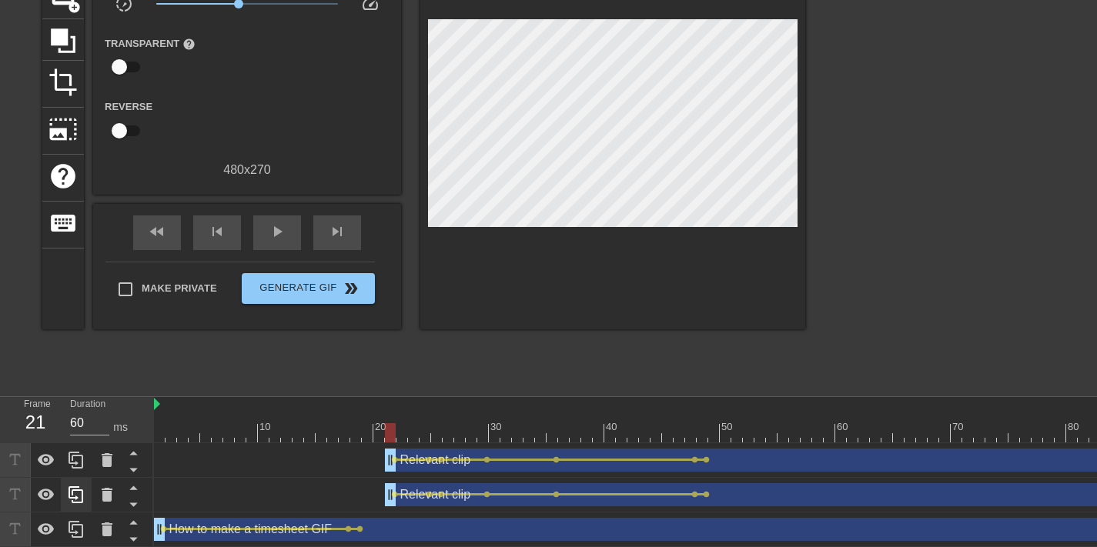
click at [394, 461] on span "lens" at bounding box center [394, 460] width 7 height 7
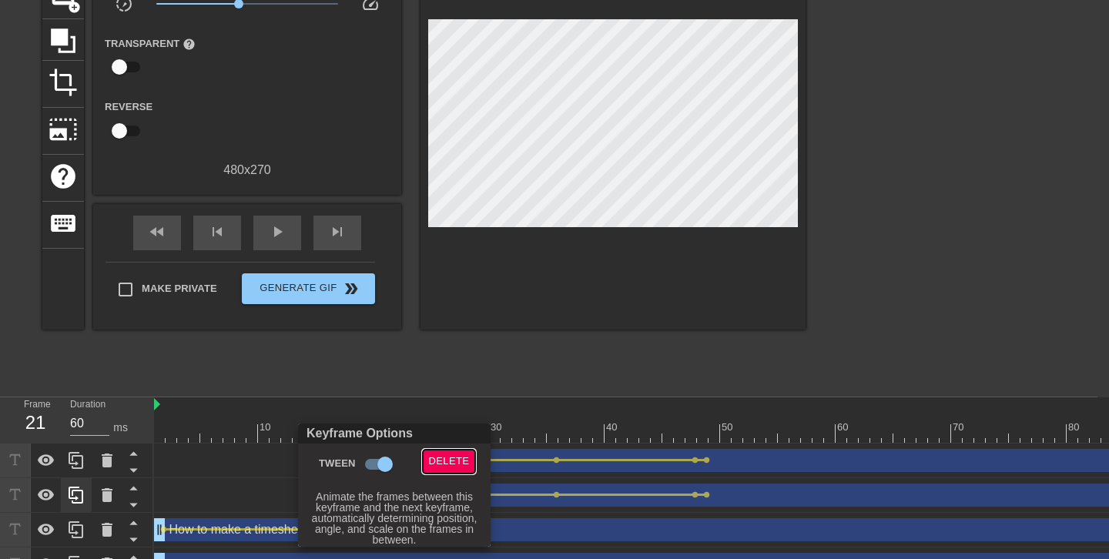
click at [440, 456] on span "Delete" at bounding box center [449, 462] width 41 height 18
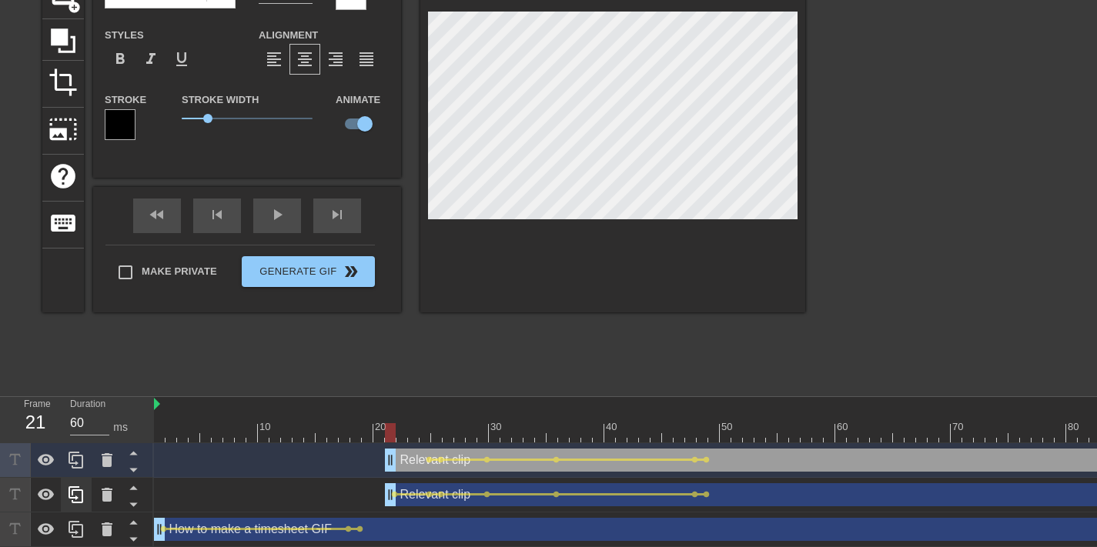
click at [421, 457] on div "Relevant clip drag_handle drag_handle" at bounding box center [777, 460] width 785 height 23
click at [879, 456] on div "Relevant clip drag_handle drag_handle" at bounding box center [777, 460] width 785 height 23
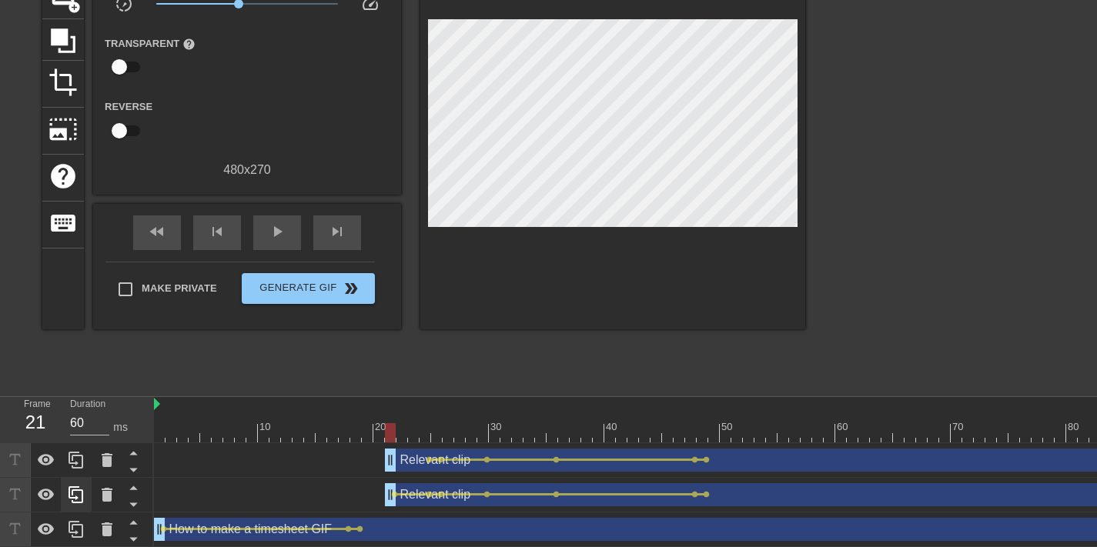
click at [852, 188] on div at bounding box center [939, 156] width 231 height 462
click at [437, 463] on div "Relevant clip drag_handle drag_handle" at bounding box center [777, 460] width 785 height 23
click at [429, 461] on span "lens" at bounding box center [429, 460] width 7 height 7
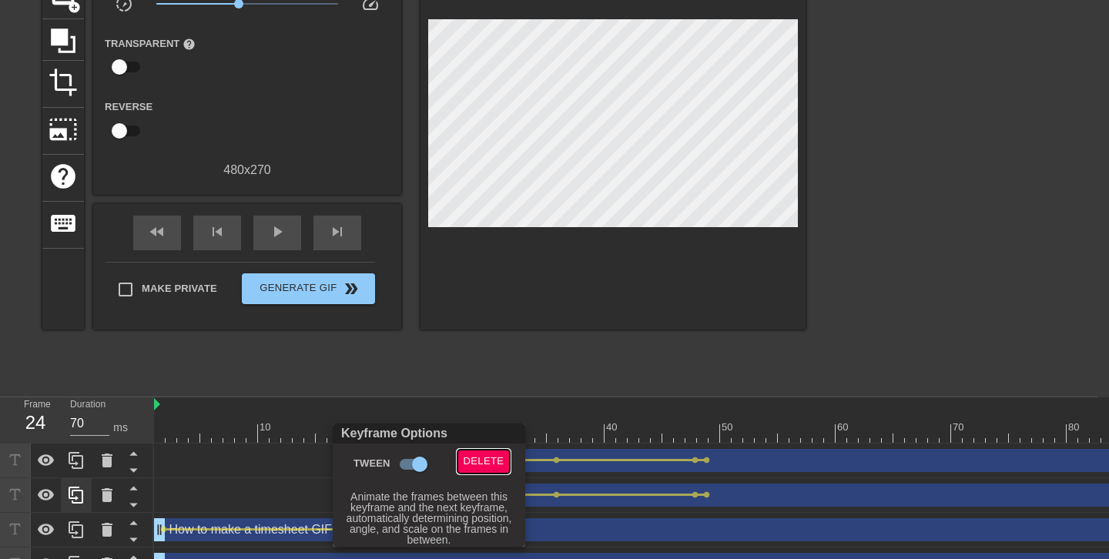
click at [488, 461] on span "Delete" at bounding box center [483, 462] width 41 height 18
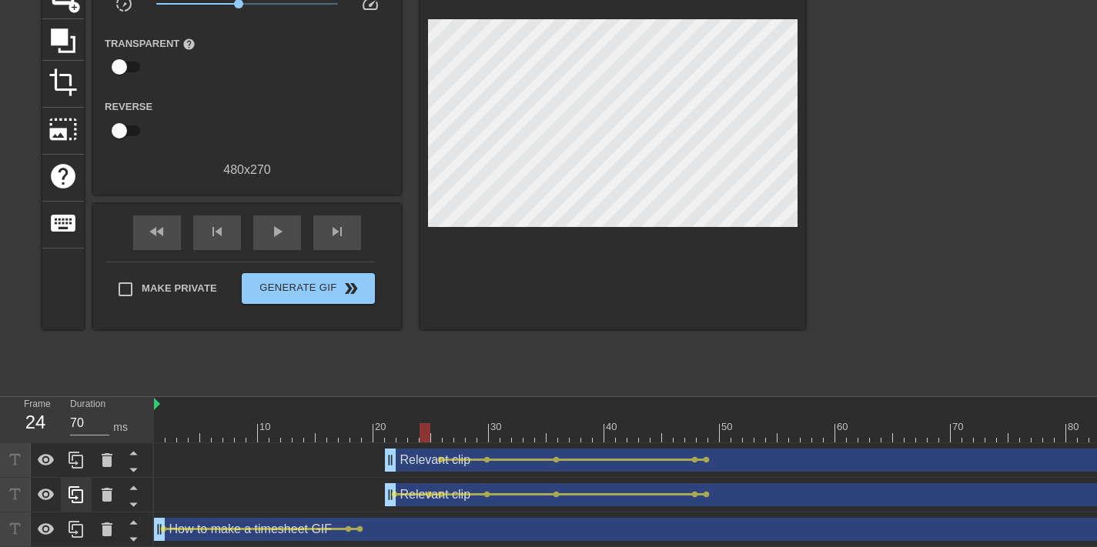
click at [487, 460] on span "lens" at bounding box center [487, 460] width 7 height 7
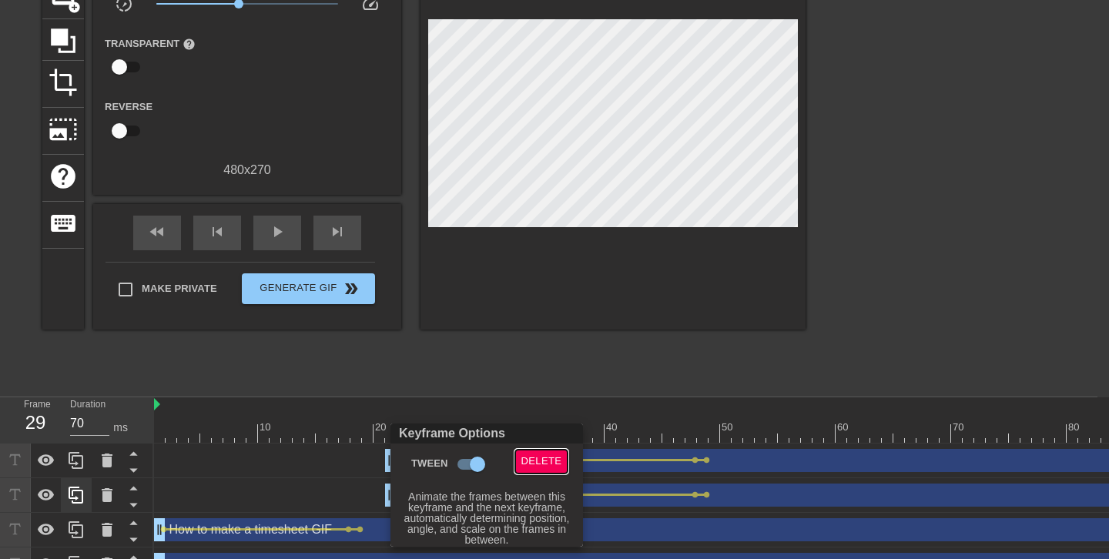
click at [527, 457] on span "Delete" at bounding box center [541, 462] width 41 height 18
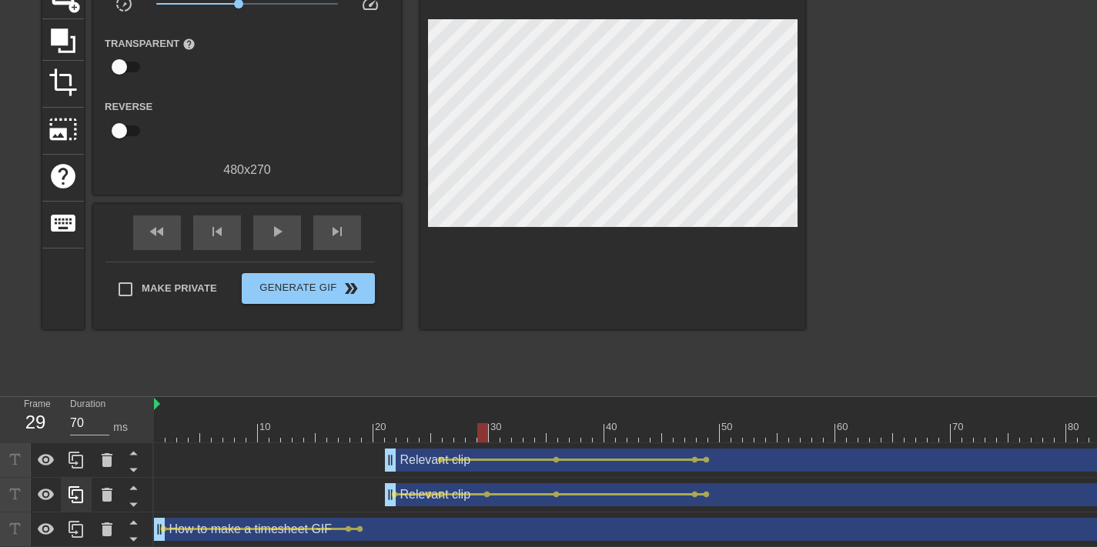
click at [440, 460] on span "lens" at bounding box center [440, 460] width 7 height 7
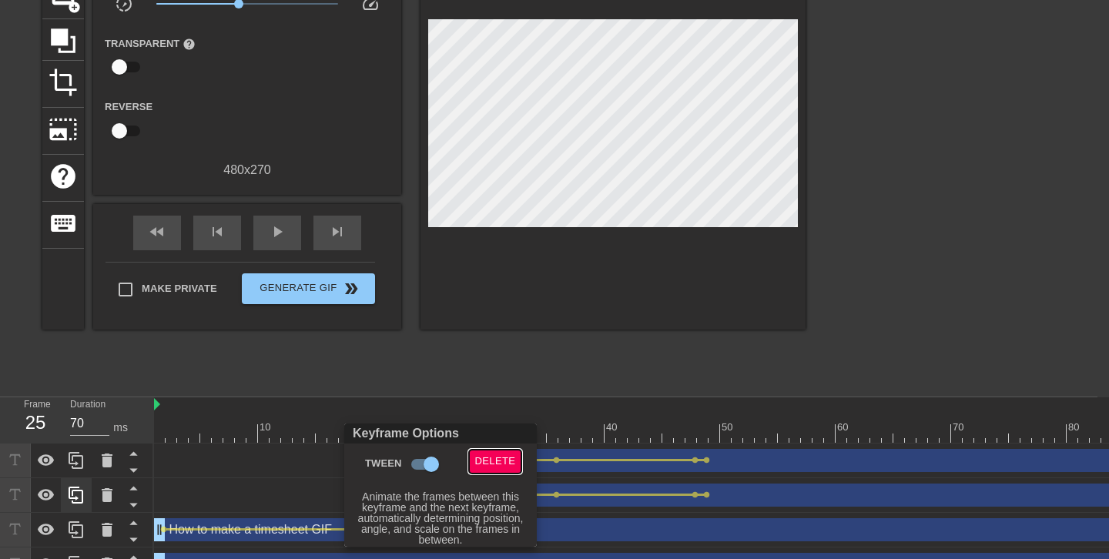
click at [484, 453] on span "Delete" at bounding box center [495, 462] width 41 height 18
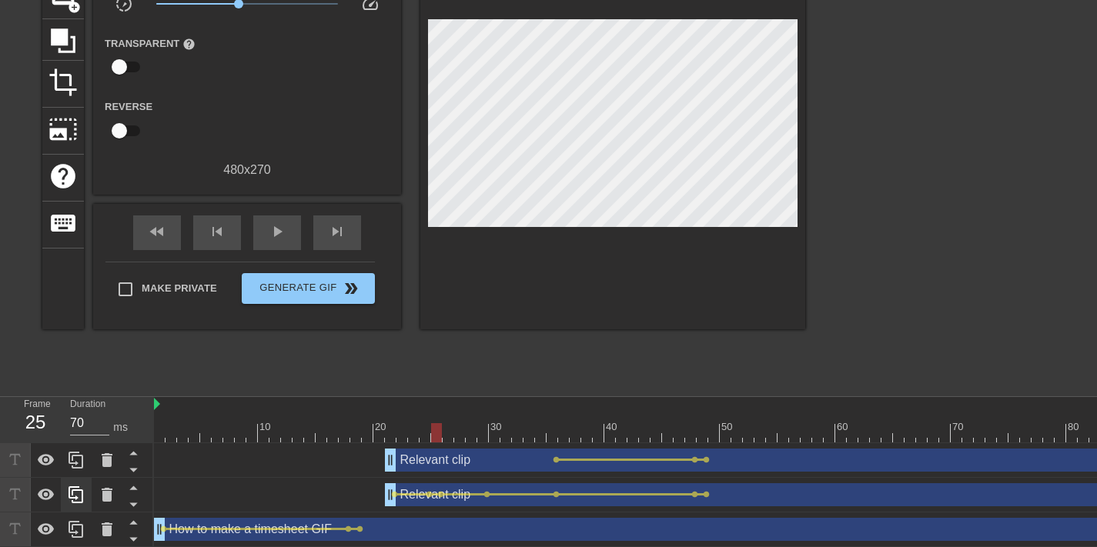
click at [827, 265] on div at bounding box center [939, 156] width 231 height 462
drag, startPoint x: 73, startPoint y: 462, endPoint x: 433, endPoint y: 433, distance: 360.7
click at [419, 433] on div at bounding box center [413, 432] width 11 height 19
type input "60"
click at [413, 434] on div at bounding box center [662, 432] width 1016 height 19
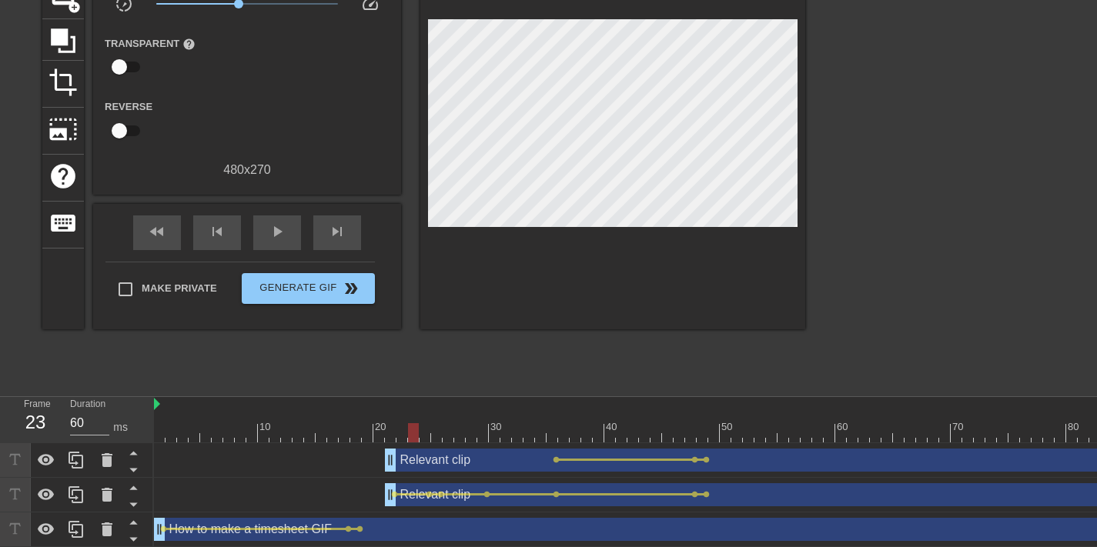
click at [914, 152] on div at bounding box center [939, 156] width 231 height 462
click at [831, 457] on div "Relevant clip drag_handle drag_handle" at bounding box center [777, 460] width 785 height 23
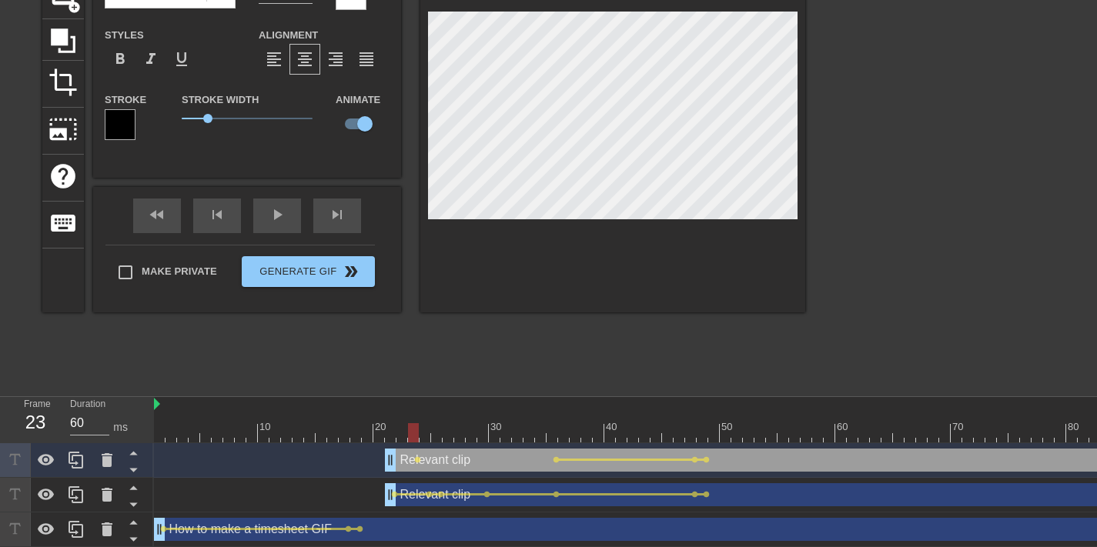
scroll to position [2, 2]
type input "G"
type textarea "G"
type input "Ge"
type textarea "Ge"
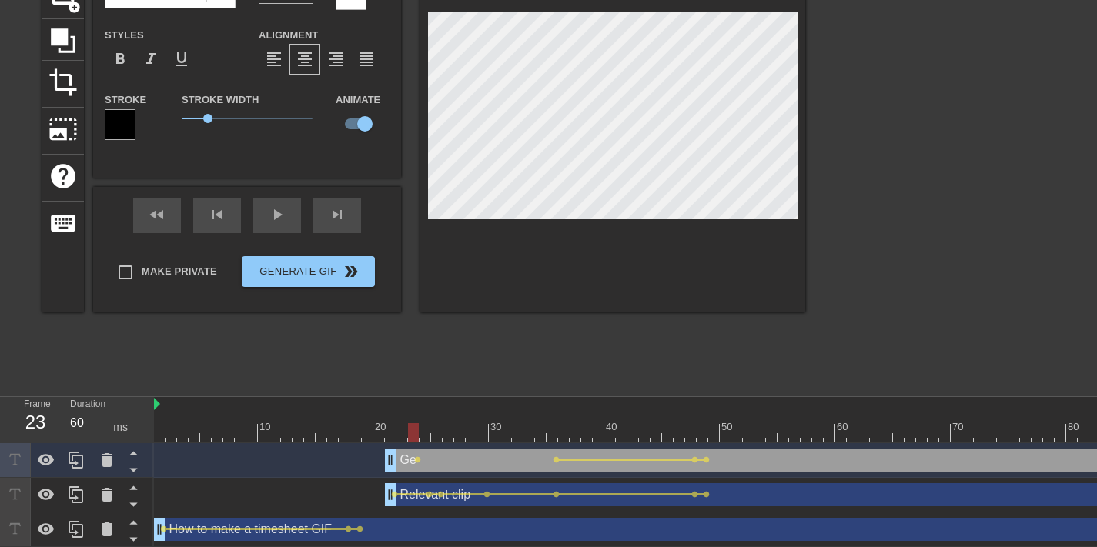
type input "Gen"
type textarea "Gen"
type input "Geni"
type textarea "Geni"
type input "Geniu"
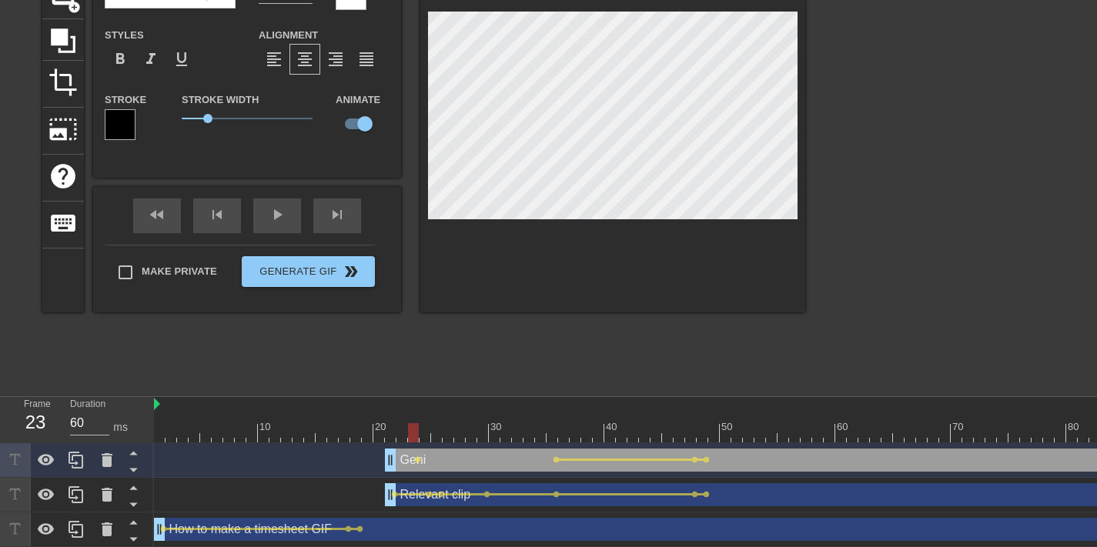
type textarea "Geniu"
type input "Genius"
type textarea "Genius"
type input "Genius"
type textarea "Genius"
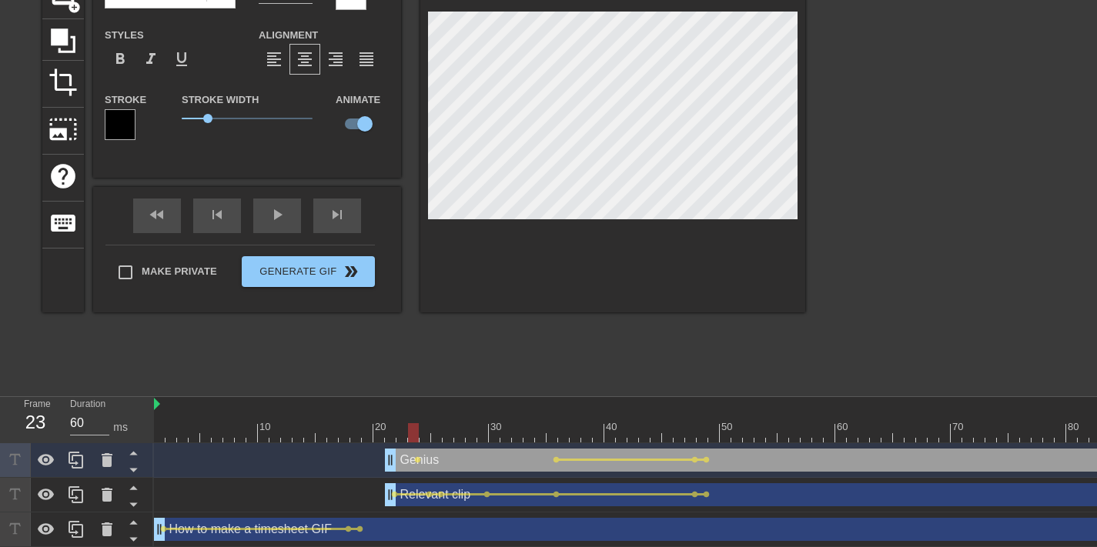
type input "Genius a"
type textarea "Genius a"
type input "Genius an"
type textarea "Genius an"
type input "Genius and"
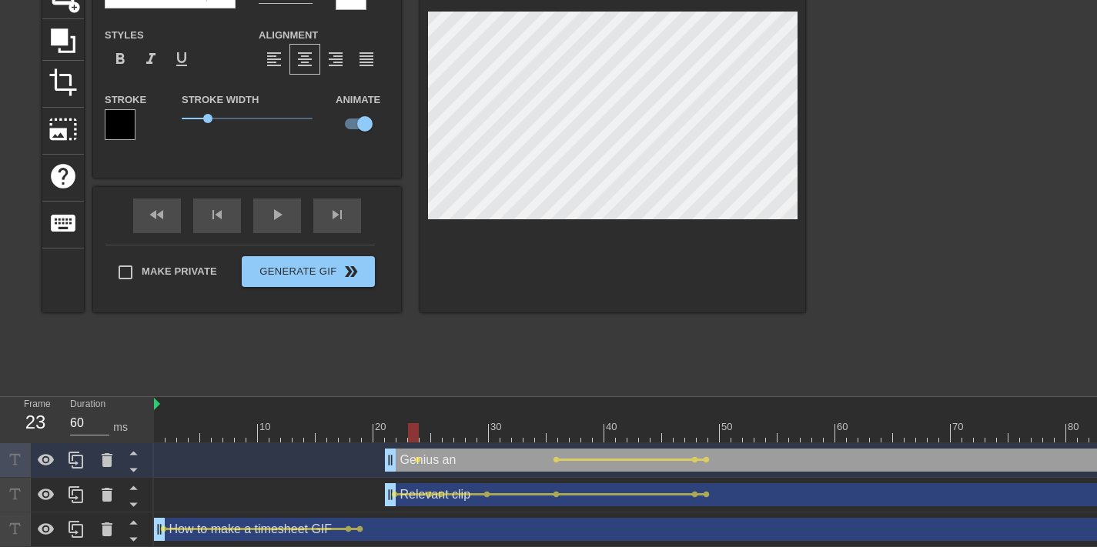
type textarea "Genius and"
type input "Genius and"
type textarea "Genius and"
type input "Genius and f"
type textarea "Genius and f"
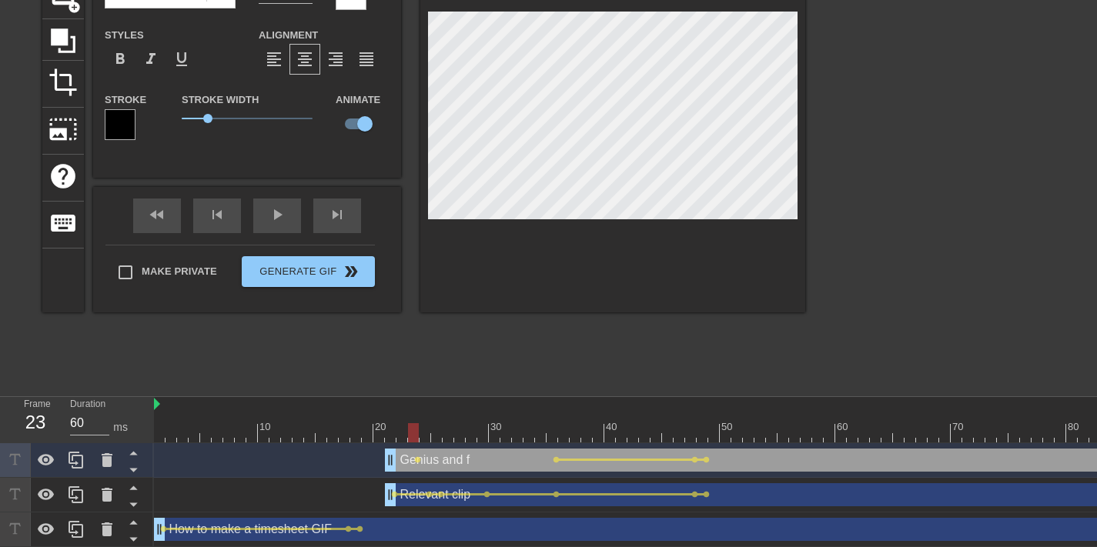
type input "Genius and fu"
type textarea "Genius and fu"
type input "Genius and fun"
type textarea "Genius and fun"
type input "Genius and funn"
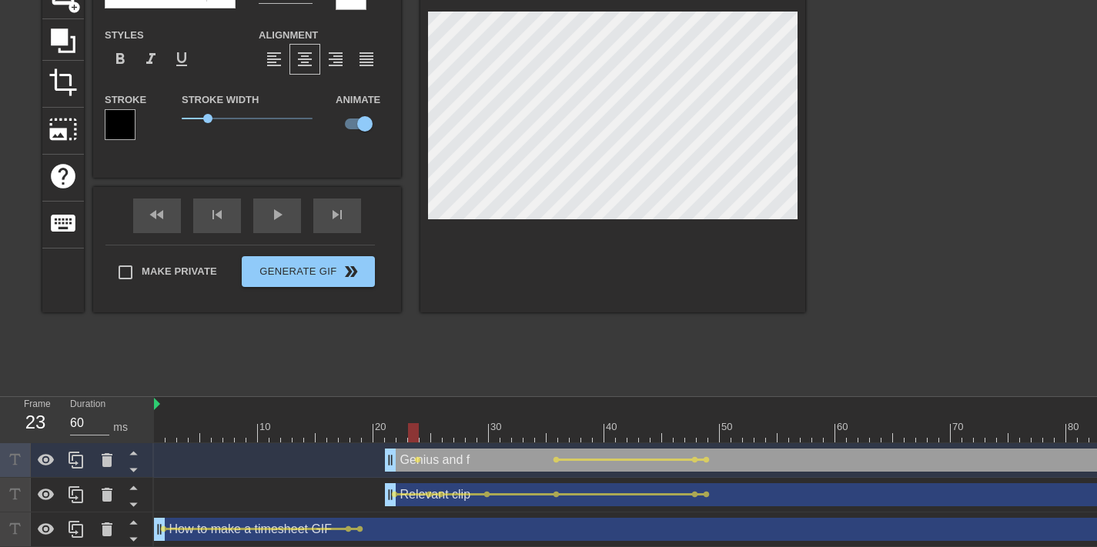
type textarea "Genius and funn"
type input "Genius and funny"
type textarea "Genius and funny"
type input "Genius and funny"
type textarea "Genius and funny"
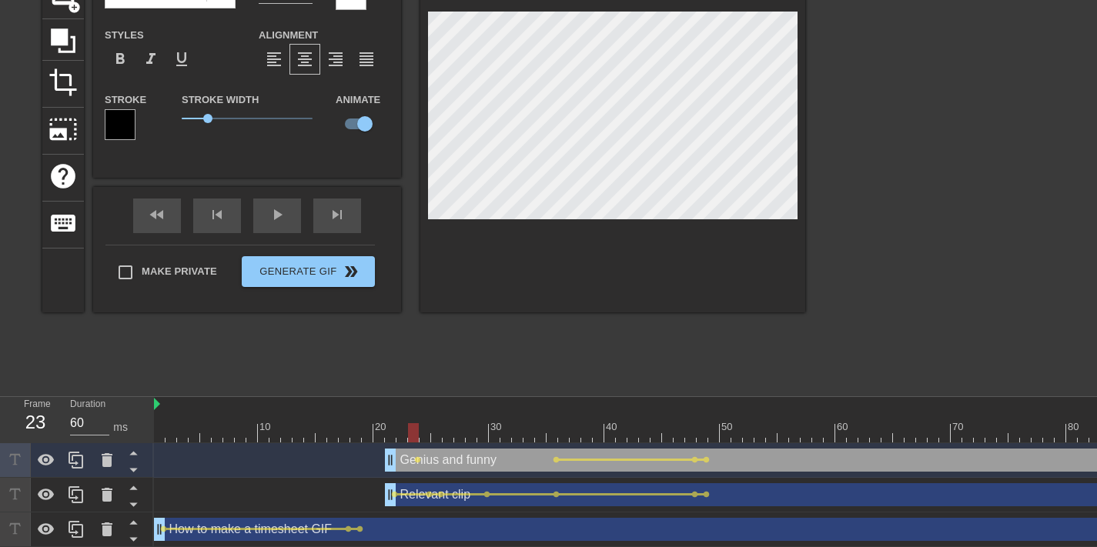
type input "Genius and funny c"
type textarea "Genius and funny c"
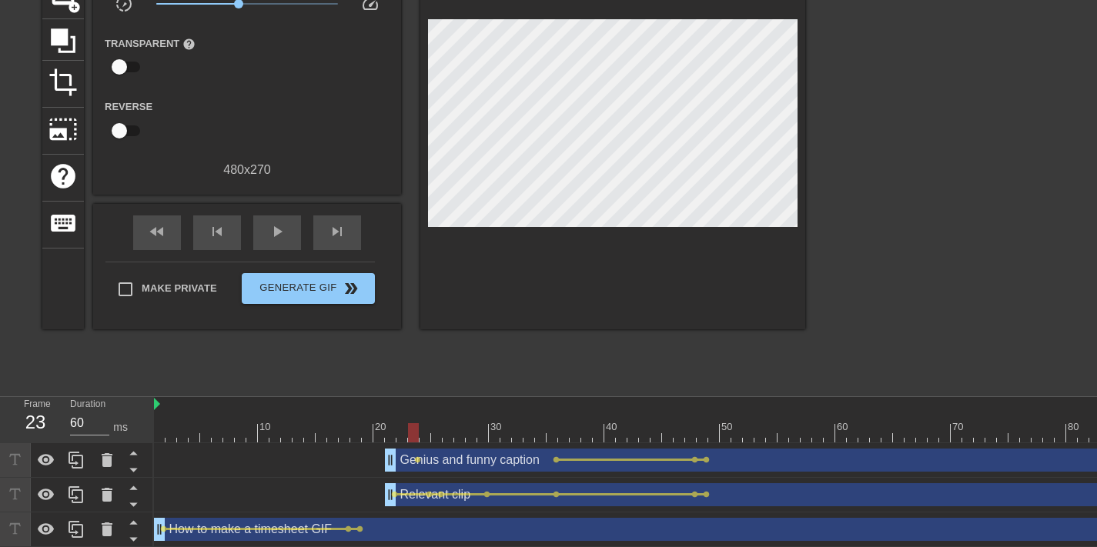
click at [868, 121] on div at bounding box center [939, 156] width 231 height 462
drag, startPoint x: 413, startPoint y: 433, endPoint x: 390, endPoint y: 430, distance: 23.2
click at [390, 430] on div at bounding box center [390, 432] width 11 height 19
click at [391, 460] on span "lens" at bounding box center [394, 460] width 7 height 7
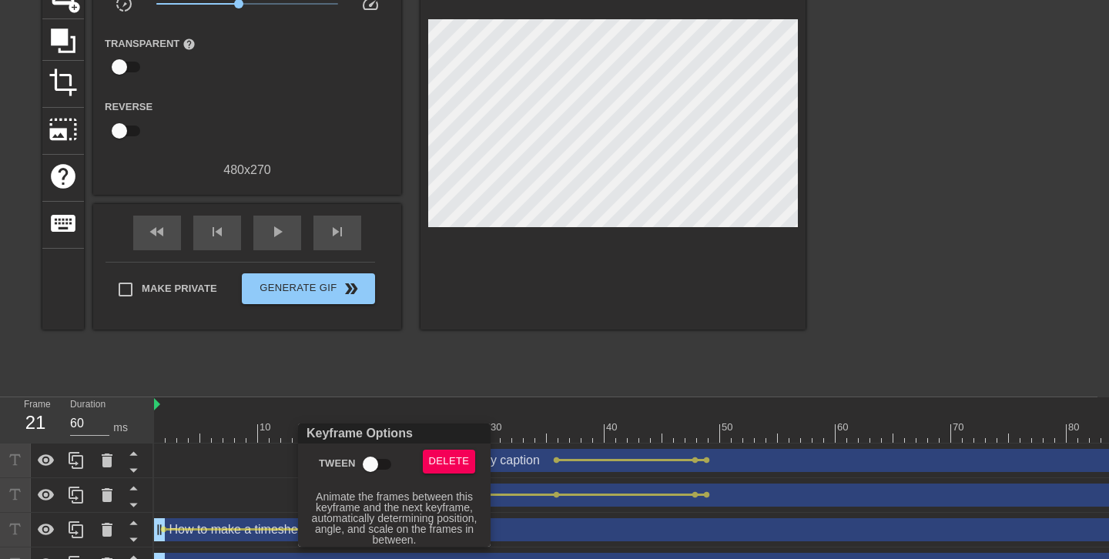
click at [375, 452] on input "Tween" at bounding box center [370, 464] width 88 height 29
click at [430, 360] on div at bounding box center [554, 279] width 1109 height 559
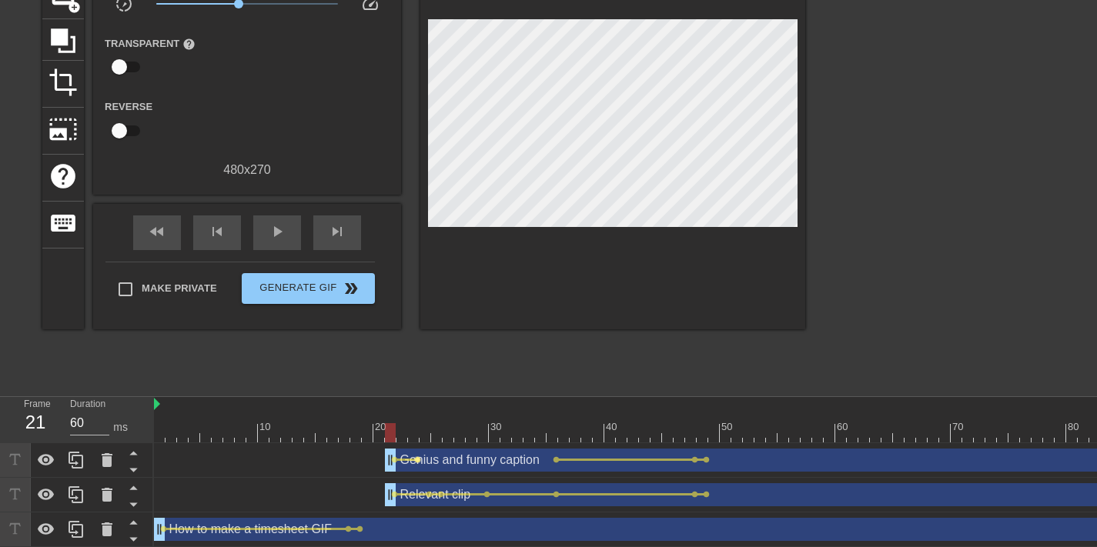
click at [415, 460] on span "lens" at bounding box center [417, 460] width 7 height 7
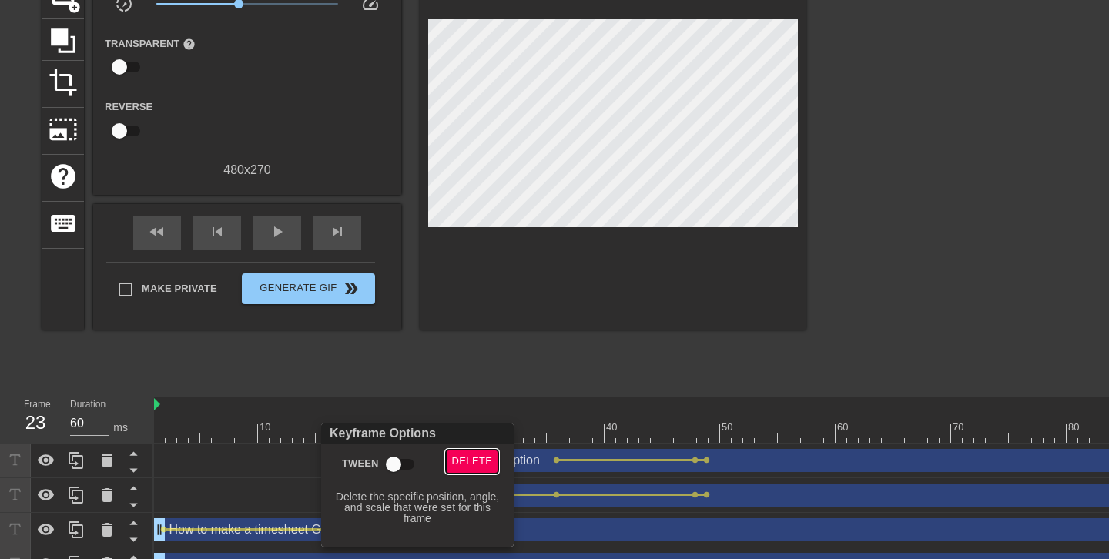
click at [469, 452] on button "Delete" at bounding box center [472, 462] width 53 height 24
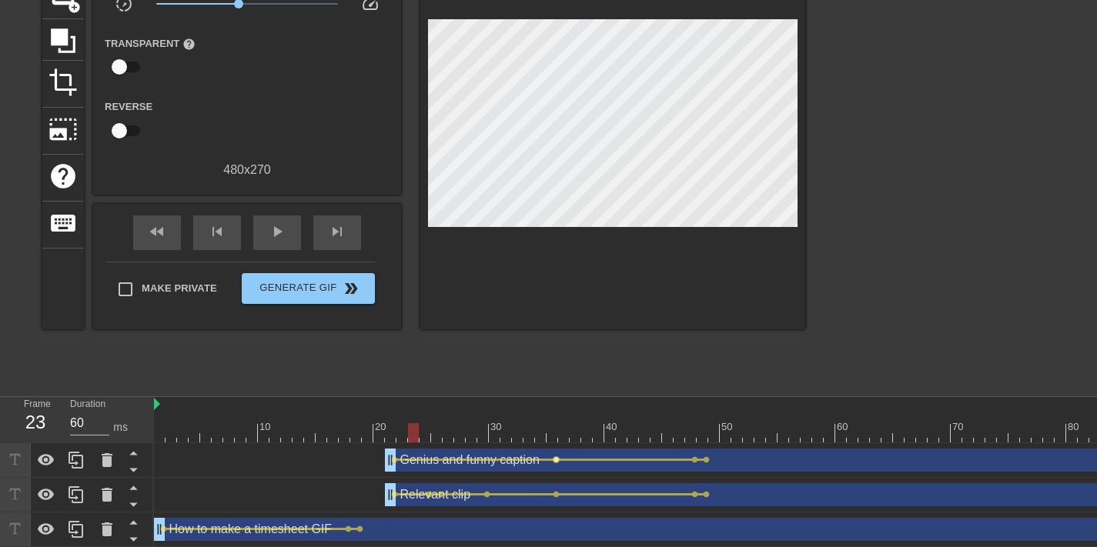
click at [554, 460] on span "lens" at bounding box center [556, 460] width 7 height 7
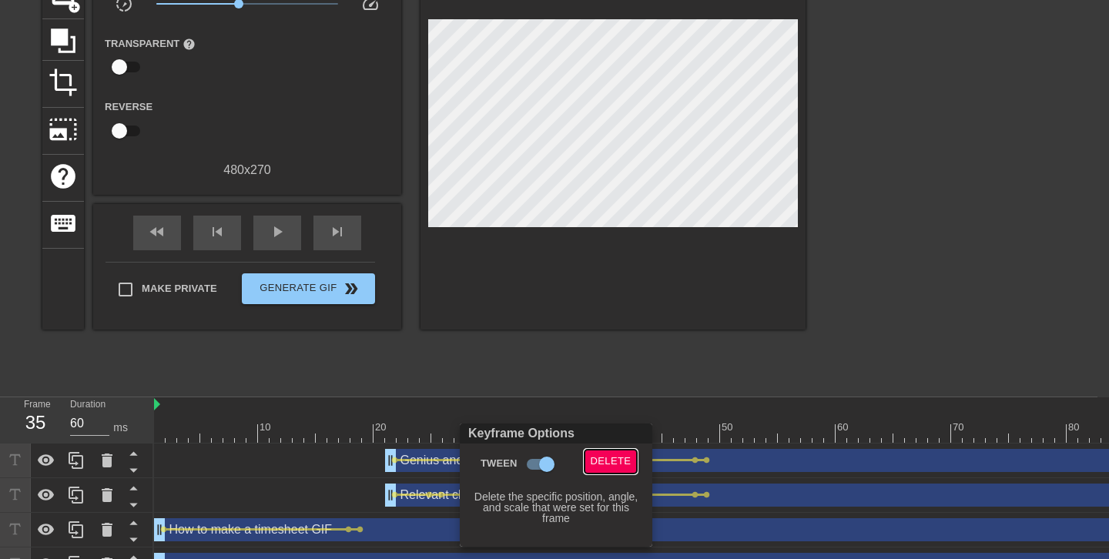
click at [602, 463] on span "Delete" at bounding box center [611, 462] width 41 height 18
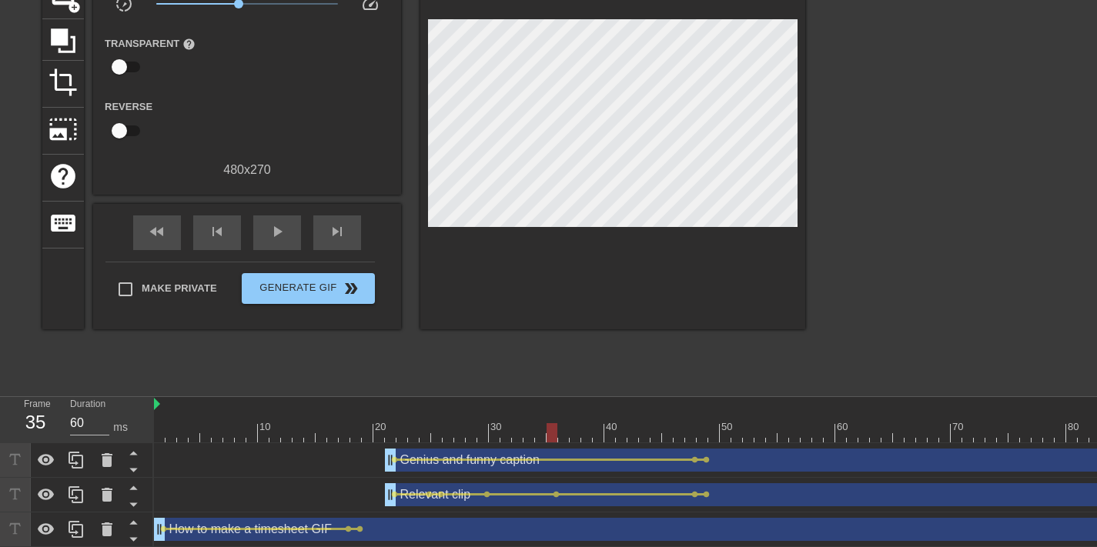
click at [696, 463] on div "Genius and funny caption drag_handle drag_handle" at bounding box center [777, 460] width 785 height 23
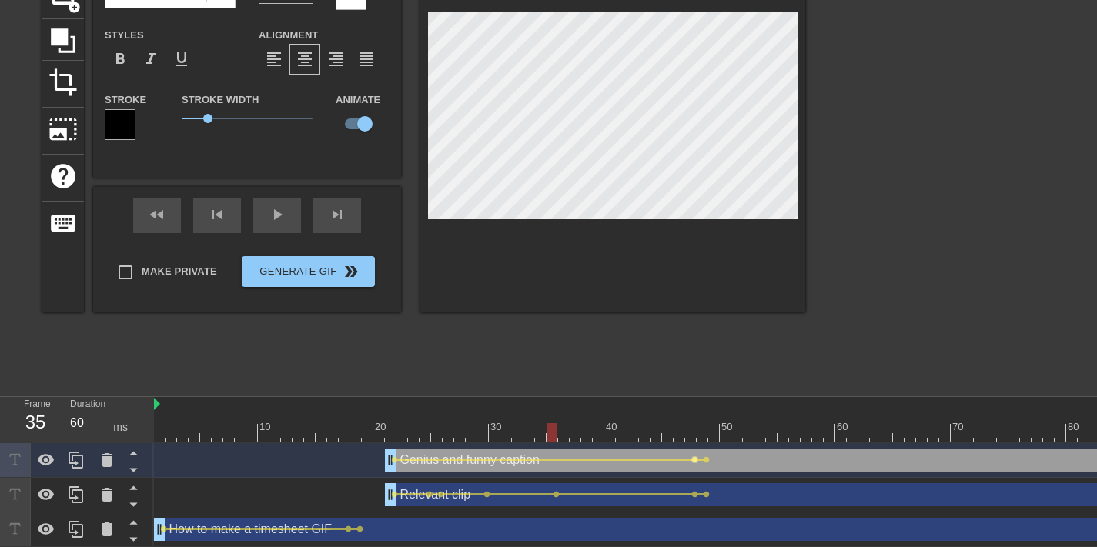
click at [694, 461] on span "lens" at bounding box center [694, 460] width 7 height 7
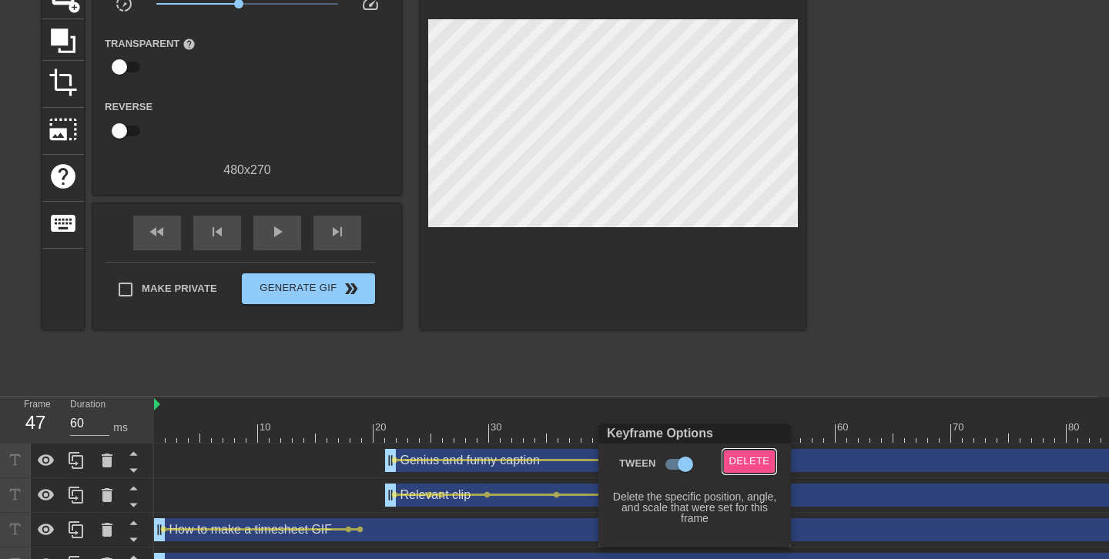
click at [737, 461] on span "Delete" at bounding box center [749, 462] width 41 height 18
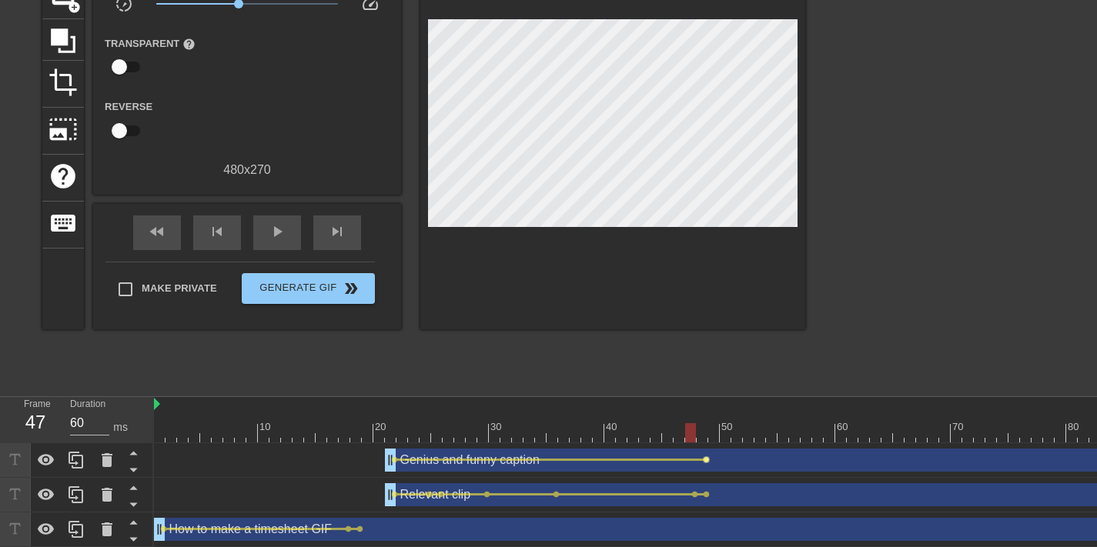
click at [703, 460] on span "lens" at bounding box center [706, 460] width 7 height 7
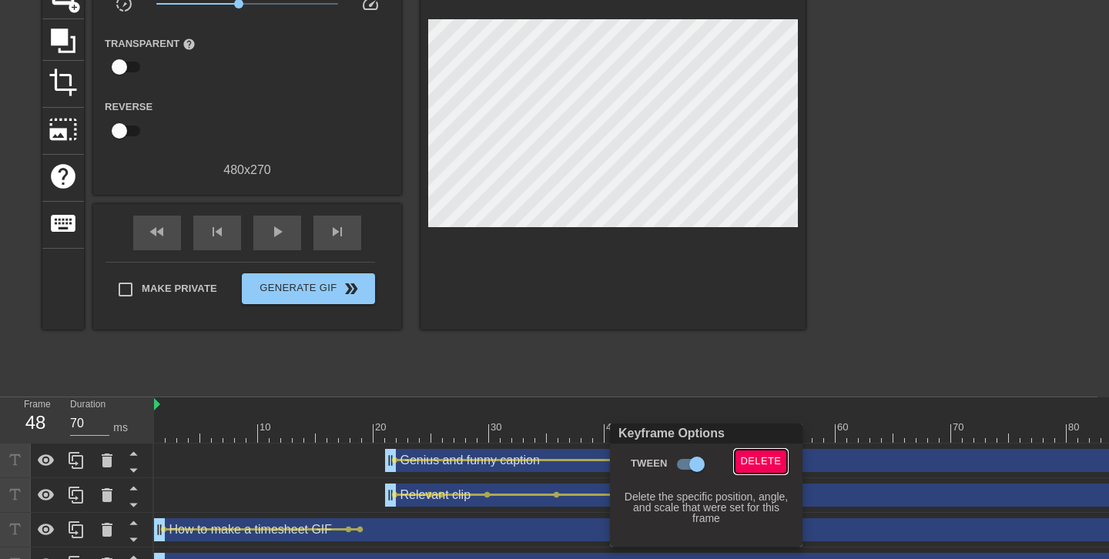
click at [748, 460] on span "Delete" at bounding box center [761, 462] width 41 height 18
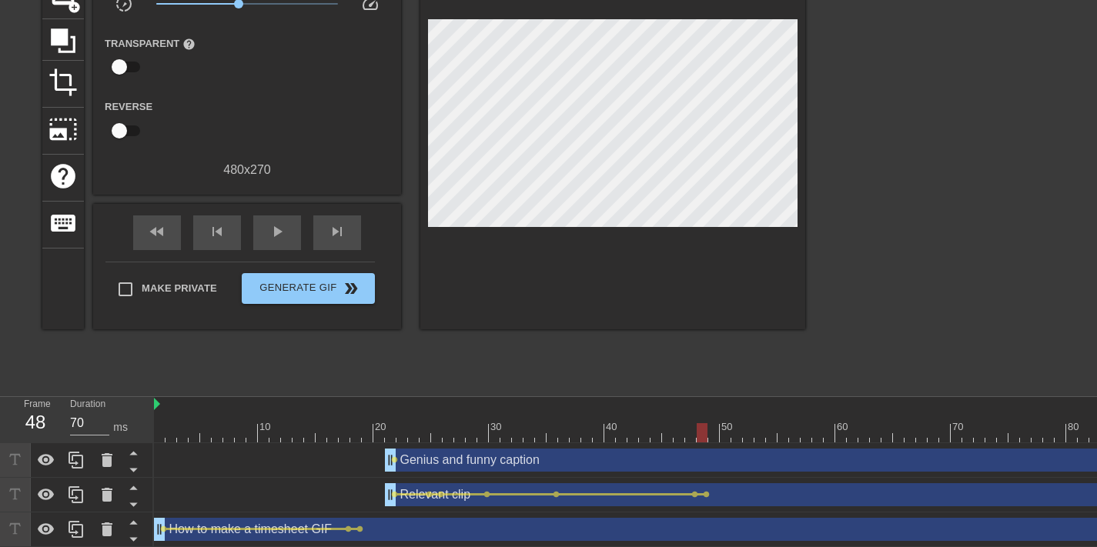
click at [684, 311] on div at bounding box center [612, 127] width 385 height 404
click at [398, 425] on div at bounding box center [662, 432] width 1016 height 19
click at [388, 433] on div at bounding box center [662, 432] width 1016 height 19
click at [394, 460] on span "lens" at bounding box center [394, 460] width 7 height 7
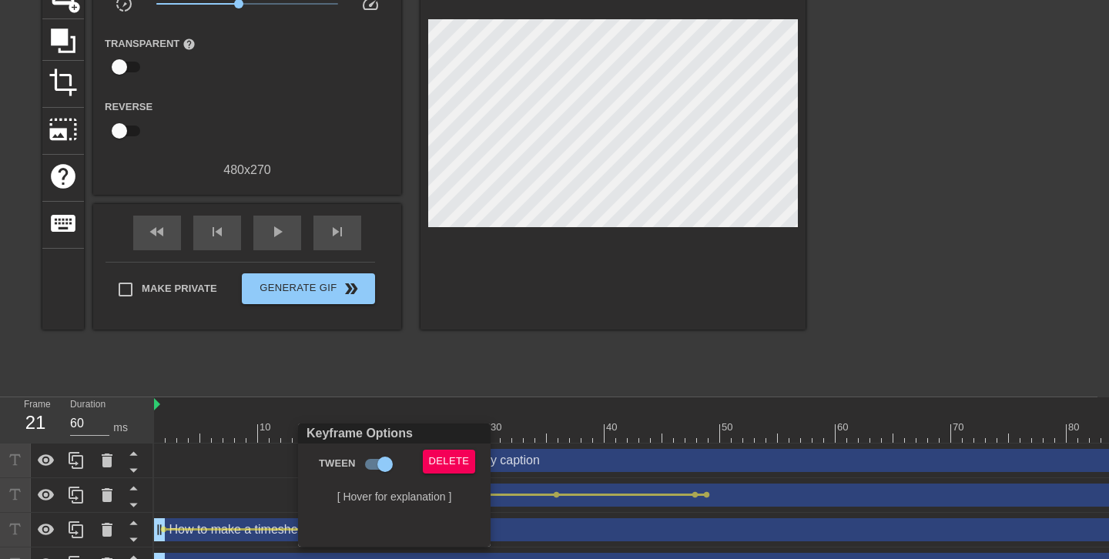
click at [457, 383] on div at bounding box center [554, 279] width 1109 height 559
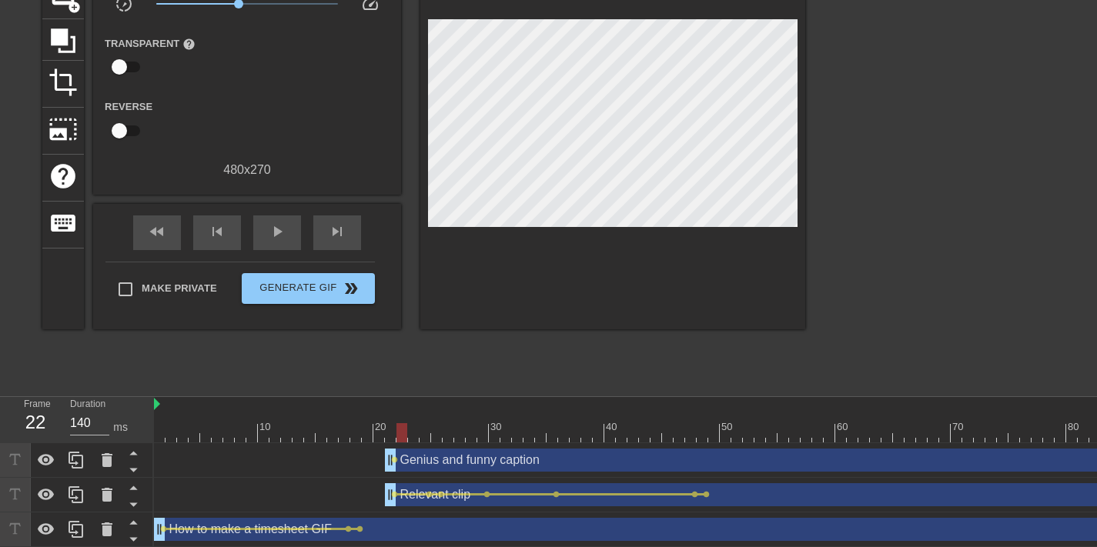
click at [400, 434] on div at bounding box center [662, 432] width 1016 height 19
click at [410, 433] on div at bounding box center [662, 432] width 1016 height 19
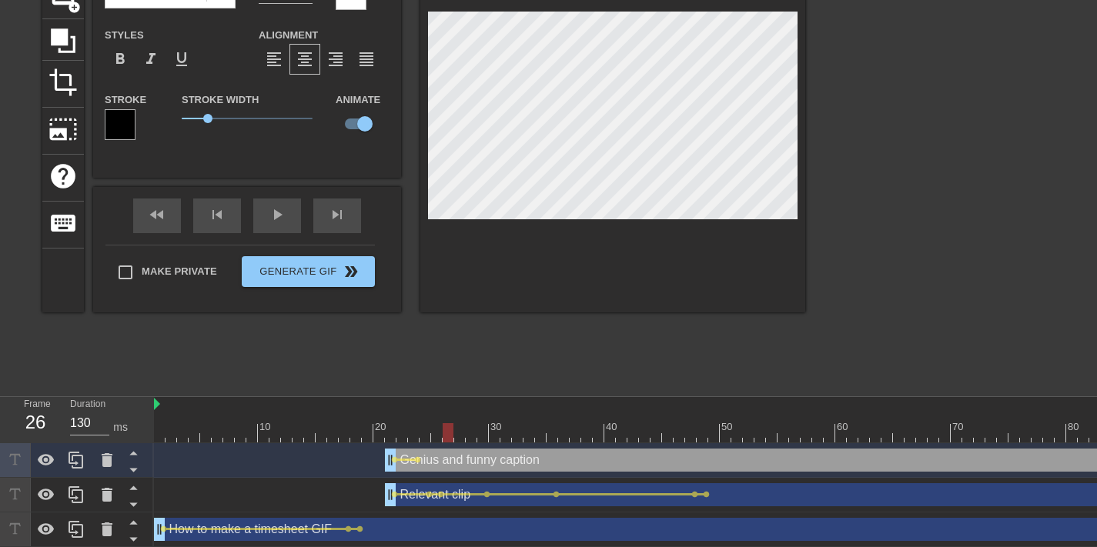
drag, startPoint x: 392, startPoint y: 425, endPoint x: 450, endPoint y: 427, distance: 57.8
click at [450, 427] on div at bounding box center [662, 432] width 1016 height 19
drag, startPoint x: 430, startPoint y: 427, endPoint x: 427, endPoint y: 434, distance: 8.6
click at [427, 434] on div at bounding box center [662, 432] width 1016 height 19
drag, startPoint x: 419, startPoint y: 430, endPoint x: 498, endPoint y: 419, distance: 80.1
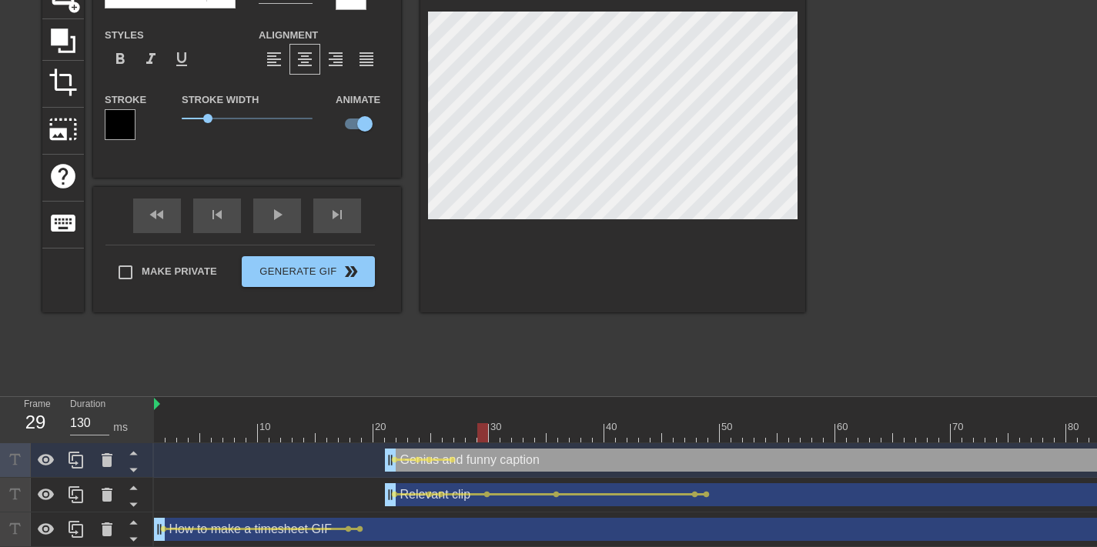
click at [498, 419] on div "10 20 30 40 50 60 70 80" at bounding box center [662, 419] width 1016 height 45
drag, startPoint x: 502, startPoint y: 434, endPoint x: 581, endPoint y: 425, distance: 79.1
click at [581, 425] on div at bounding box center [662, 432] width 1016 height 19
click at [552, 430] on div at bounding box center [662, 432] width 1016 height 19
click at [557, 429] on div at bounding box center [662, 432] width 1016 height 19
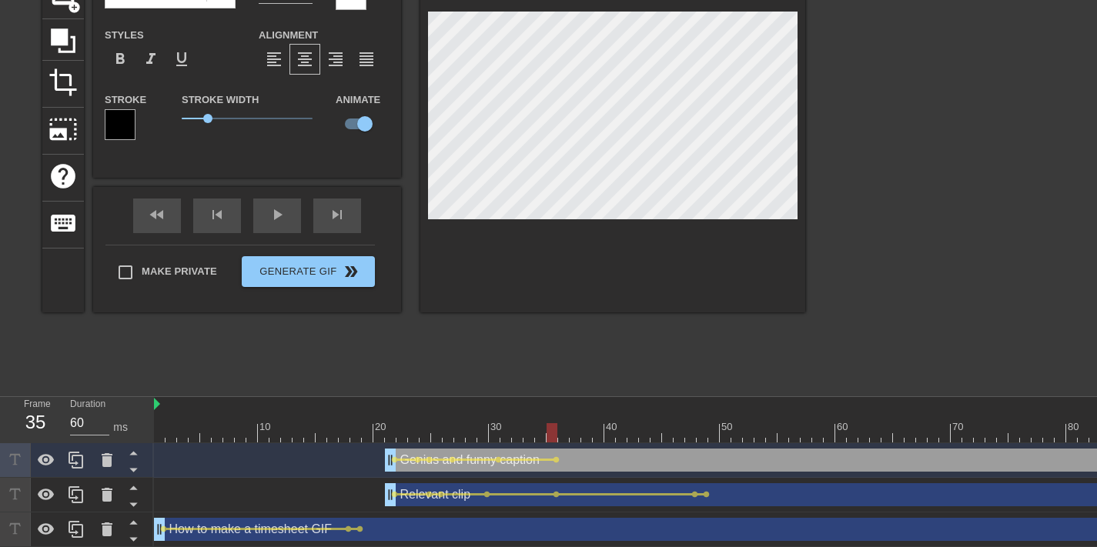
click at [688, 433] on div at bounding box center [662, 432] width 1016 height 19
click at [700, 435] on div at bounding box center [662, 432] width 1016 height 19
click at [999, 173] on div "title add_circle image add_circle crop photo_size_select_large help keyboard Ge…" at bounding box center [548, 156] width 1097 height 462
drag, startPoint x: 654, startPoint y: 435, endPoint x: 715, endPoint y: 435, distance: 61.6
click at [715, 435] on div at bounding box center [662, 432] width 1016 height 19
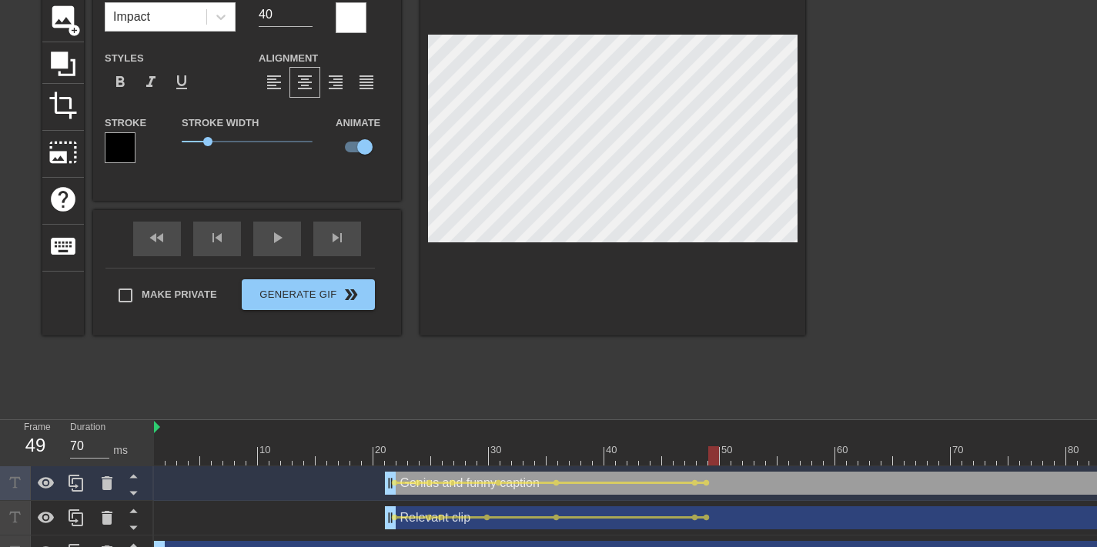
scroll to position [80, 0]
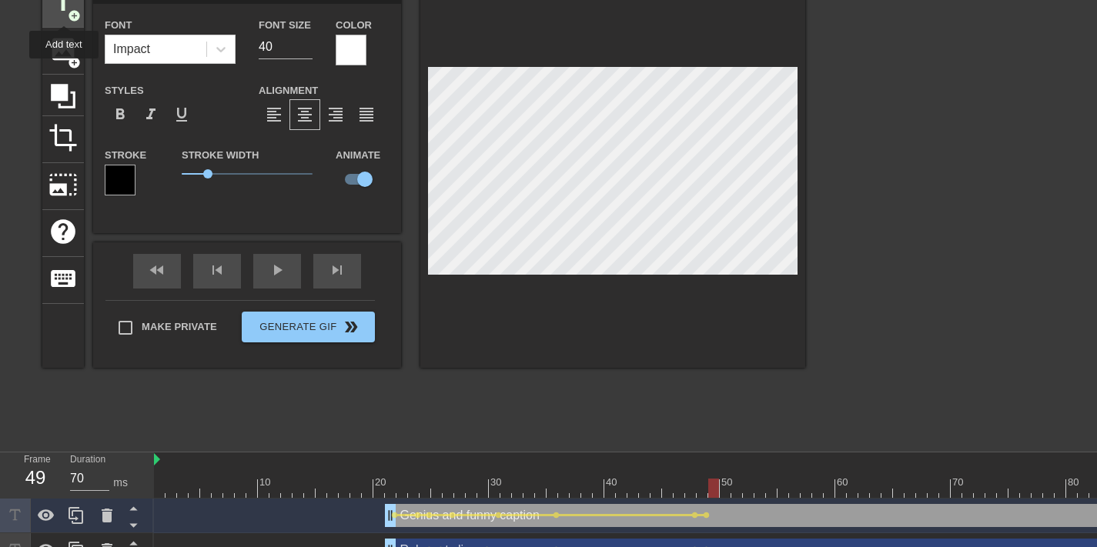
click at [65, 12] on span "title" at bounding box center [63, 2] width 29 height 29
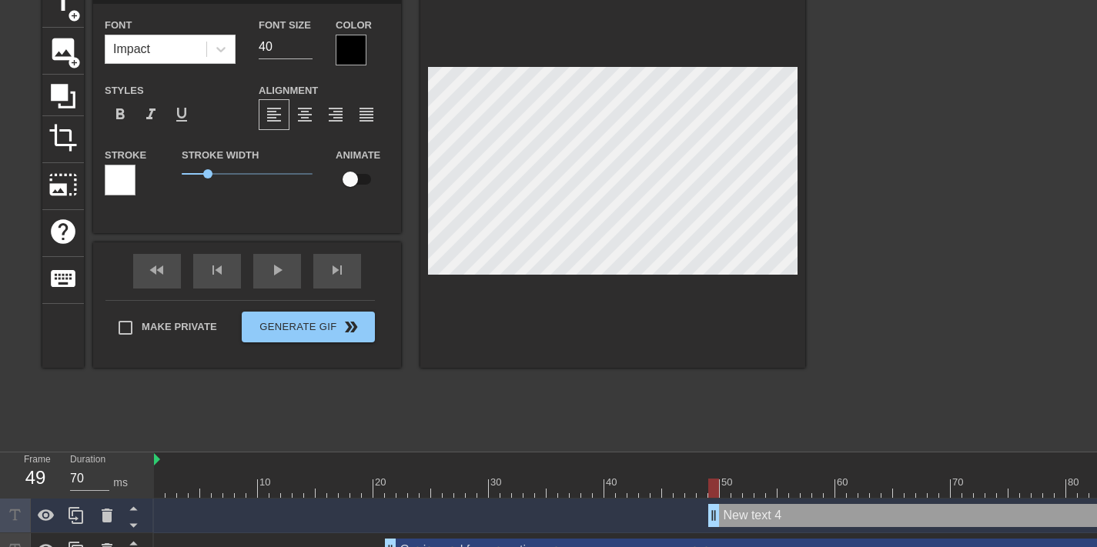
click at [352, 50] on div at bounding box center [351, 50] width 31 height 31
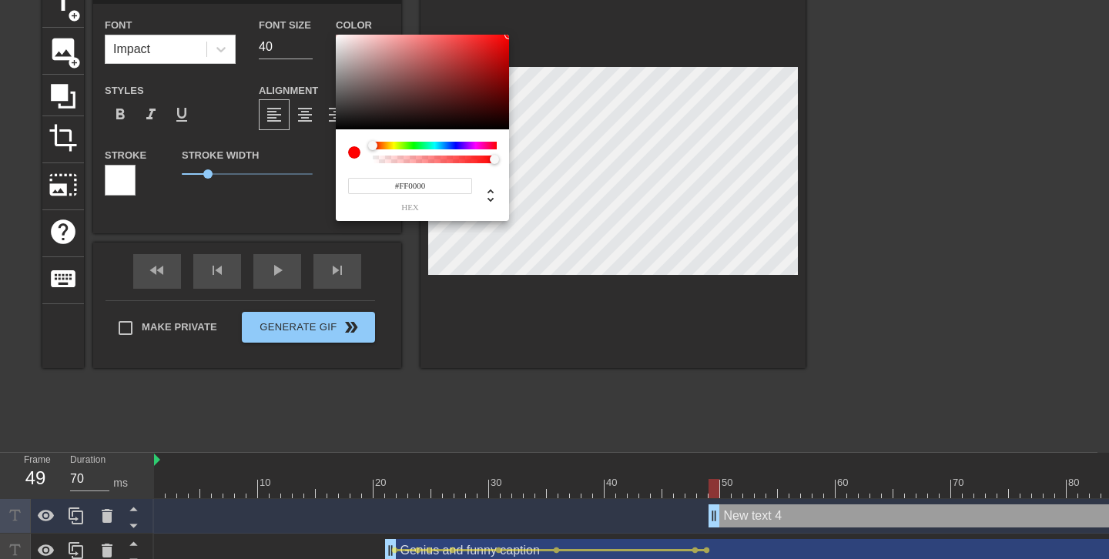
drag, startPoint x: 390, startPoint y: 50, endPoint x: 546, endPoint y: 25, distance: 157.6
click at [546, 25] on div "#FF0000 hex" at bounding box center [554, 279] width 1109 height 559
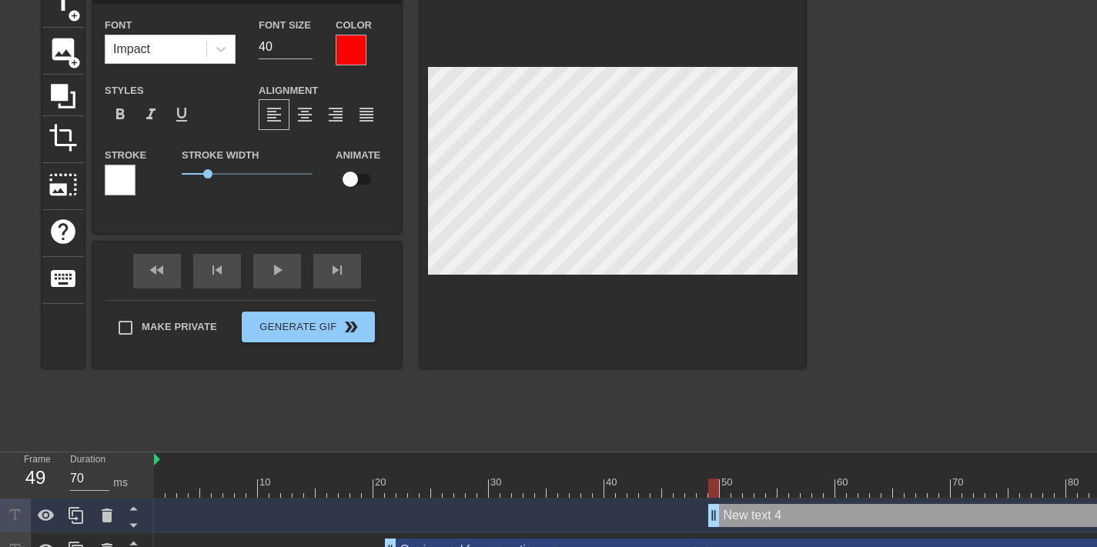
click at [119, 177] on div at bounding box center [120, 180] width 31 height 31
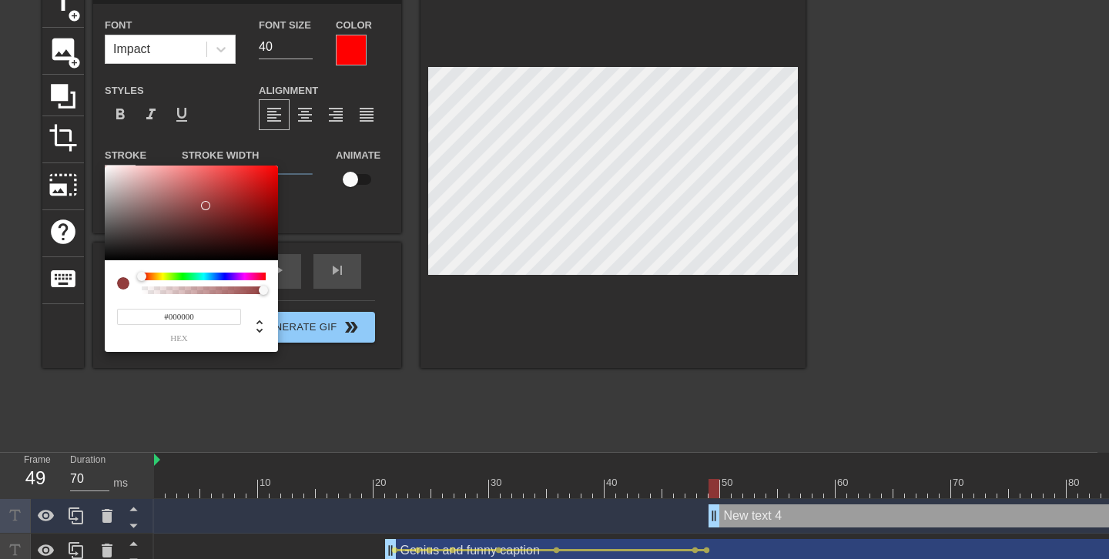
drag, startPoint x: 180, startPoint y: 217, endPoint x: 22, endPoint y: 294, distance: 175.6
click at [25, 293] on div "#000000 hex" at bounding box center [554, 279] width 1109 height 559
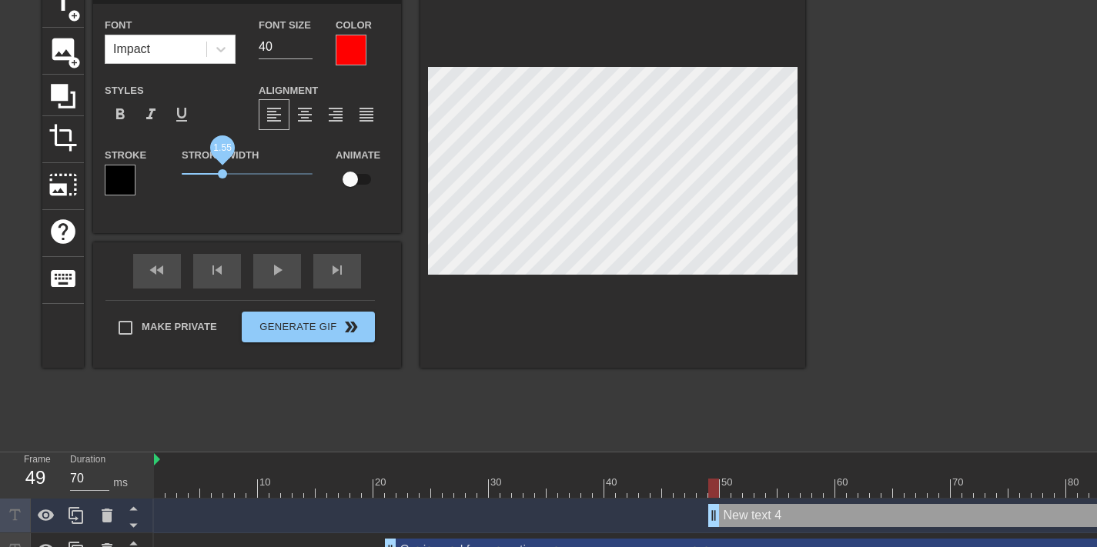
drag, startPoint x: 206, startPoint y: 177, endPoint x: 223, endPoint y: 177, distance: 16.9
click at [223, 177] on span "1.55" at bounding box center [222, 173] width 9 height 9
click at [115, 181] on div at bounding box center [120, 180] width 31 height 31
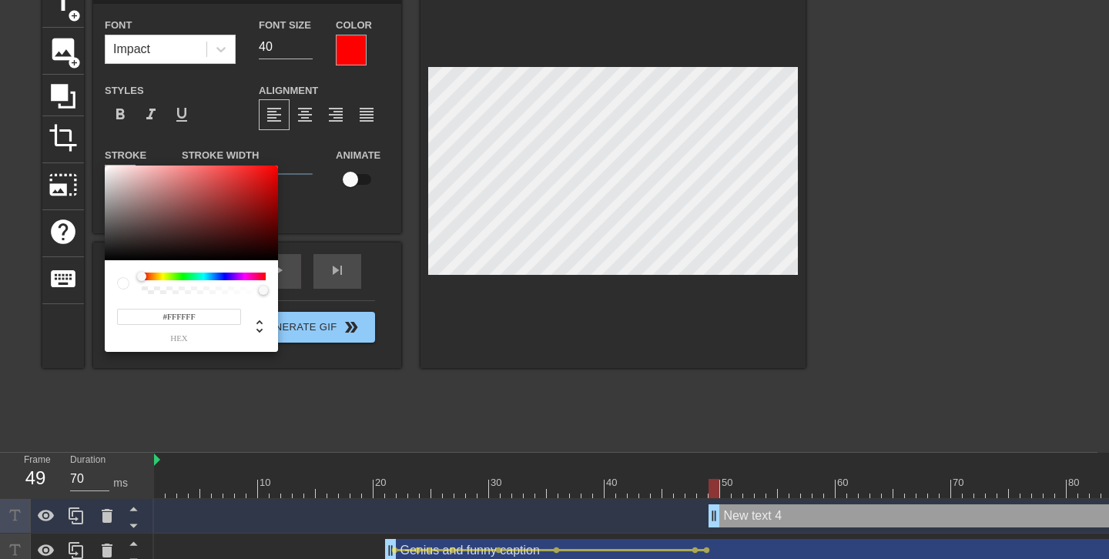
drag, startPoint x: 142, startPoint y: 216, endPoint x: 40, endPoint y: 125, distance: 136.3
click at [40, 125] on div "#FFFFFF hex" at bounding box center [554, 279] width 1109 height 559
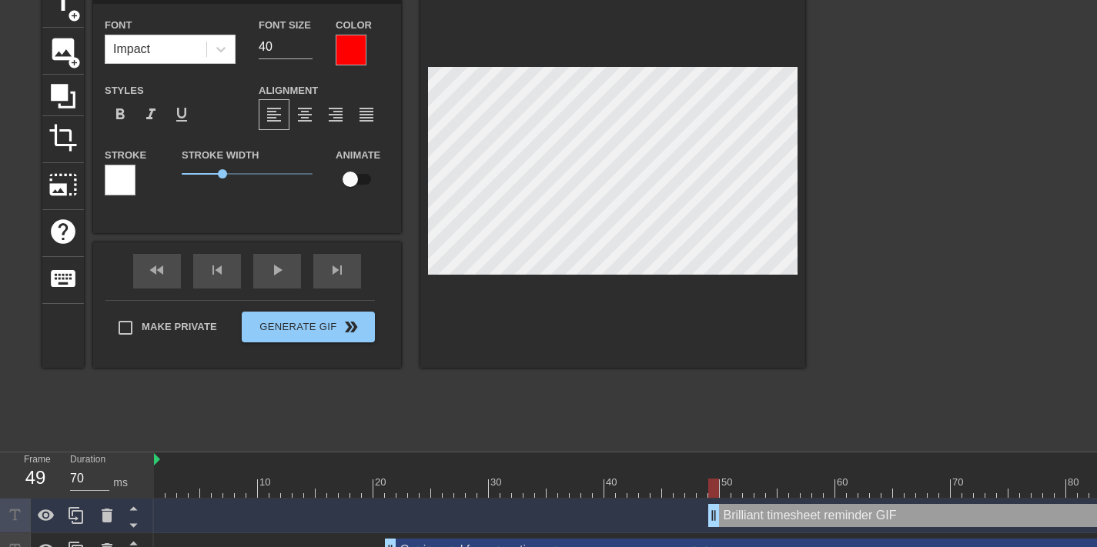
scroll to position [2, 5]
click at [307, 113] on span "format_align_center" at bounding box center [305, 114] width 18 height 18
click at [977, 202] on div at bounding box center [939, 212] width 231 height 462
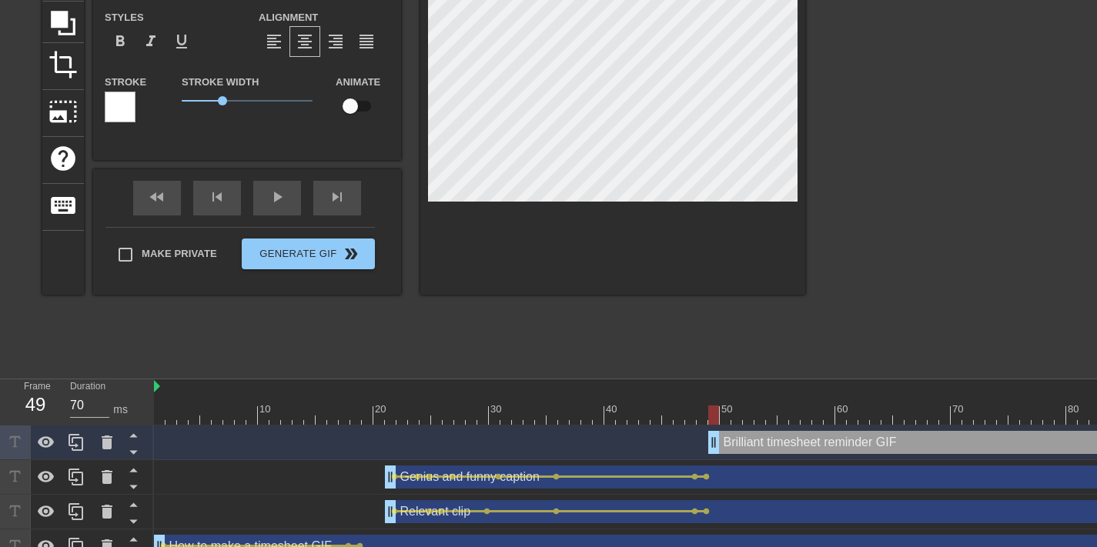
scroll to position [216, 0]
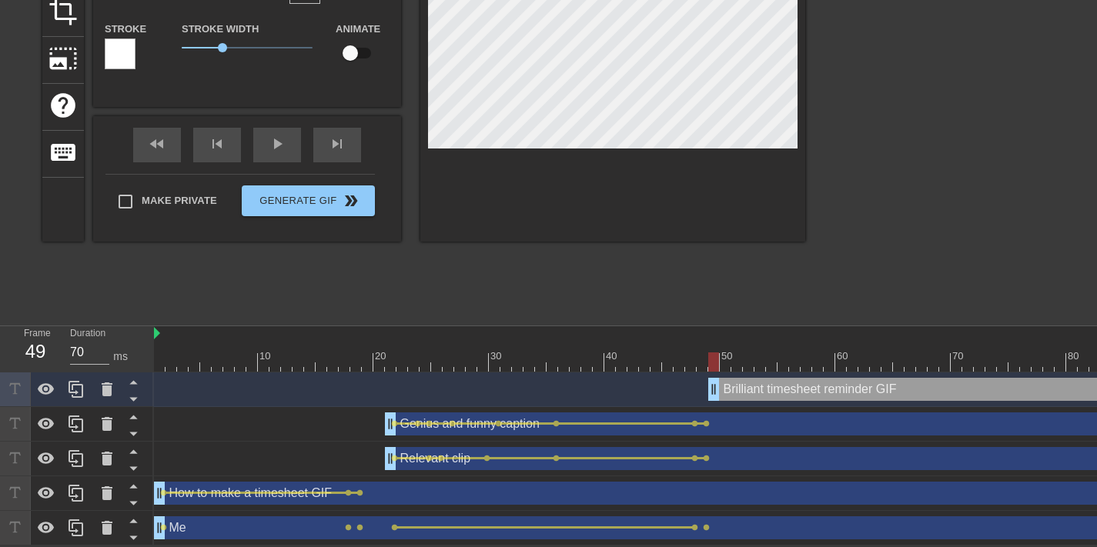
click at [353, 48] on input "checkbox" at bounding box center [350, 52] width 88 height 29
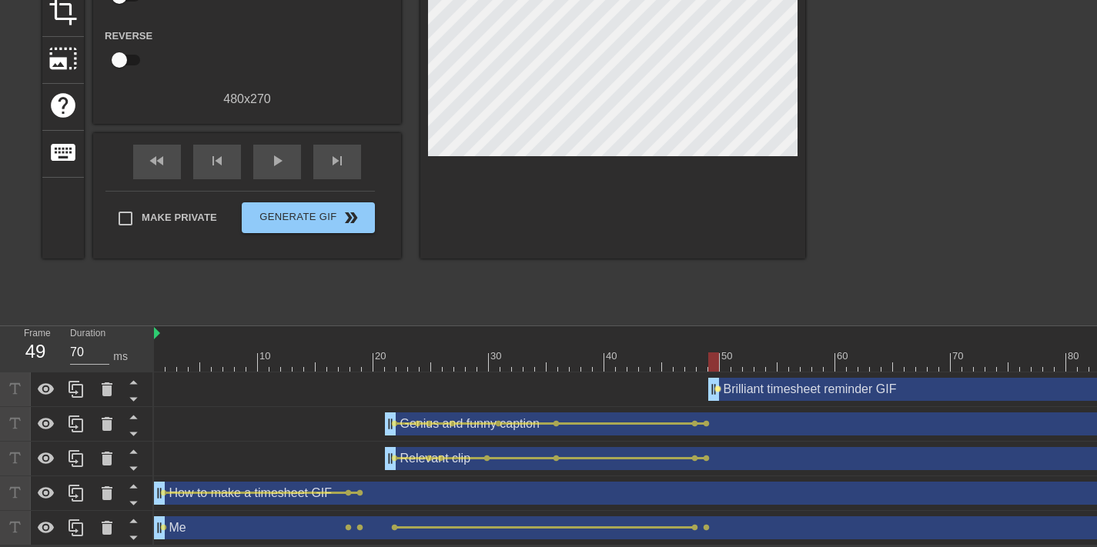
click at [719, 386] on span "lens" at bounding box center [717, 389] width 7 height 7
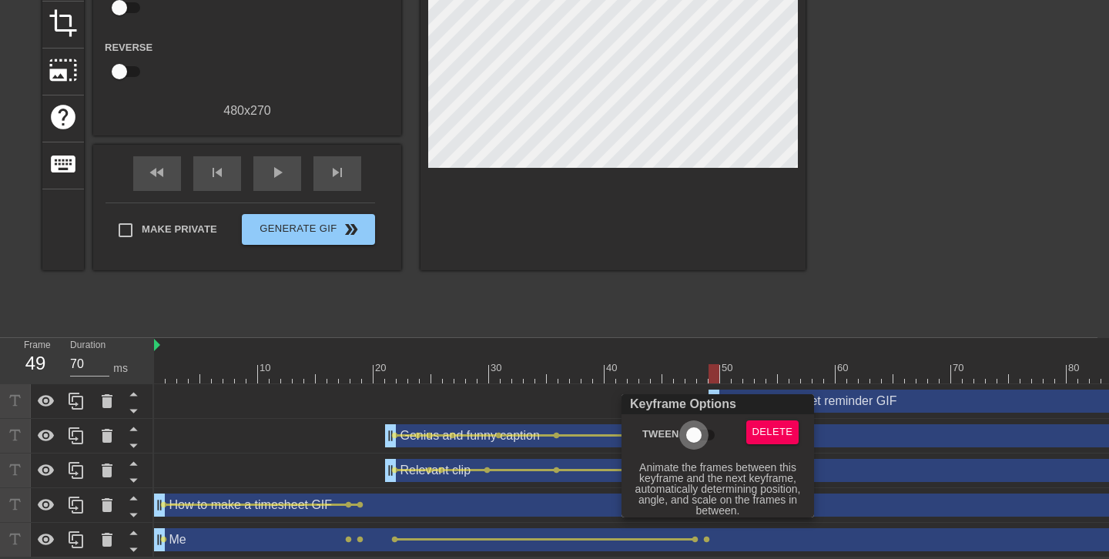
click at [700, 429] on input "Tween" at bounding box center [694, 434] width 88 height 29
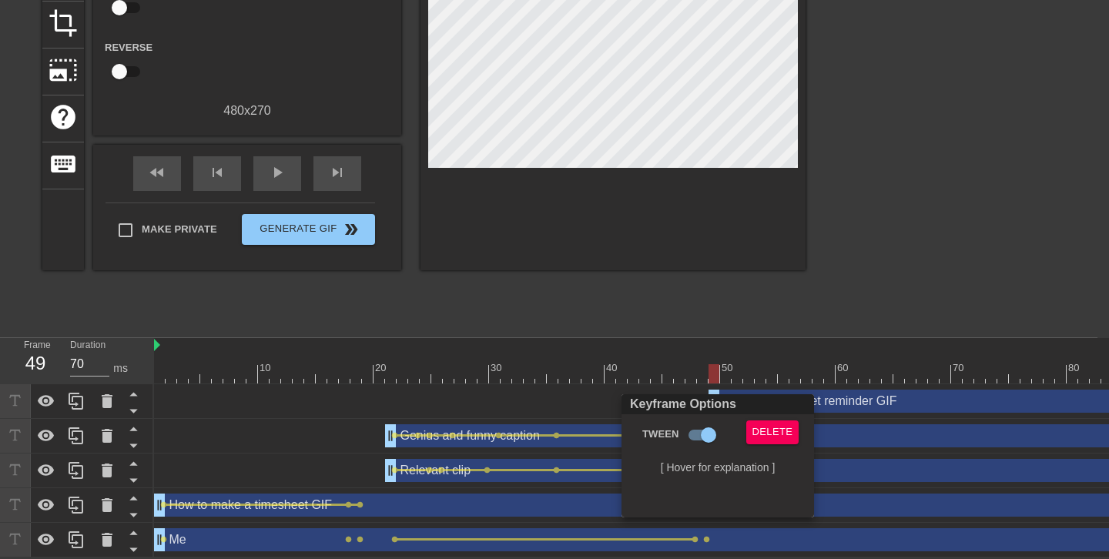
click at [900, 202] on div at bounding box center [554, 279] width 1109 height 559
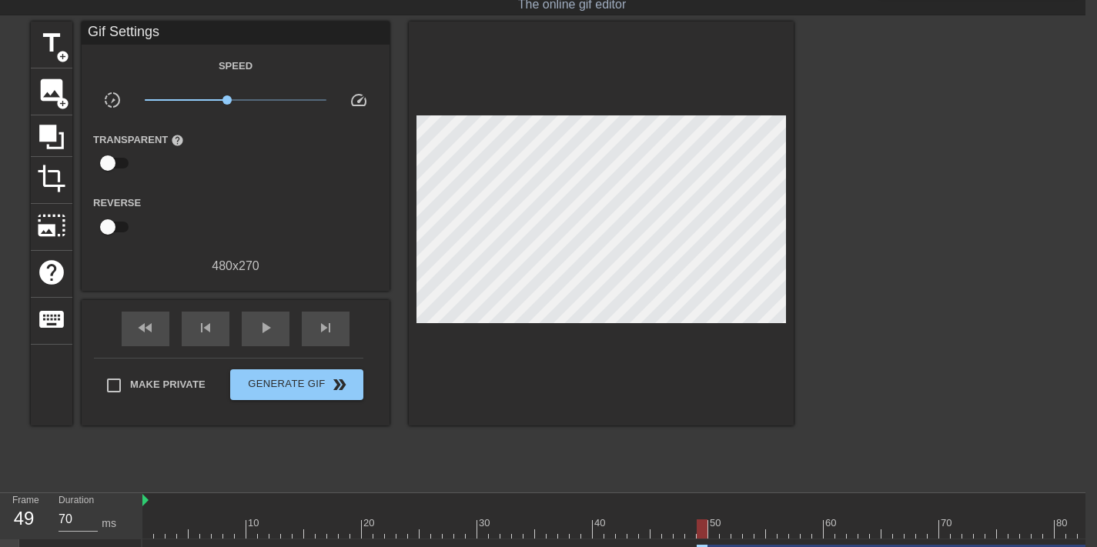
scroll to position [197, 12]
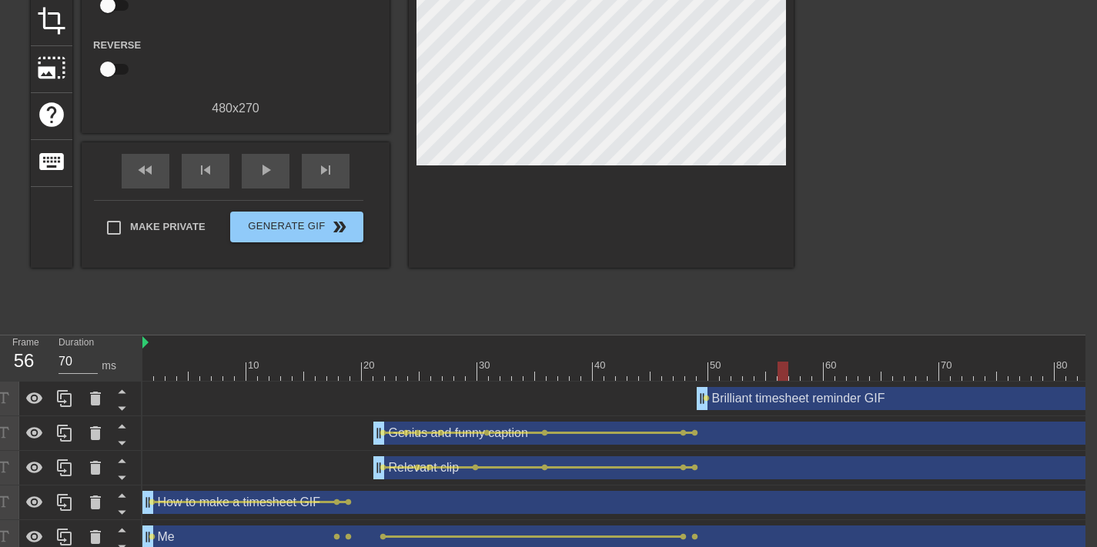
drag, startPoint x: 711, startPoint y: 366, endPoint x: 788, endPoint y: 363, distance: 77.0
click at [788, 363] on div at bounding box center [650, 371] width 1016 height 19
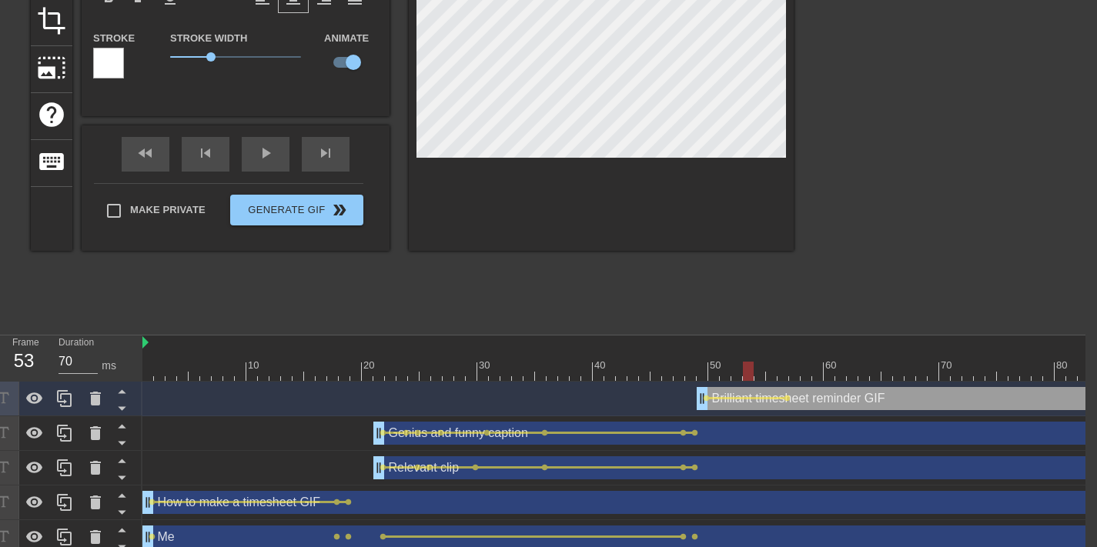
drag, startPoint x: 745, startPoint y: 367, endPoint x: 746, endPoint y: 354, distance: 13.2
click at [746, 354] on div "10 20 30 40 50 60 70 80" at bounding box center [650, 358] width 1016 height 45
click at [785, 371] on div at bounding box center [650, 371] width 1016 height 19
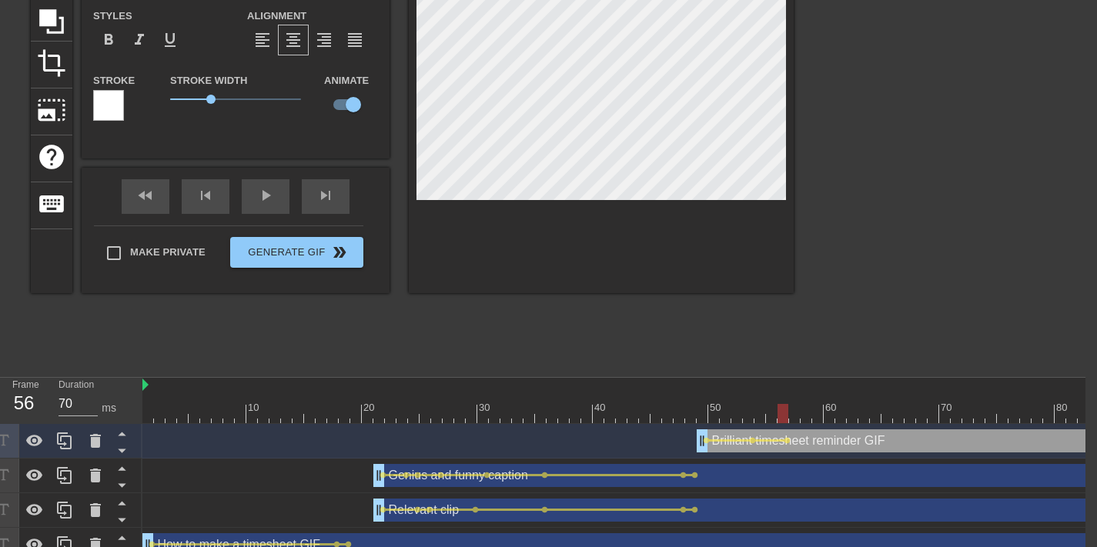
scroll to position [152, 12]
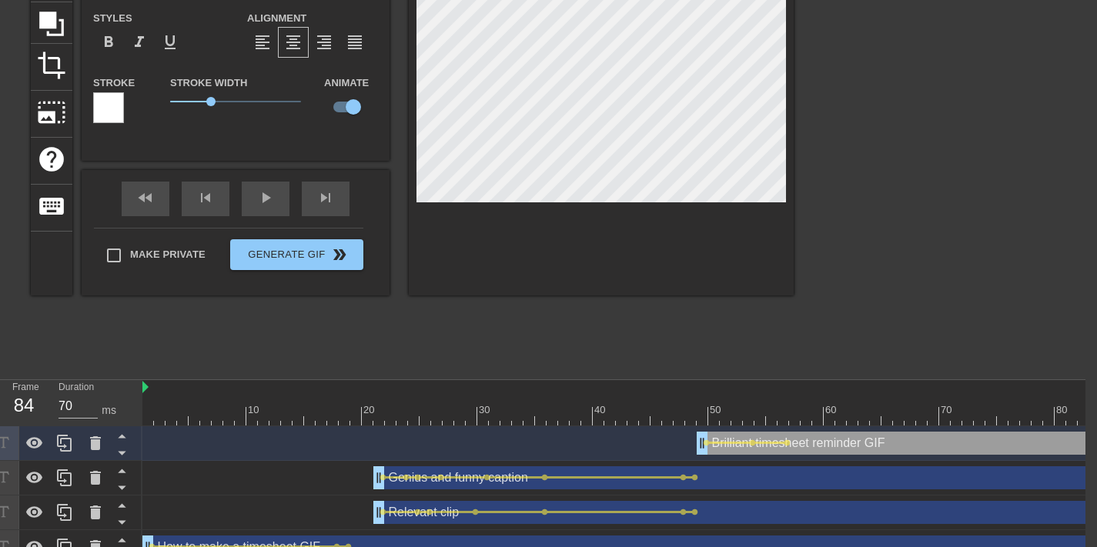
drag, startPoint x: 795, startPoint y: 412, endPoint x: 1108, endPoint y: 394, distance: 313.9
click at [1086, 394] on html "menu_book Browse the tutorials! [DOMAIN_NAME] The online gif editor Send Feedba…" at bounding box center [536, 224] width 1097 height 752
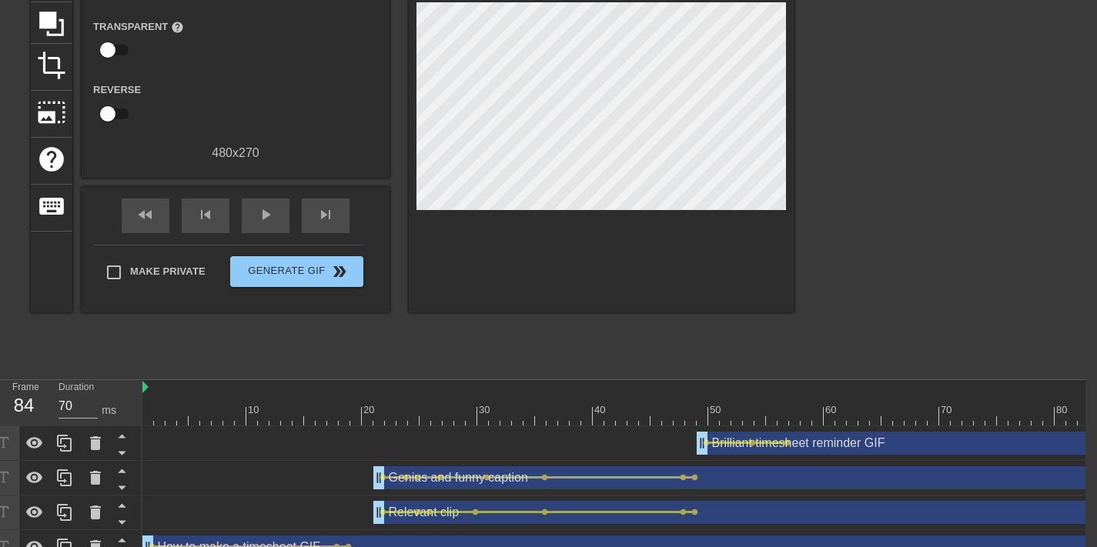
click at [706, 321] on div "title add_circle image add_circle crop photo_size_select_large help keyboard Gi…" at bounding box center [412, 139] width 763 height 462
drag, startPoint x: 209, startPoint y: 400, endPoint x: 53, endPoint y: 398, distance: 156.3
click at [57, 402] on div "Frame 1 Duration 70 ms 10 20 30 40 50 60 70 80 Brilliant timesheet reminder GIF…" at bounding box center [536, 489] width 1097 height 219
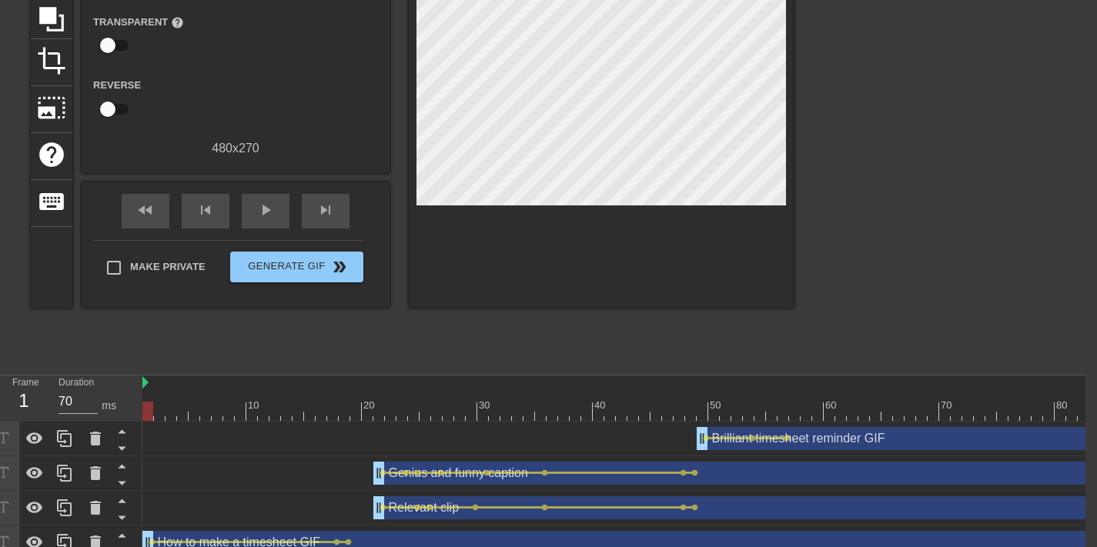
scroll to position [9, 12]
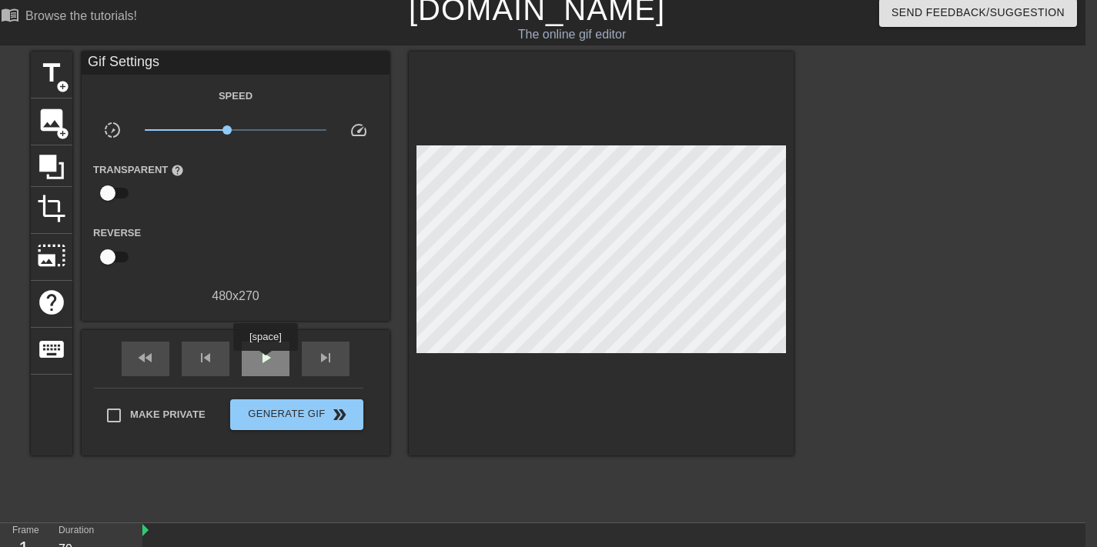
click at [267, 362] on span "play_arrow" at bounding box center [265, 358] width 18 height 18
click at [267, 362] on span "pause" at bounding box center [265, 358] width 18 height 18
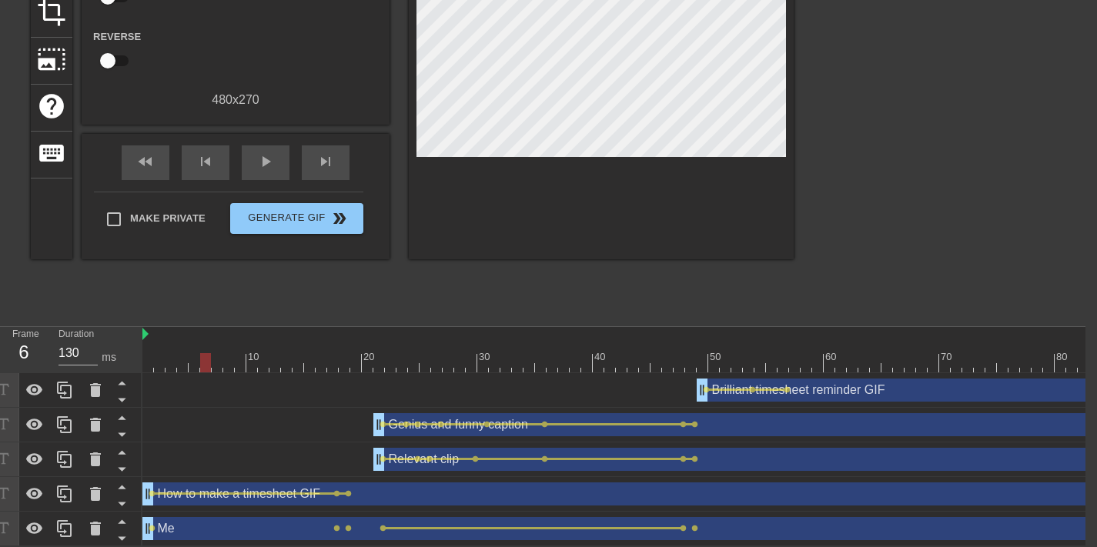
scroll to position [216, 12]
drag, startPoint x: 206, startPoint y: 346, endPoint x: 79, endPoint y: 339, distance: 127.3
click at [79, 339] on div "Frame 6 Duration 70 ms 10 20 30 40 50 60 70 80 Brilliant timesheet reminder GIF…" at bounding box center [536, 435] width 1097 height 219
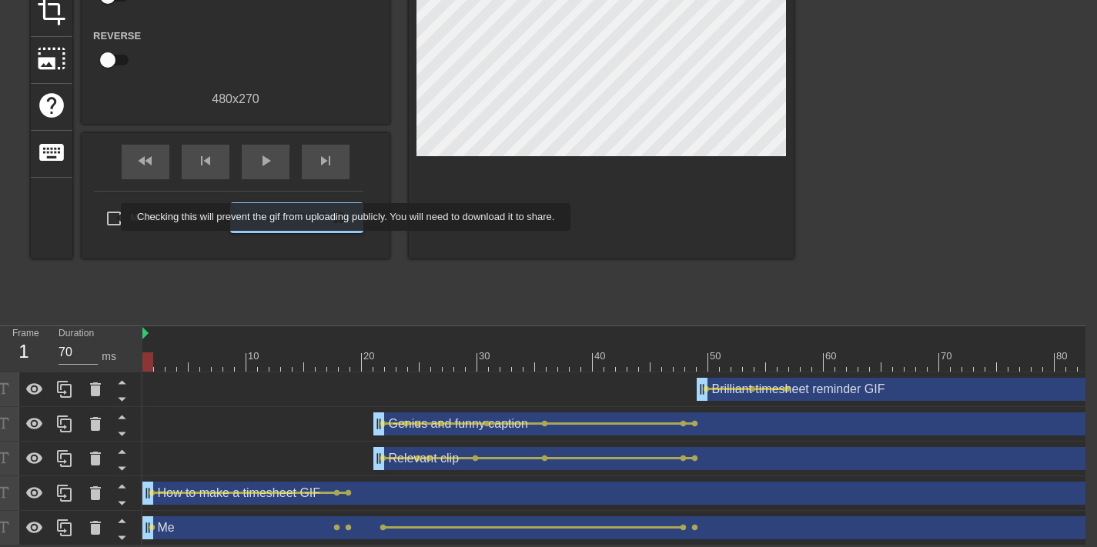
click at [111, 217] on input "Make Private" at bounding box center [114, 218] width 32 height 32
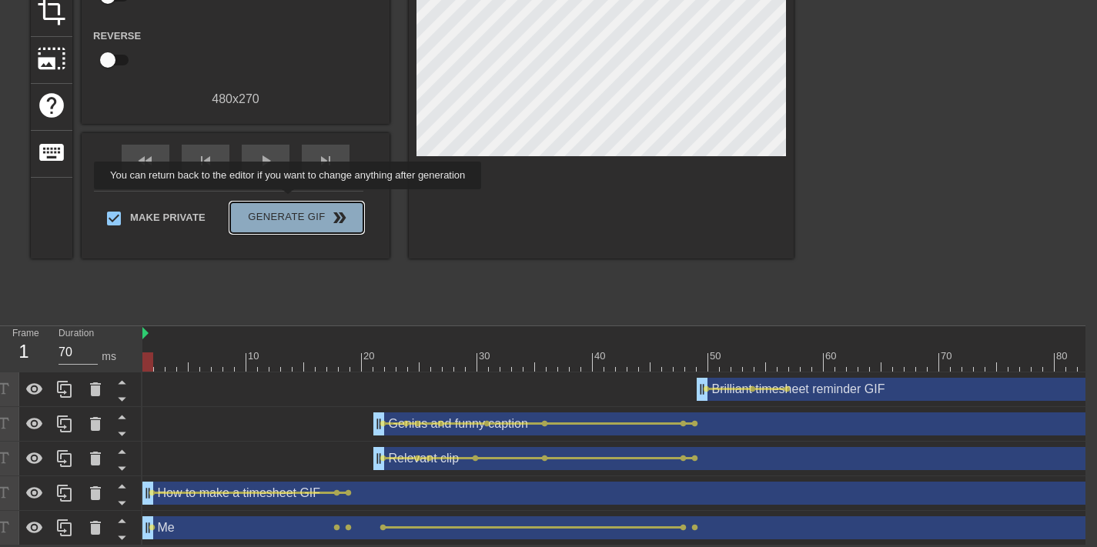
click at [298, 209] on span "Generate Gif double_arrow" at bounding box center [296, 218] width 121 height 18
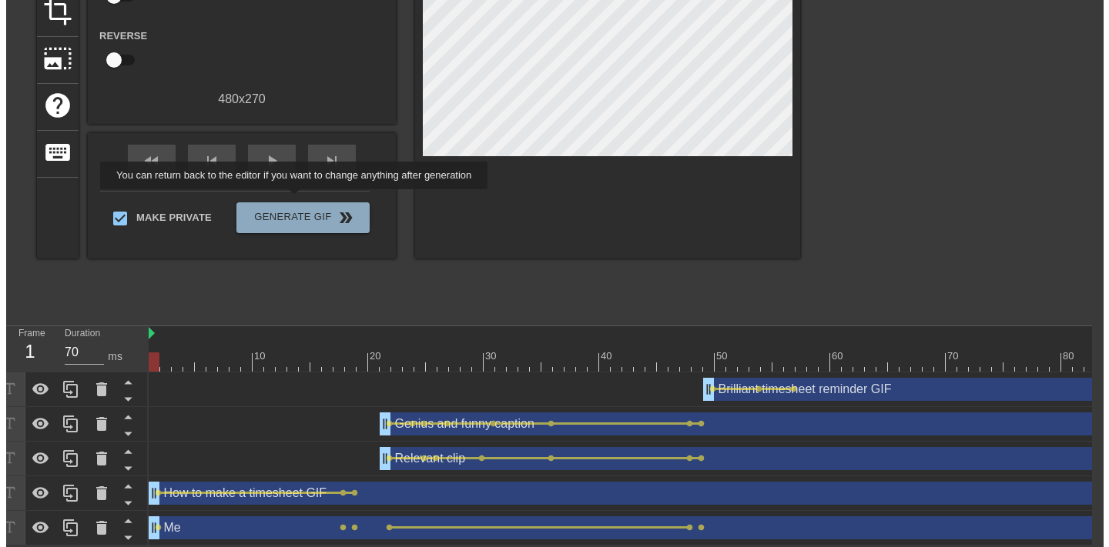
scroll to position [0, 12]
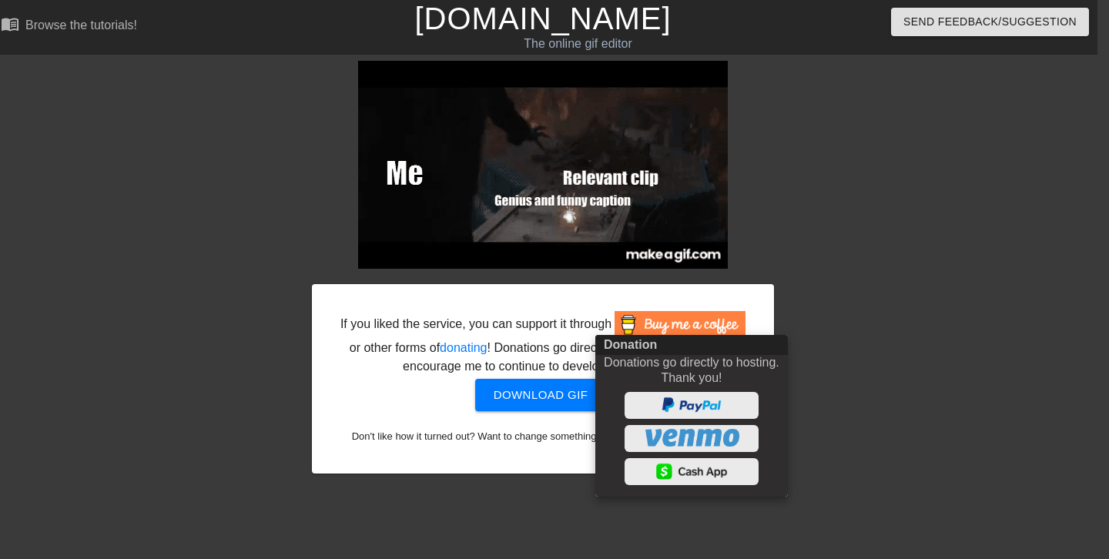
click at [556, 416] on div at bounding box center [554, 279] width 1109 height 559
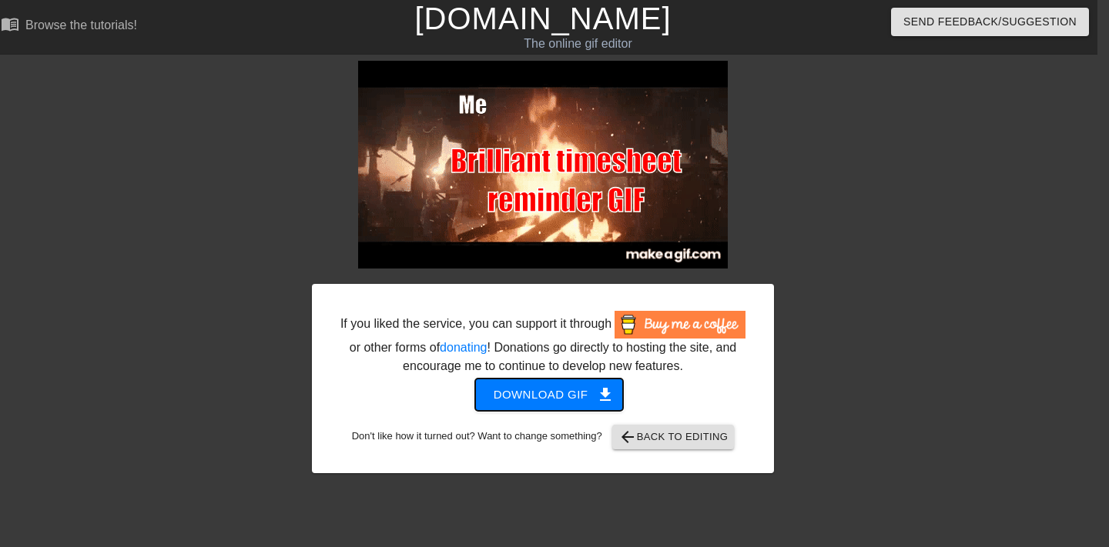
click at [521, 405] on span "Download gif get_app" at bounding box center [550, 395] width 112 height 20
